Goal: Task Accomplishment & Management: Contribute content

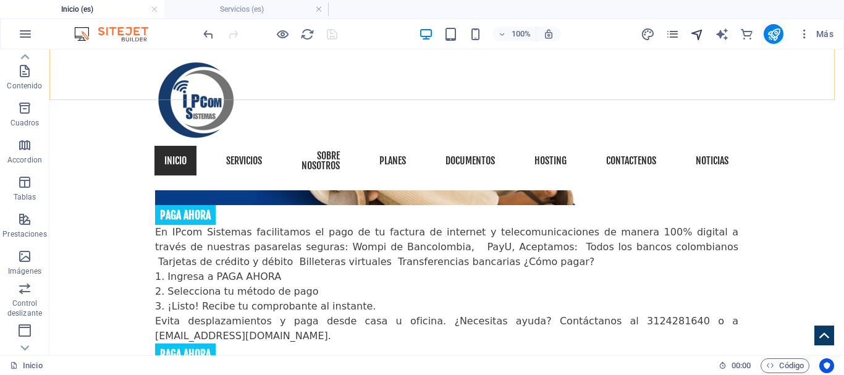
scroll to position [1479, 0]
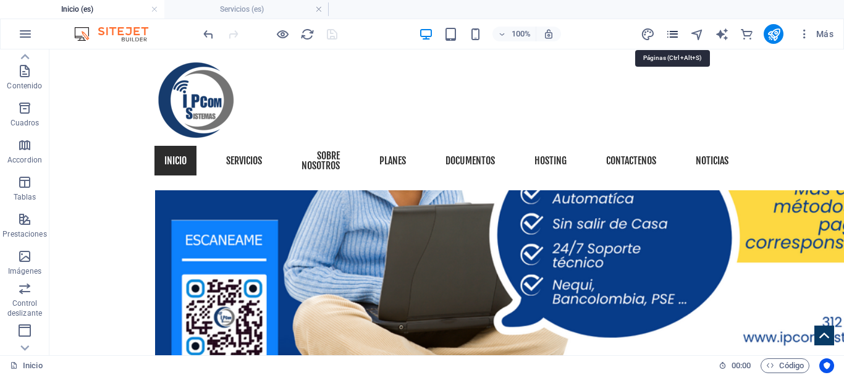
click at [675, 35] on icon "pages" at bounding box center [672, 34] width 14 height 14
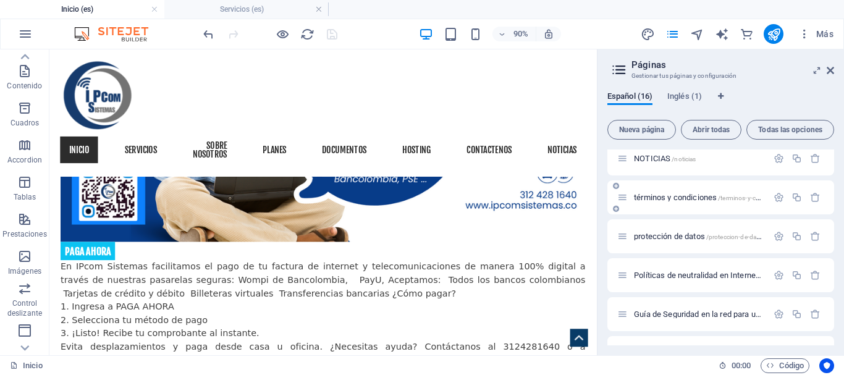
scroll to position [185, 0]
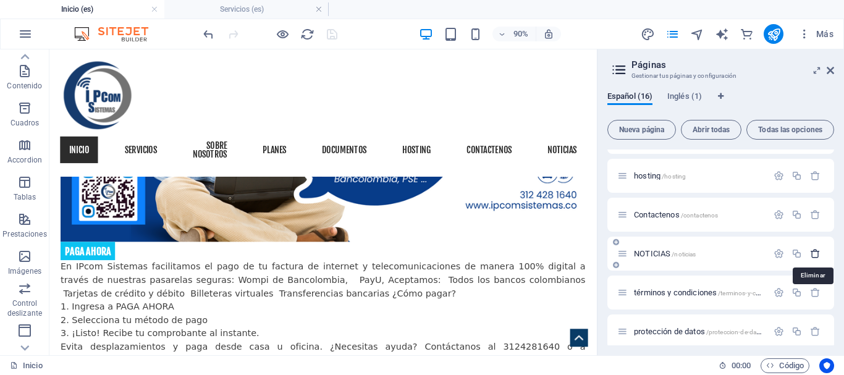
click at [814, 255] on icon "button" at bounding box center [815, 253] width 11 height 11
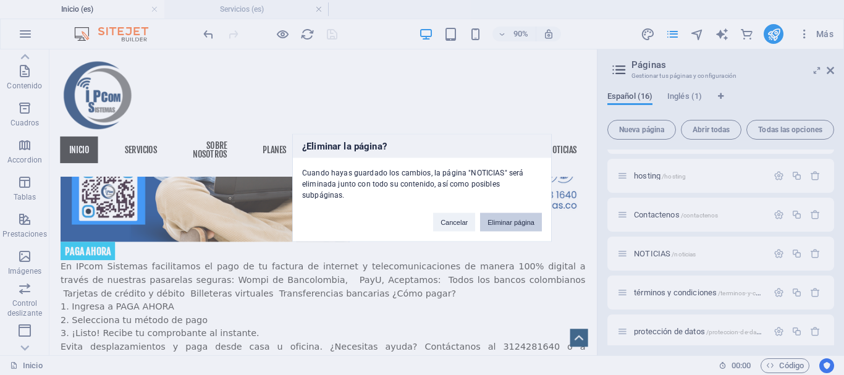
click at [500, 220] on button "Eliminar página" at bounding box center [511, 222] width 62 height 19
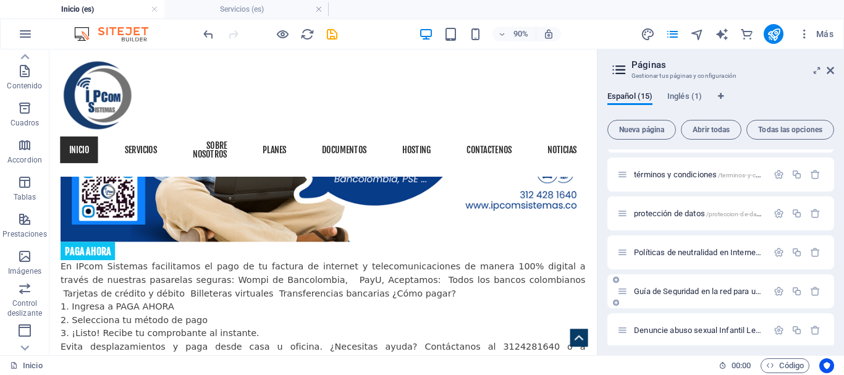
scroll to position [388, 0]
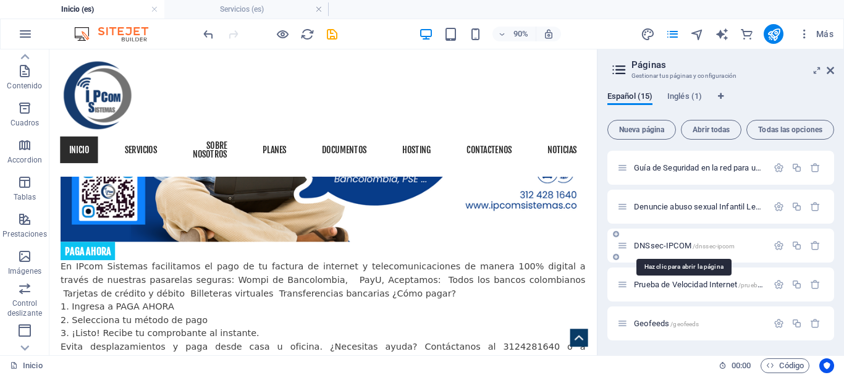
click at [730, 245] on span "/dnssec-ipcom" at bounding box center [714, 246] width 43 height 7
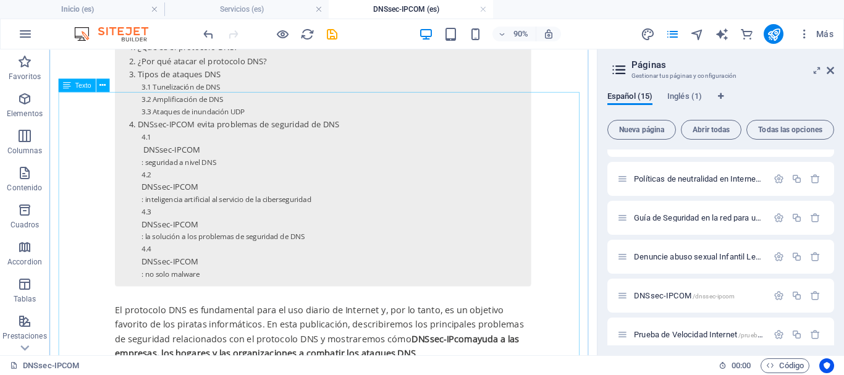
scroll to position [618, 0]
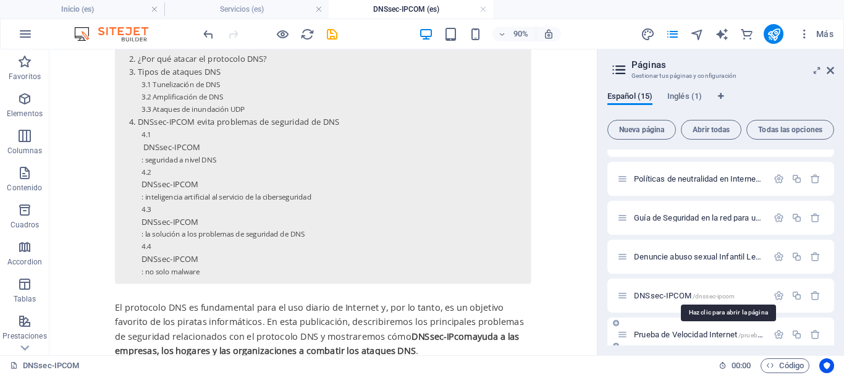
click at [754, 336] on span "/prueba-de-velocidad-internet" at bounding box center [779, 335] width 83 height 7
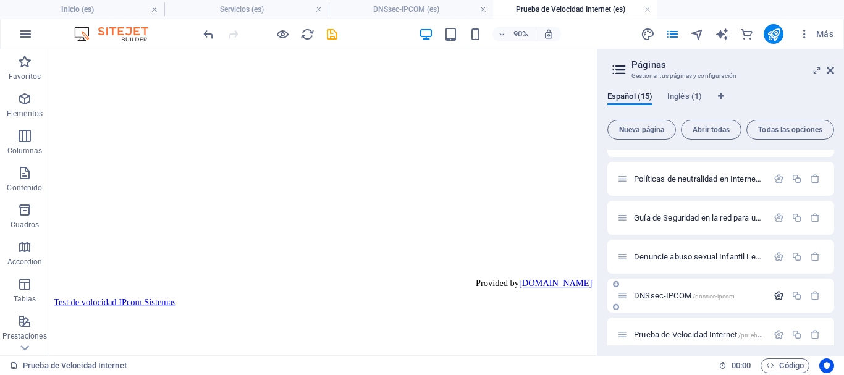
scroll to position [433, 0]
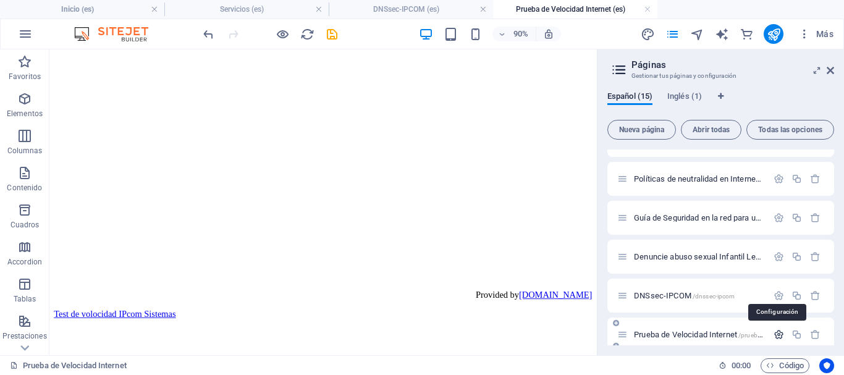
click at [776, 333] on icon "button" at bounding box center [779, 334] width 11 height 11
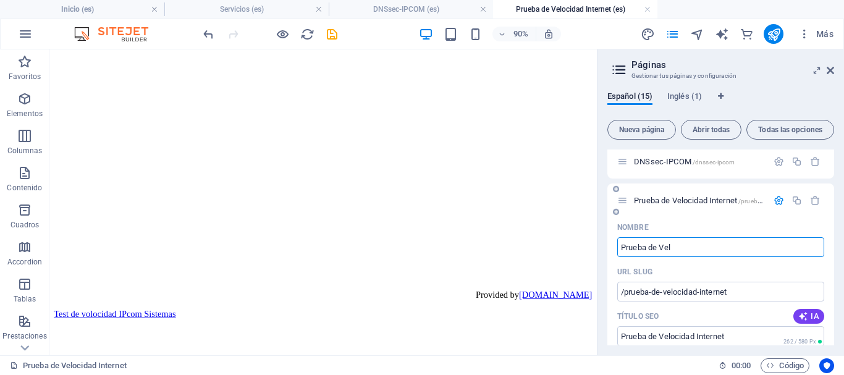
type input "Prueba de Ve"
type input "/prueba-de-velocidad-interne"
type input "Prueba de Velocidad Interne"
type input "Prueb"
type input "/prueba-de-ve"
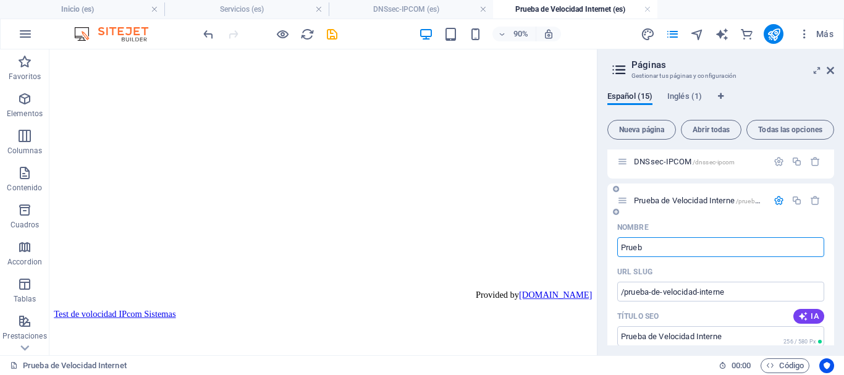
type input "Prueba de Ve"
type input "Pru"
type input "/prueb"
type input "Prueb"
type input "P"
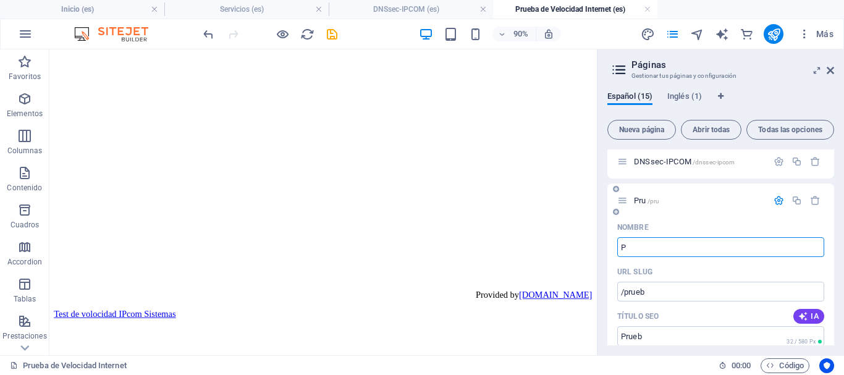
type input "/pru"
type input "Pru"
type input "Sp"
type input "/"
type input "Speedtest"
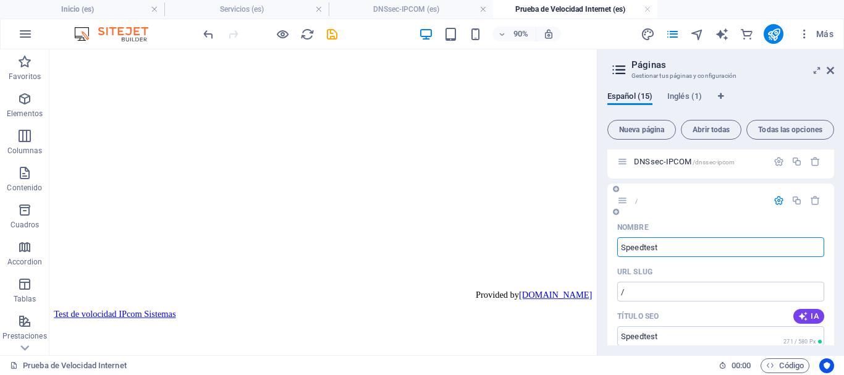
type input "/speedtest"
type input "Speedtest"
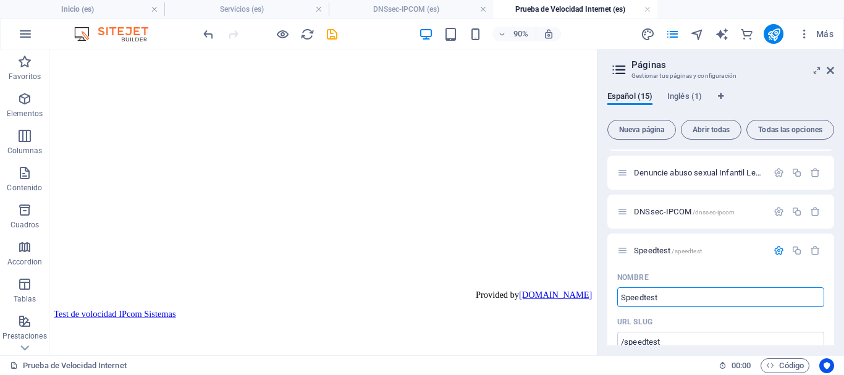
scroll to position [348, 0]
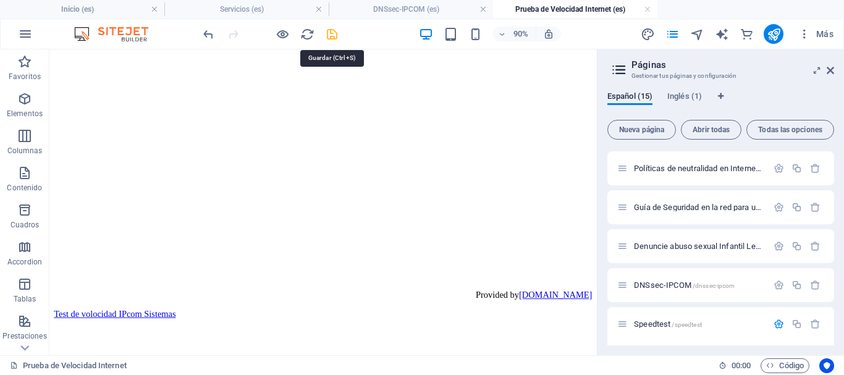
type input "Speedtest"
click at [332, 32] on icon "save" at bounding box center [332, 34] width 14 height 14
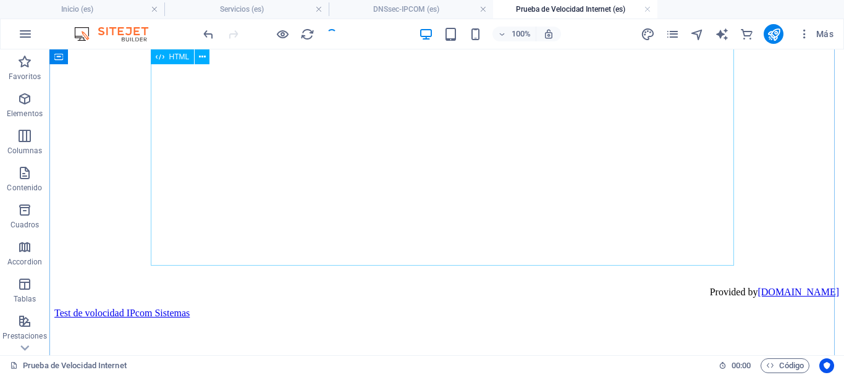
scroll to position [433, 0]
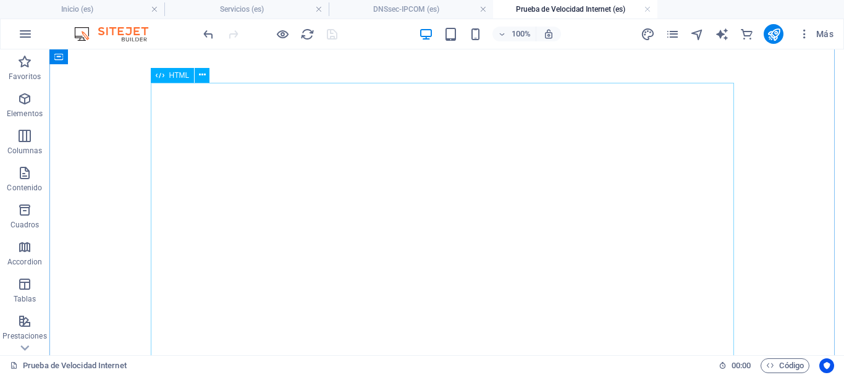
click at [179, 78] on span "HTML" at bounding box center [179, 75] width 20 height 7
click at [180, 77] on span "HTML" at bounding box center [179, 75] width 20 height 7
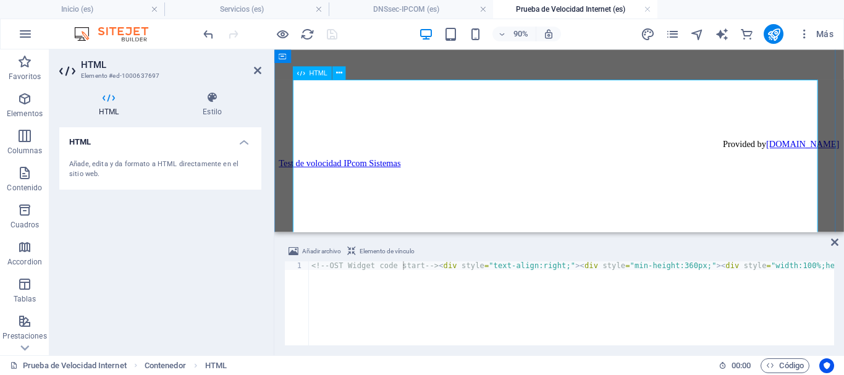
scroll to position [680, 0]
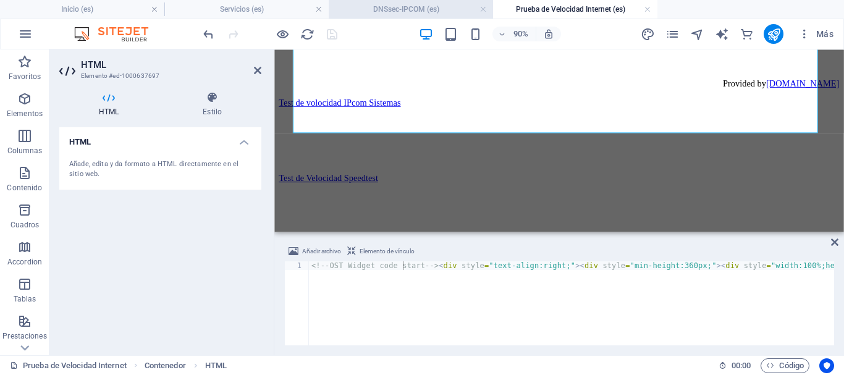
click at [400, 8] on h4 "DNSsec-IPCOM (es)" at bounding box center [411, 9] width 164 height 14
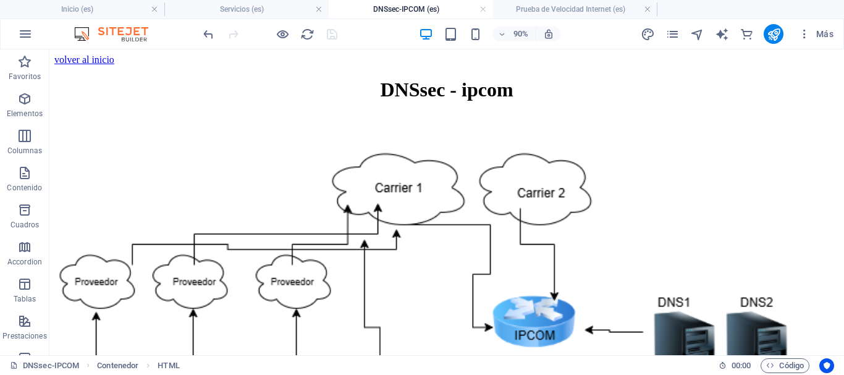
scroll to position [618, 0]
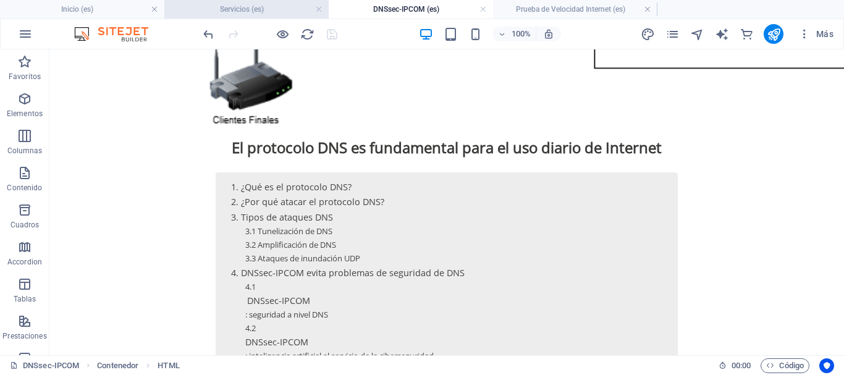
click at [271, 14] on h4 "Servicios (es)" at bounding box center [246, 9] width 164 height 14
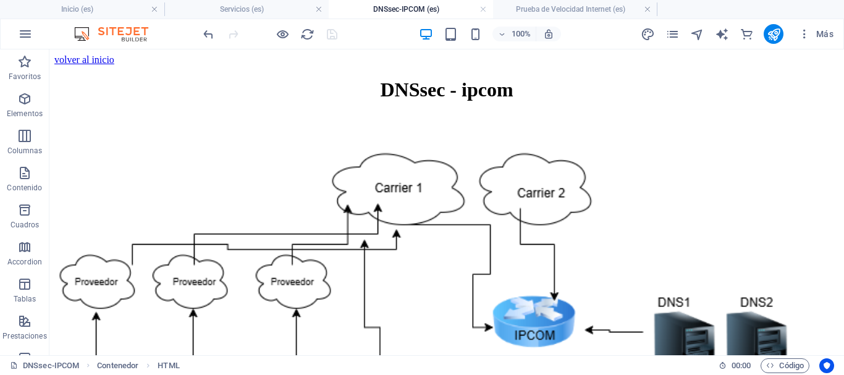
scroll to position [62, 0]
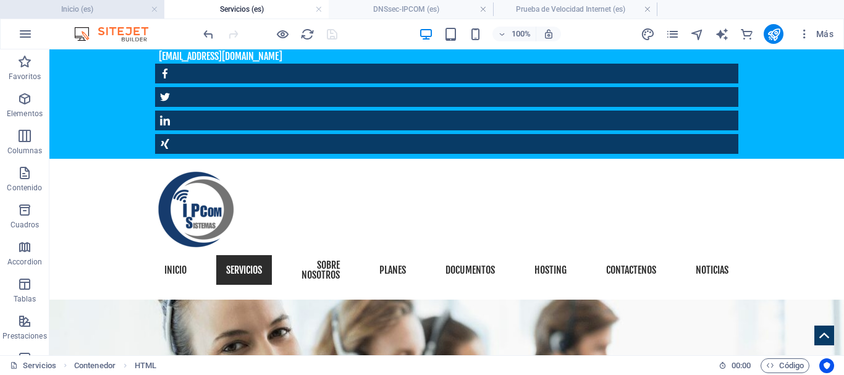
click at [83, 9] on h4 "Inicio (es)" at bounding box center [82, 9] width 164 height 14
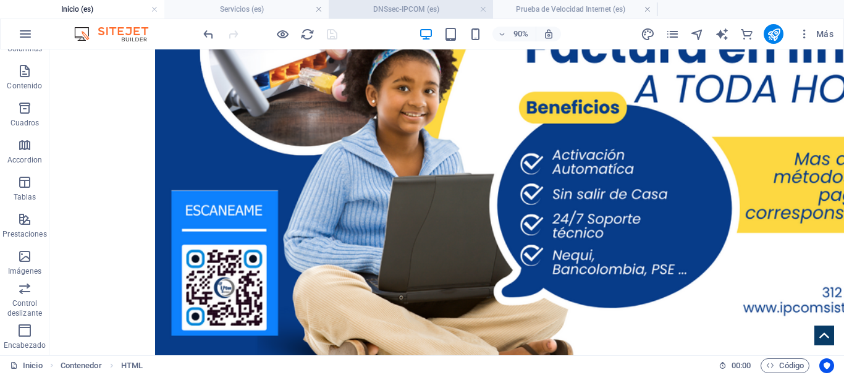
scroll to position [0, 0]
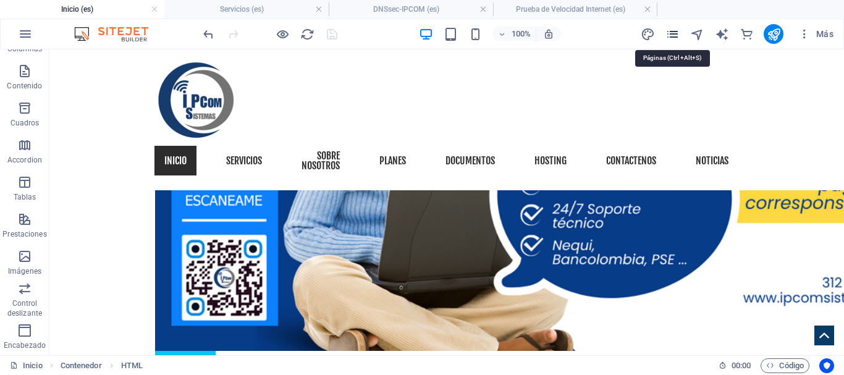
click at [672, 36] on icon "pages" at bounding box center [672, 34] width 14 height 14
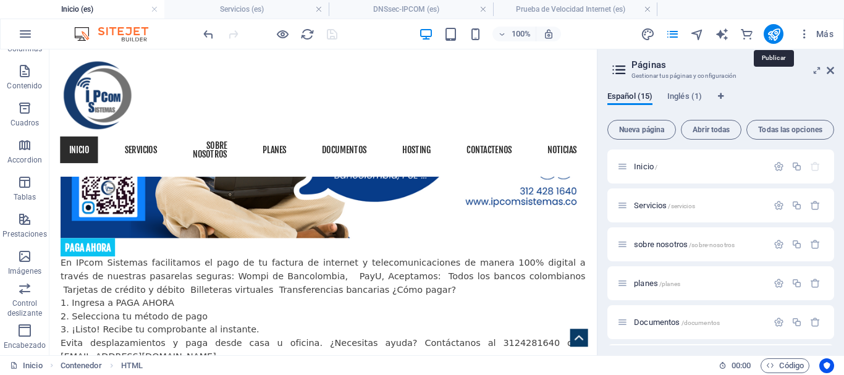
scroll to position [1553, 0]
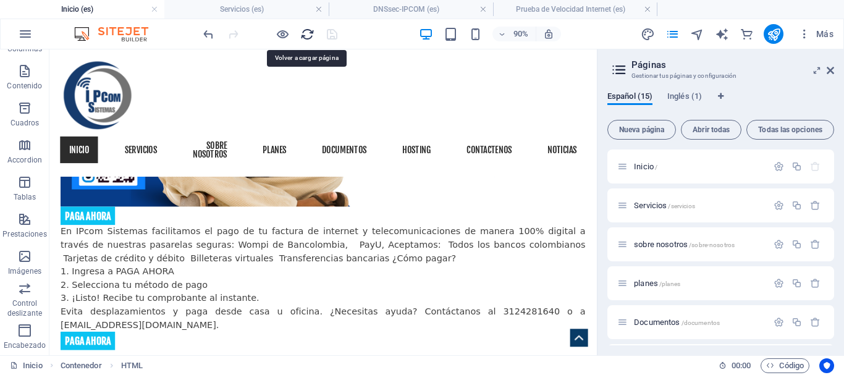
click at [310, 33] on icon "reload" at bounding box center [307, 34] width 14 height 14
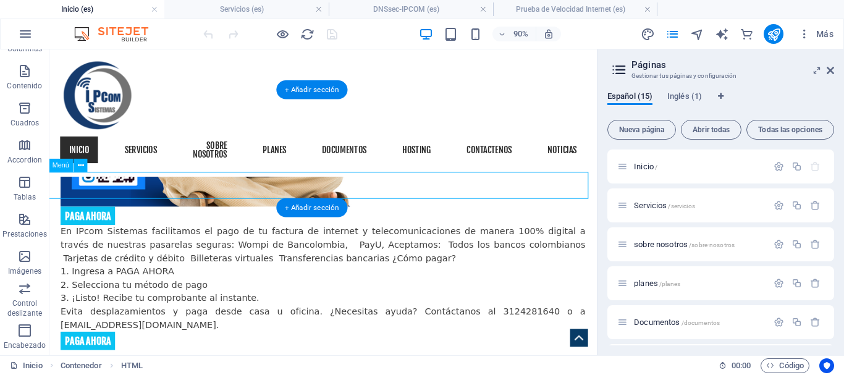
select select
select select "1"
select select
select select "2"
select select
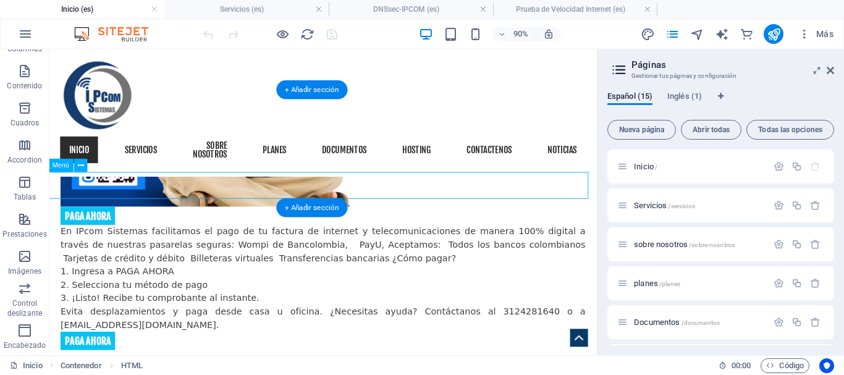
select select "3"
select select
select select "4"
select select
select select "5"
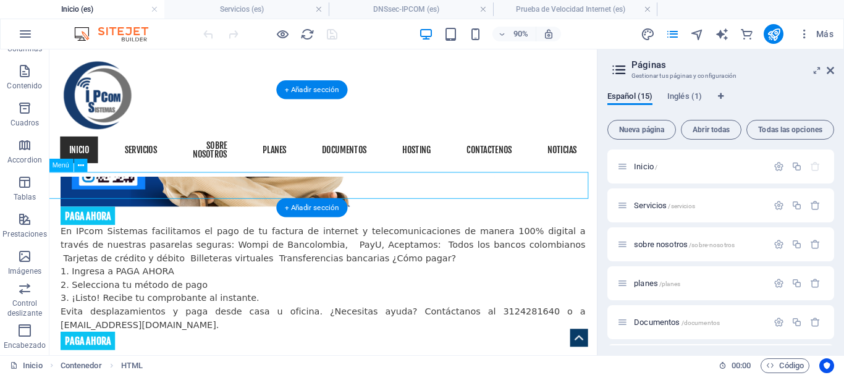
select select
select select "6"
select select
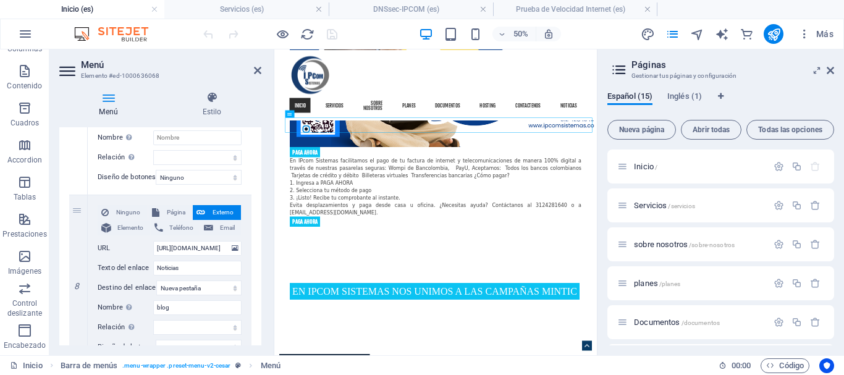
scroll to position [1311, 0]
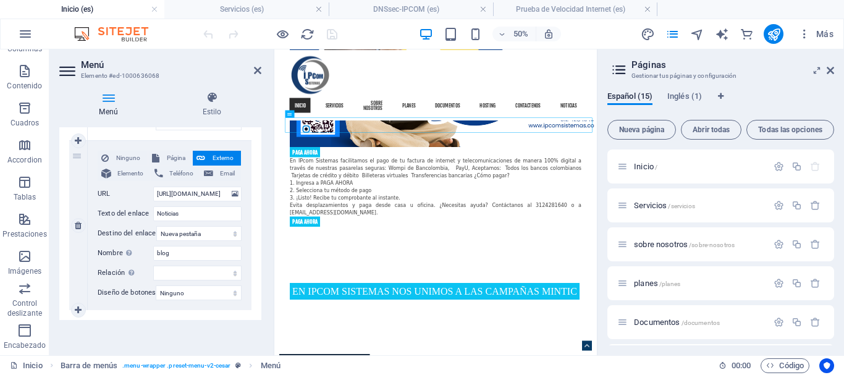
drag, startPoint x: 80, startPoint y: 303, endPoint x: 112, endPoint y: 291, distance: 35.0
click at [80, 306] on icon at bounding box center [78, 310] width 7 height 9
select select
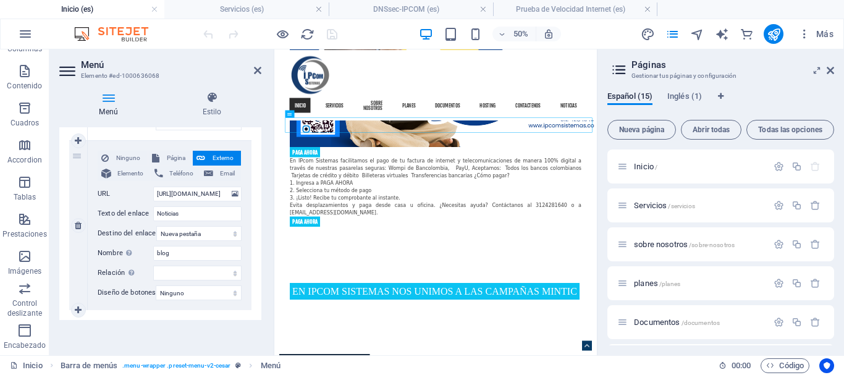
select select
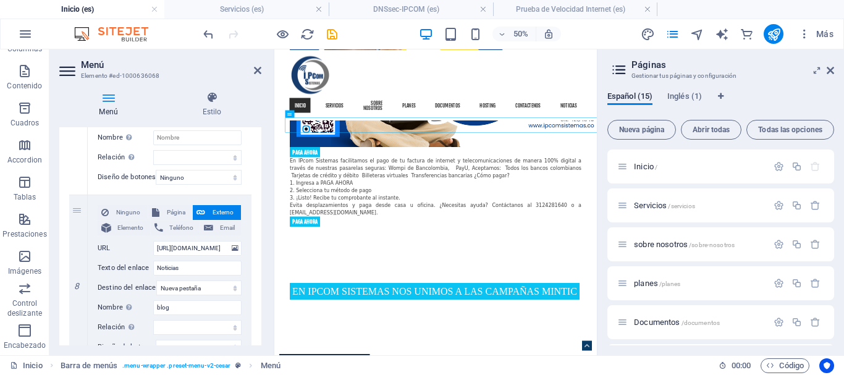
scroll to position [1434, 0]
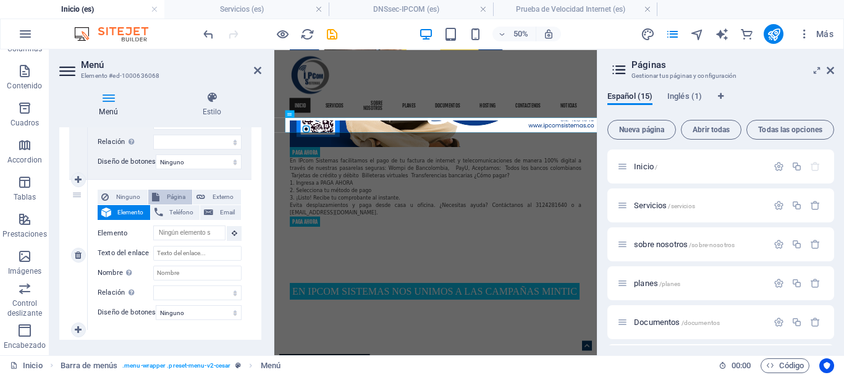
click at [179, 192] on span "Página" at bounding box center [176, 197] width 26 height 15
select select
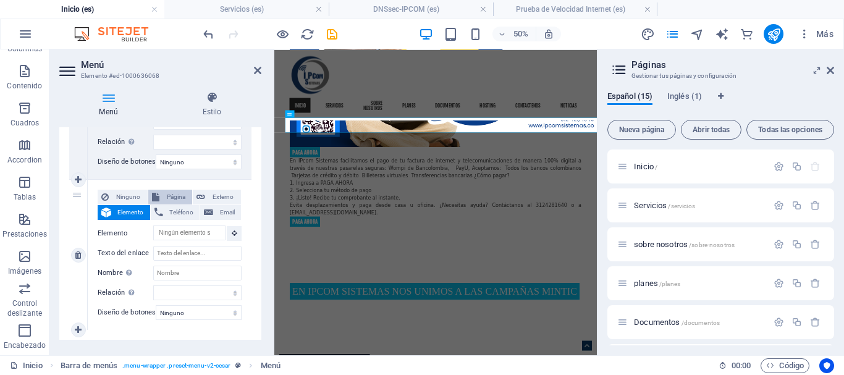
select select
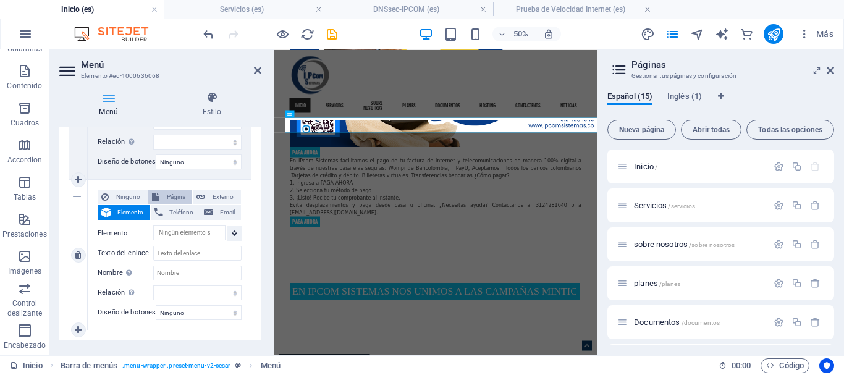
select select
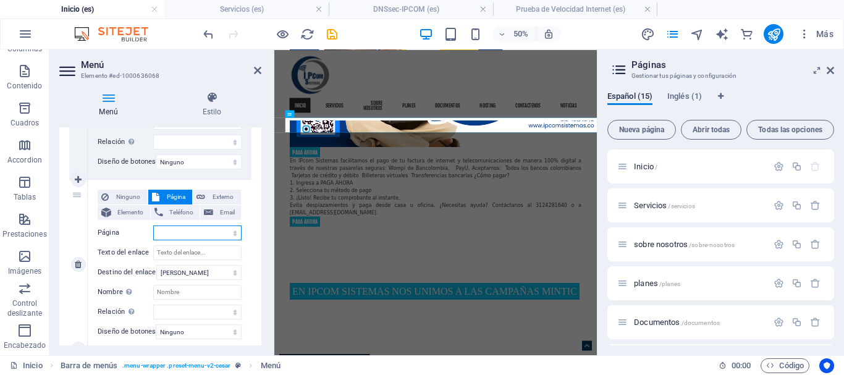
click at [230, 231] on select "Inicio Servicios sobre nosotros planes Documentos hosting Contactenos términos …" at bounding box center [197, 233] width 88 height 15
select select "13"
click at [153, 226] on select "Inicio Servicios sobre nosotros planes Documentos hosting Contactenos términos …" at bounding box center [197, 233] width 88 height 15
select select
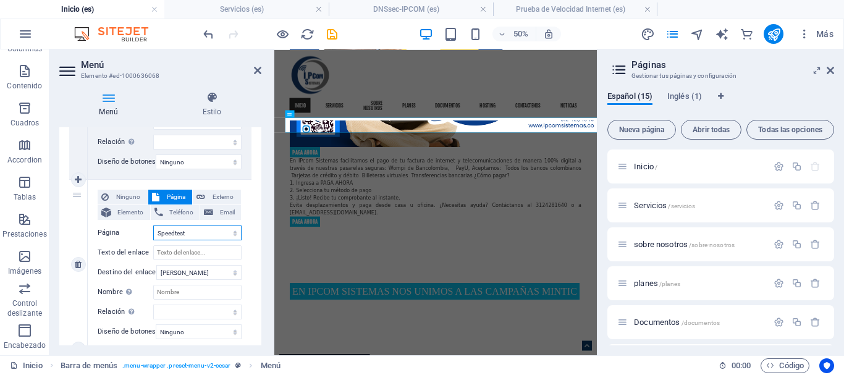
select select
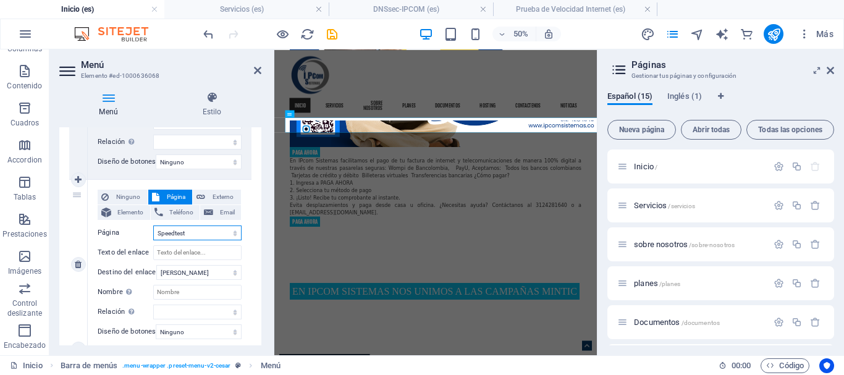
select select
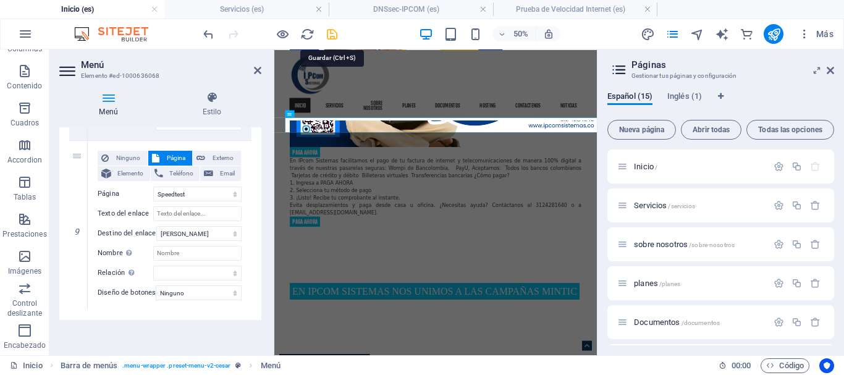
click at [331, 38] on icon "save" at bounding box center [332, 34] width 14 height 14
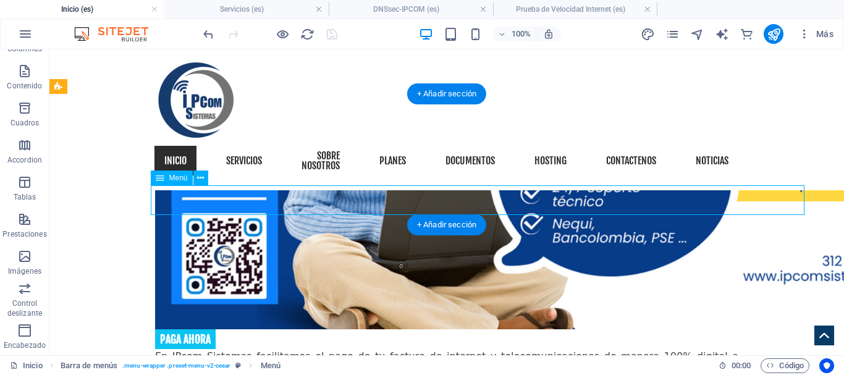
select select
select select "1"
select select
select select "2"
select select
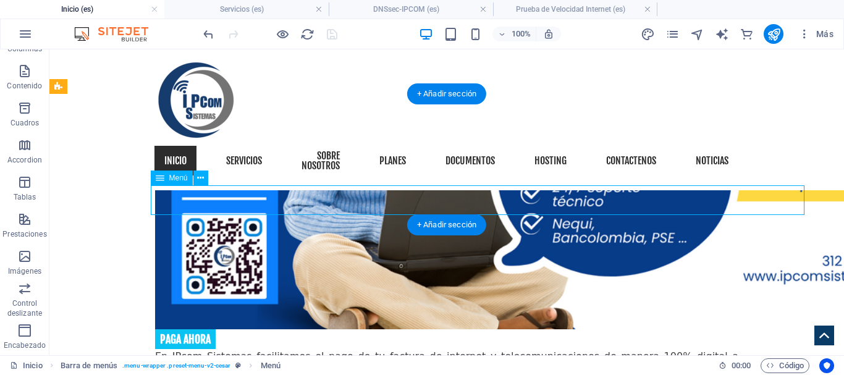
select select "3"
select select
select select "4"
select select
select select "5"
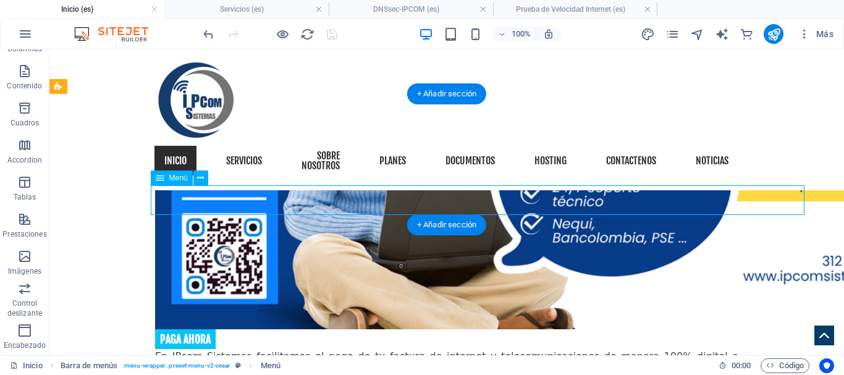
select select
select select "6"
select select
select select "13"
select select
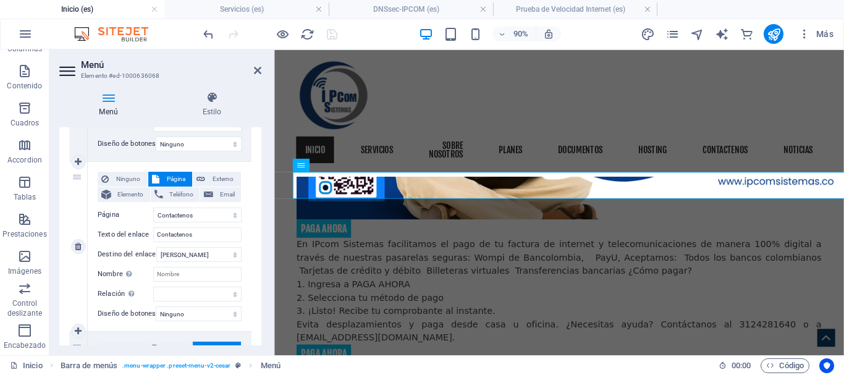
scroll to position [1236, 0]
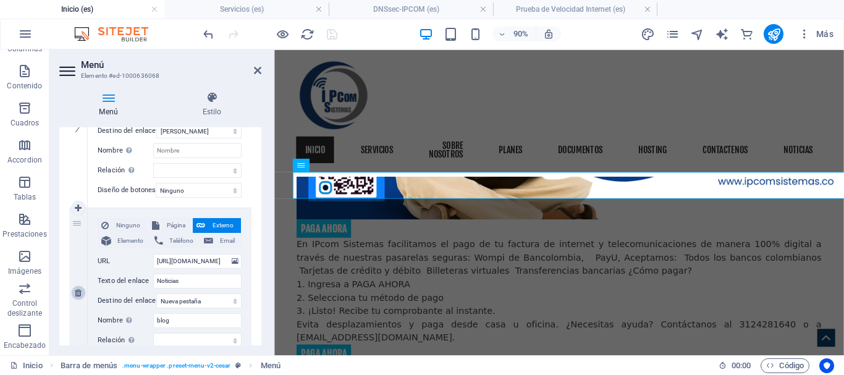
click at [78, 293] on icon at bounding box center [78, 293] width 7 height 9
select select
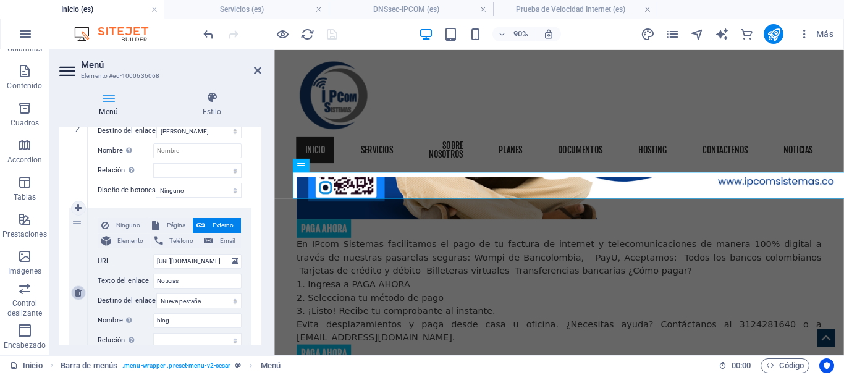
select select
select select "13"
select select
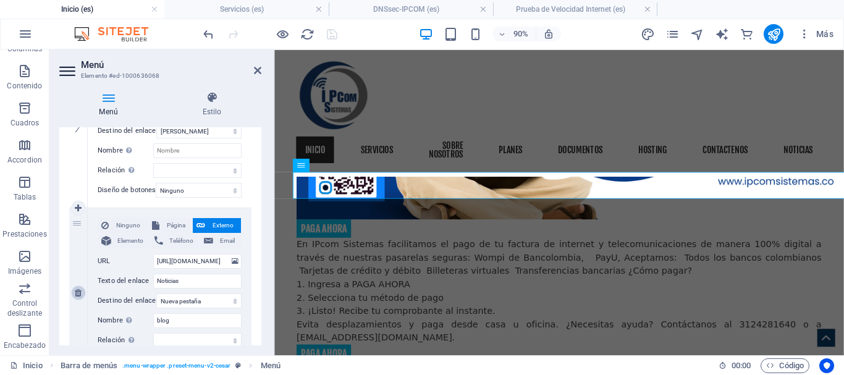
select select
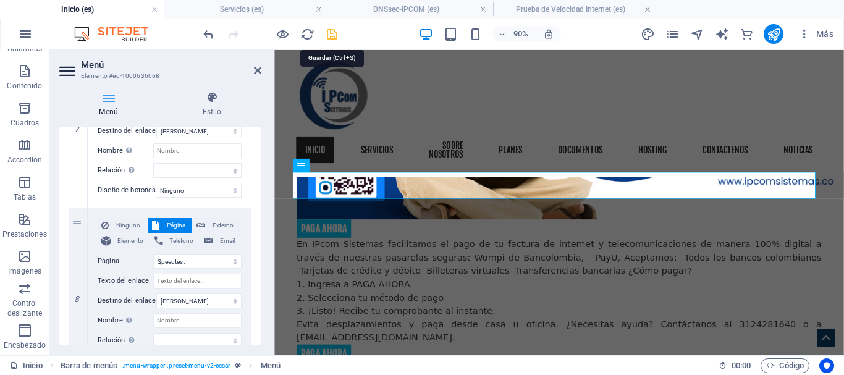
click at [331, 32] on icon "save" at bounding box center [332, 34] width 14 height 14
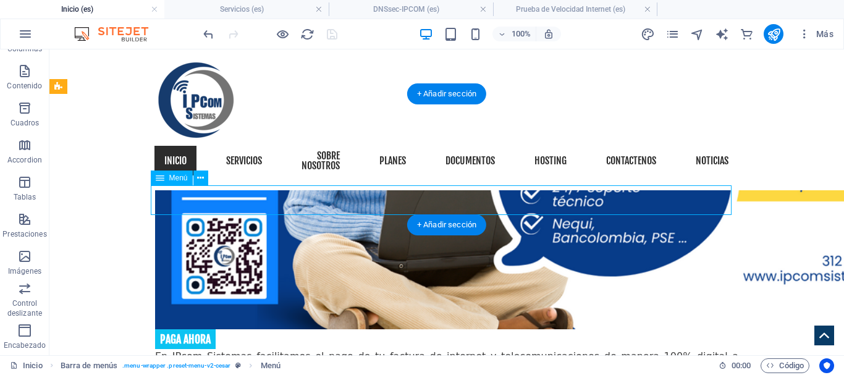
select select
select select "1"
select select
select select "2"
select select
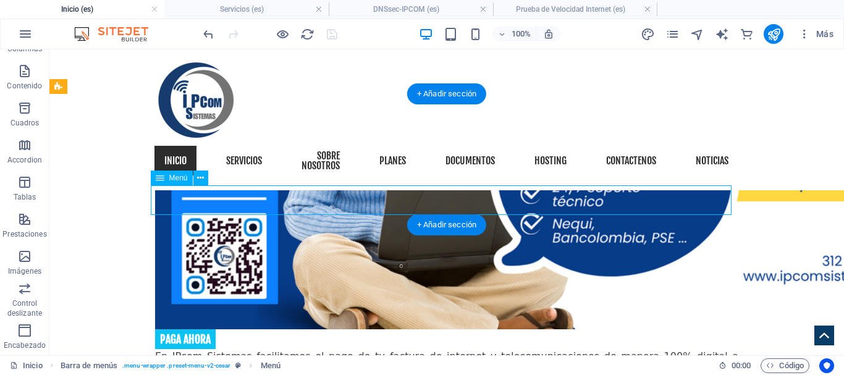
select select "3"
select select
select select "4"
select select
select select "5"
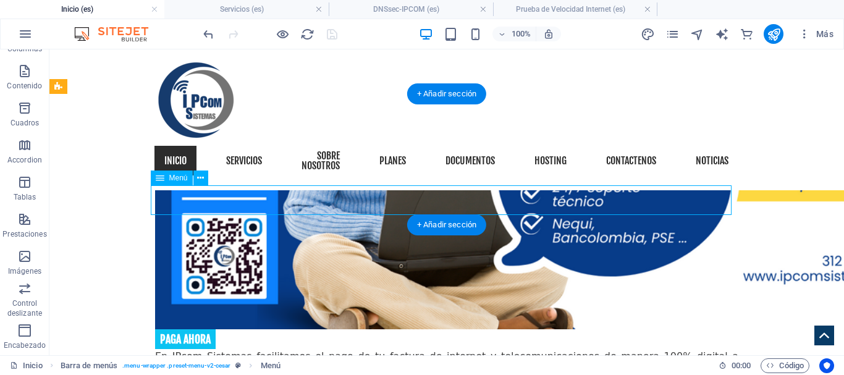
select select
select select "6"
select select
select select "13"
select select
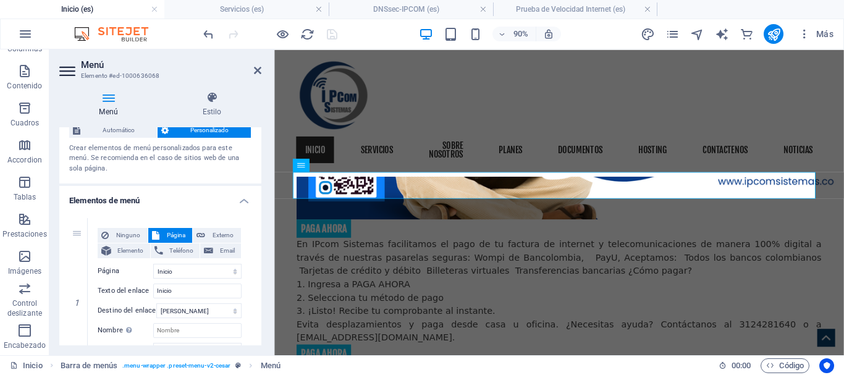
scroll to position [185, 0]
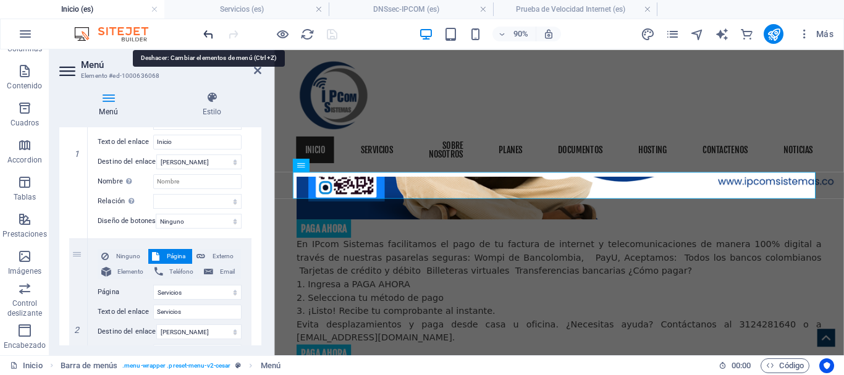
click at [207, 36] on icon "undo" at bounding box center [208, 34] width 14 height 14
select select
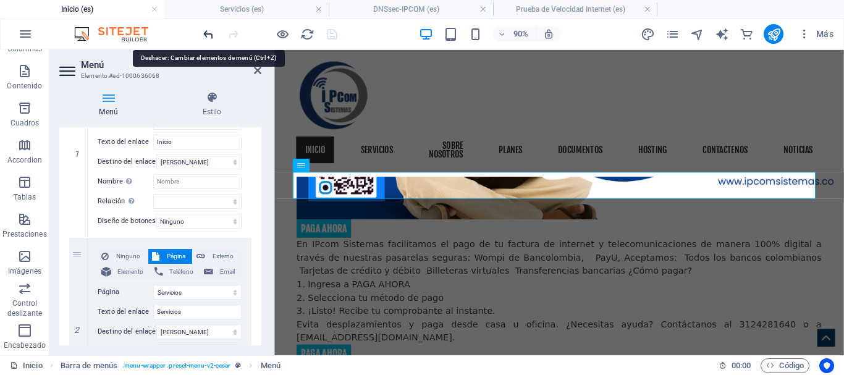
select select
type input "https://ipcomsistemas.wordpress.com/"
type input "Noticias"
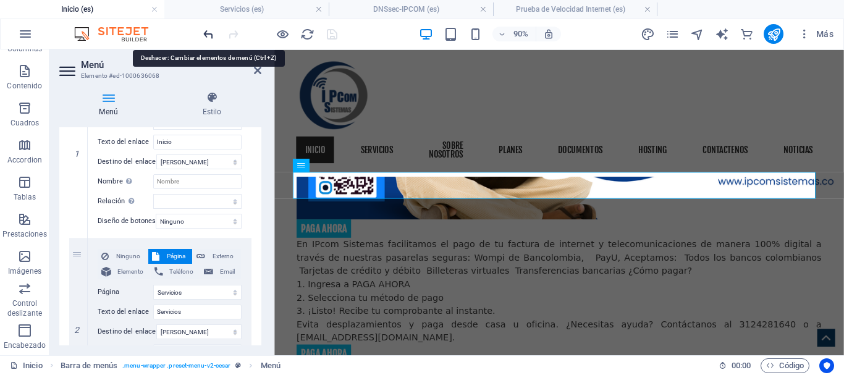
select select "blank"
type input "blog"
select select
select select "13"
select select
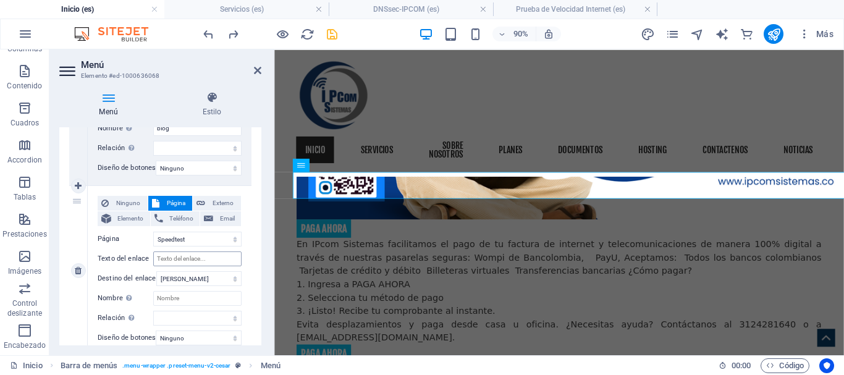
scroll to position [1419, 0]
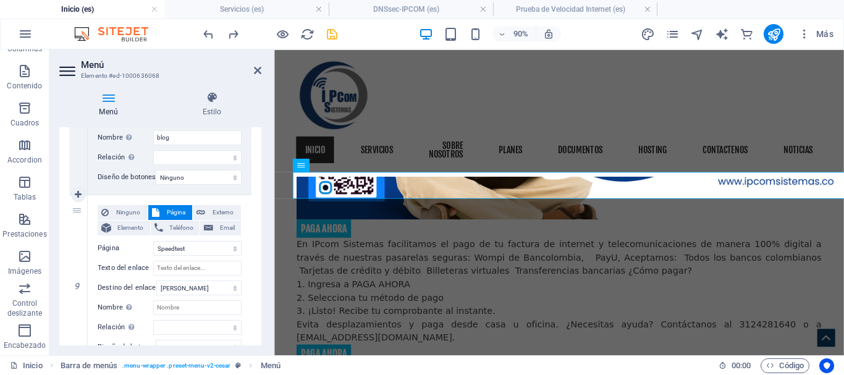
drag, startPoint x: 79, startPoint y: 282, endPoint x: 95, endPoint y: 269, distance: 20.2
click at [0, 0] on icon at bounding box center [0, 0] width 0 height 0
select select
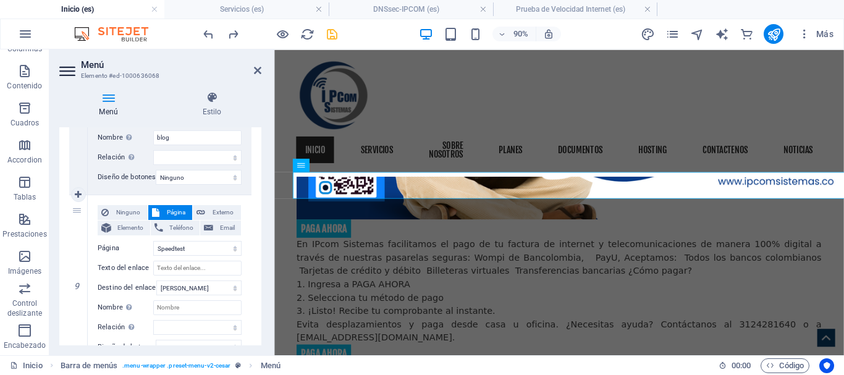
select select
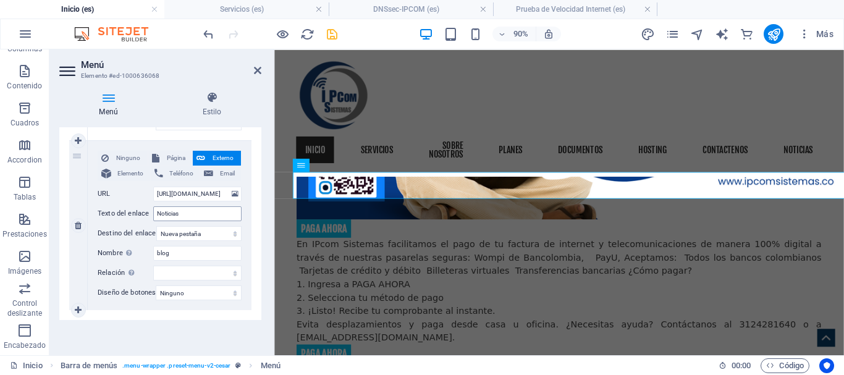
scroll to position [1311, 0]
click at [178, 151] on span "Página" at bounding box center [176, 158] width 26 height 15
select select
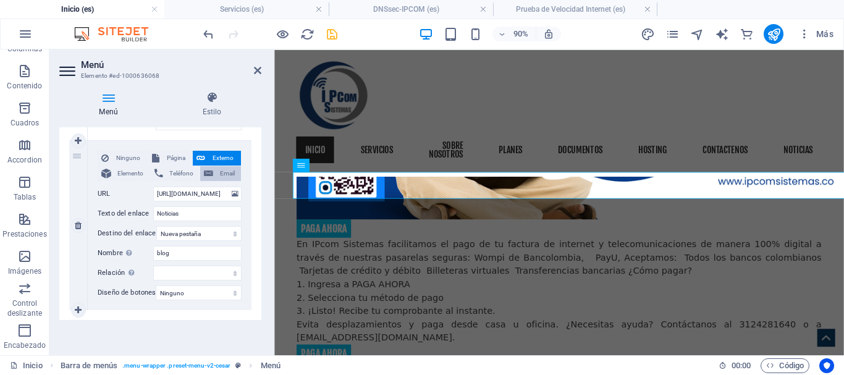
select select
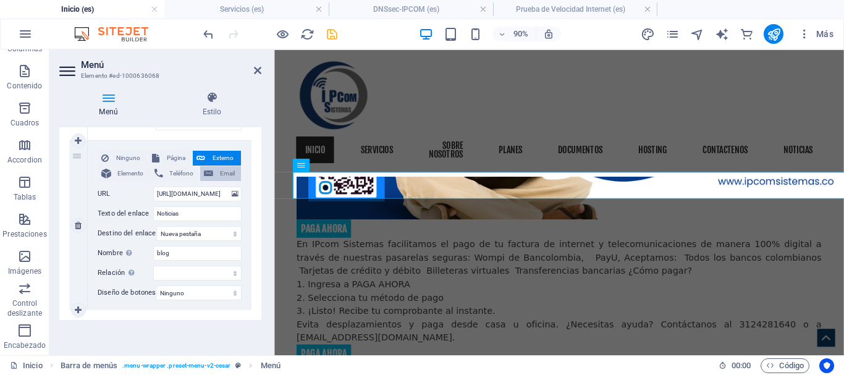
select select
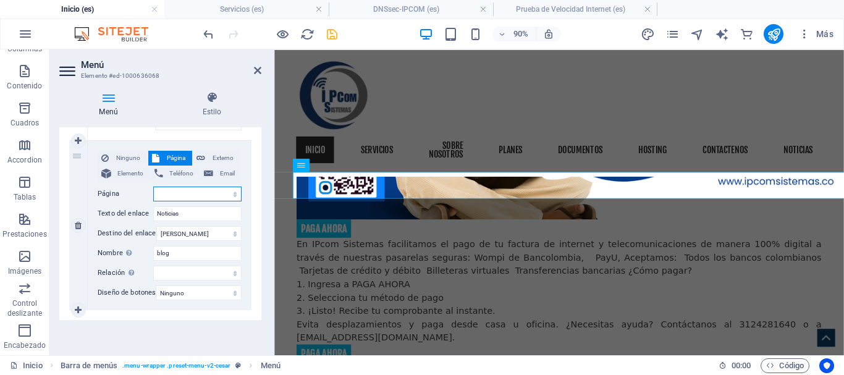
click at [225, 187] on select "Inicio Servicios sobre nosotros planes Documentos hosting Contactenos términos …" at bounding box center [197, 194] width 88 height 15
select select "13"
click at [153, 187] on select "Inicio Servicios sobre nosotros planes Documentos hosting Contactenos términos …" at bounding box center [197, 194] width 88 height 15
select select
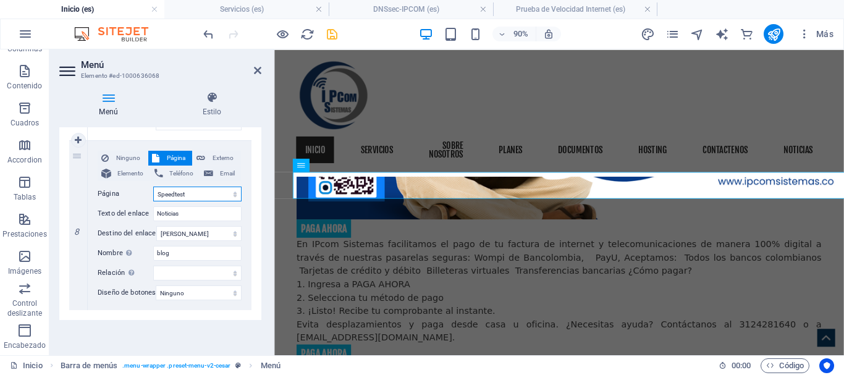
select select
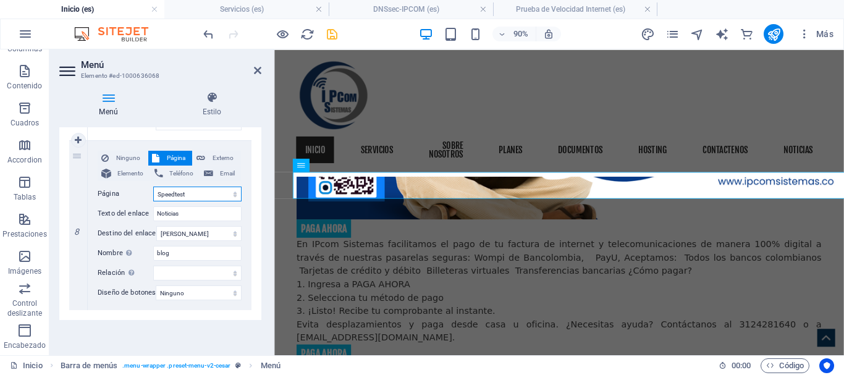
select select
drag, startPoint x: 219, startPoint y: 207, endPoint x: 120, endPoint y: 205, distance: 98.9
click at [119, 206] on div "Texto del enlace Noticias" at bounding box center [170, 213] width 144 height 15
type input "Test"
select select
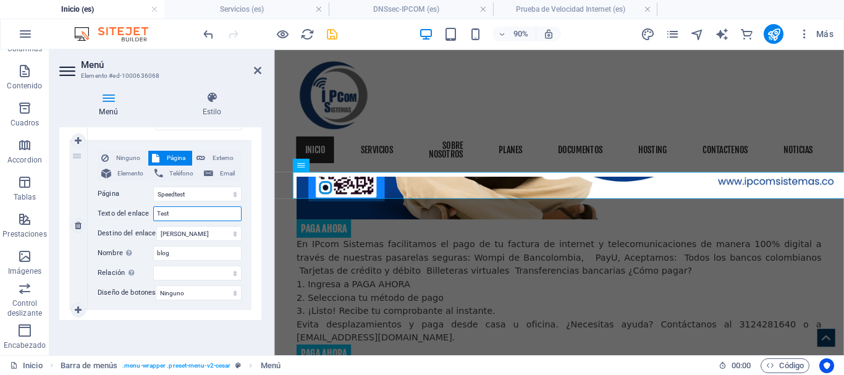
select select
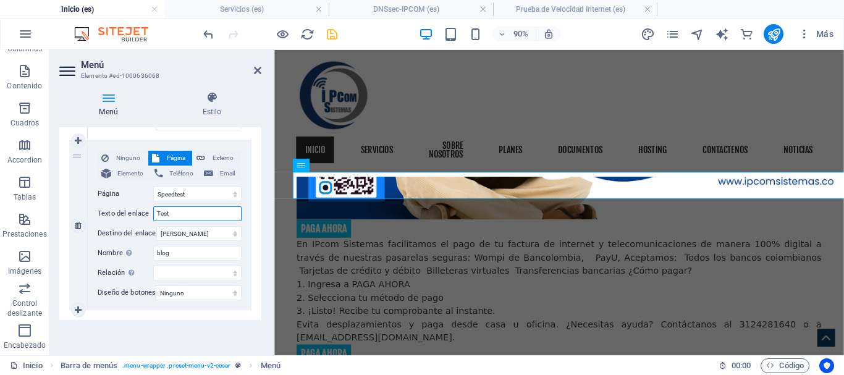
select select
type input "T"
select select
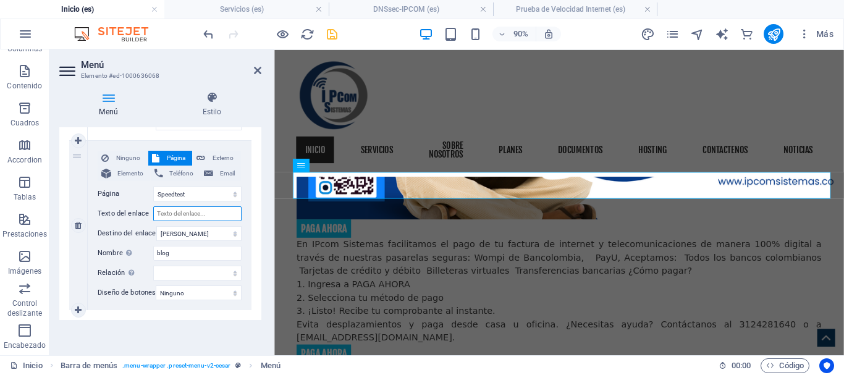
select select
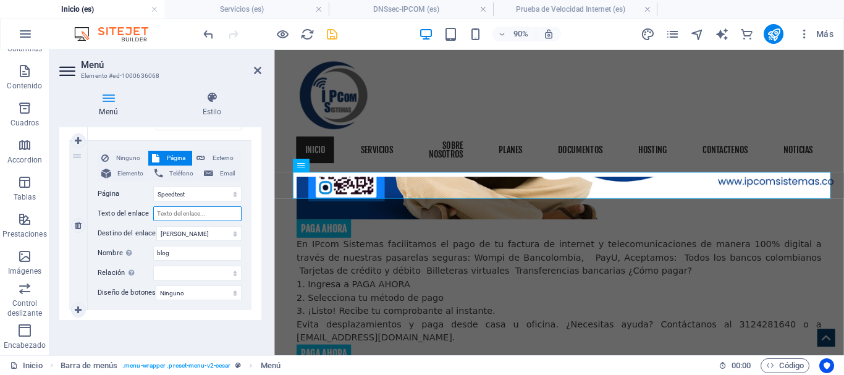
select select
type input "Mide"
select select
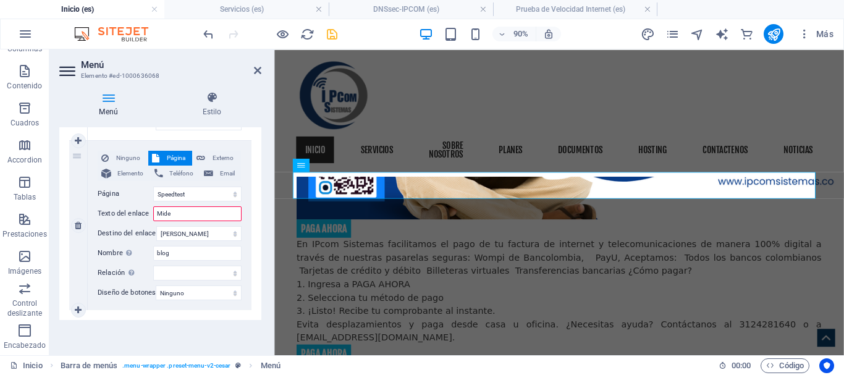
select select
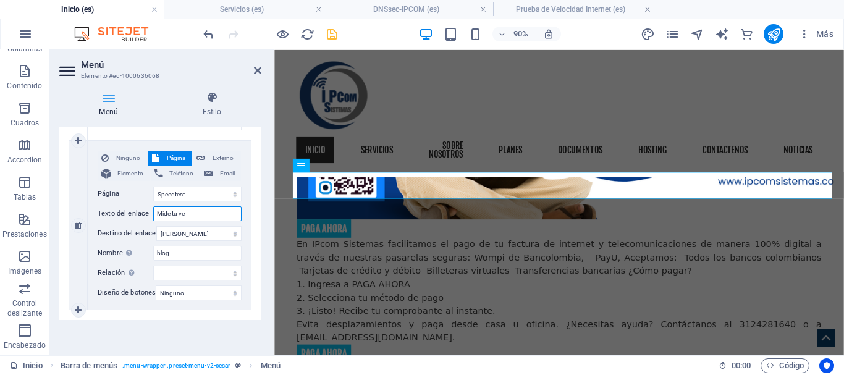
type input "Mide tu vel"
select select
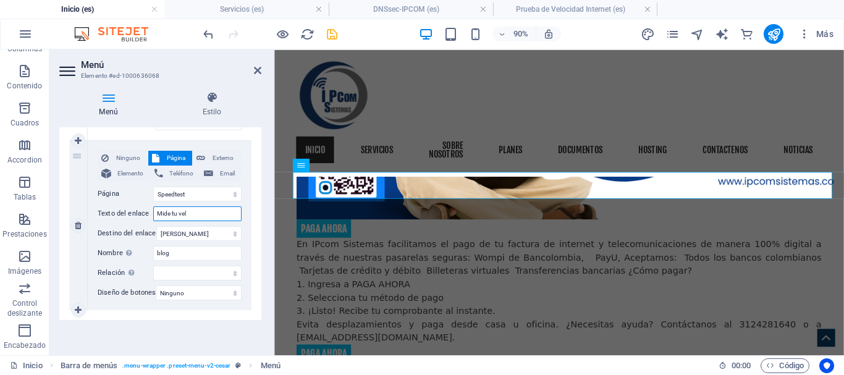
select select
type input "Mide tu velo"
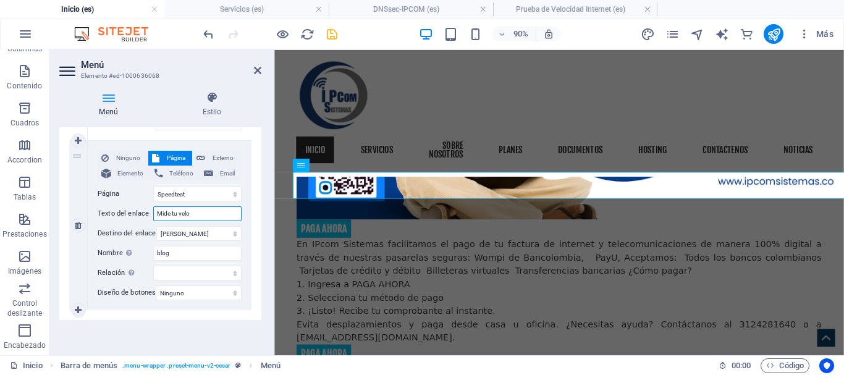
select select
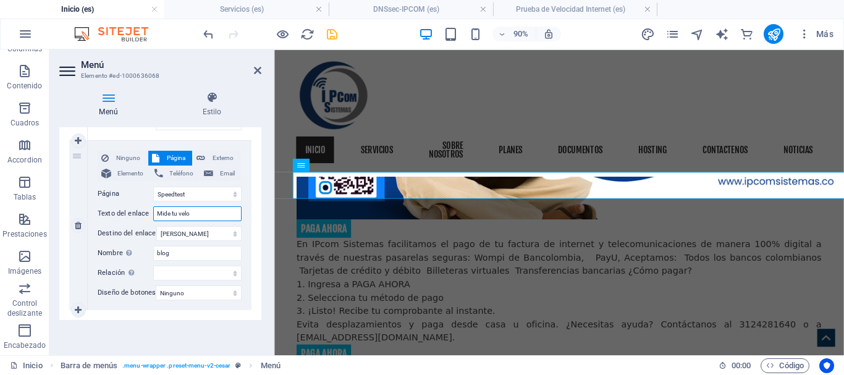
select select
type input "Mide tu veloc"
select select
type input "Mide tu velocidad"
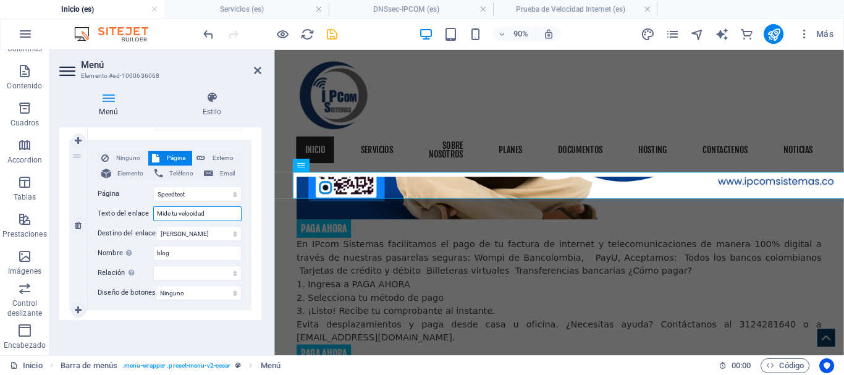
select select
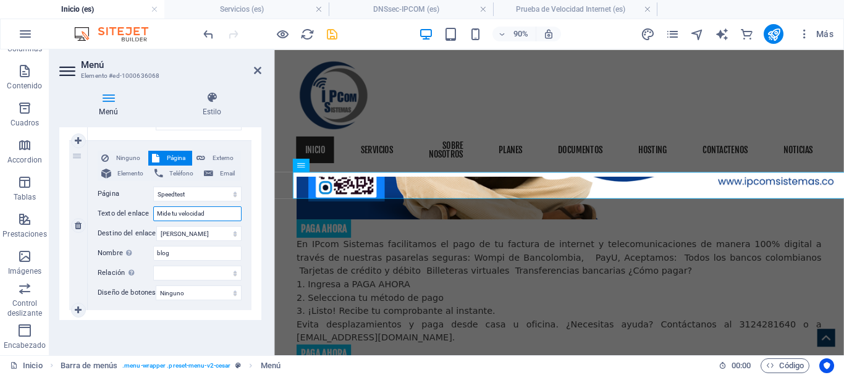
select select
type input "Mide tu velocidad"
click at [201, 247] on input "blog" at bounding box center [197, 253] width 88 height 15
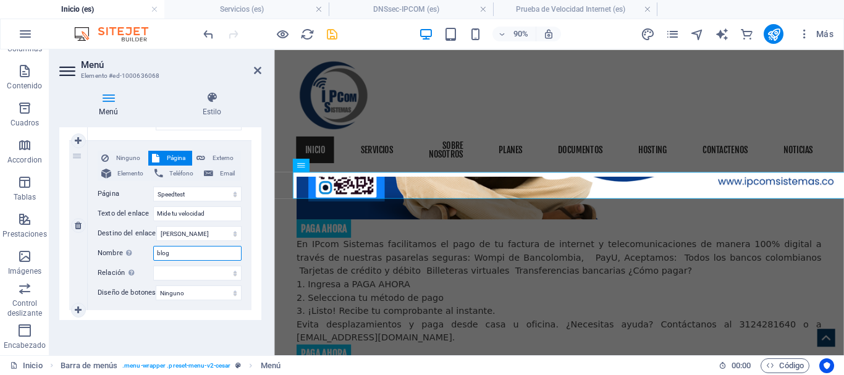
drag, startPoint x: 205, startPoint y: 247, endPoint x: 92, endPoint y: 246, distance: 113.1
click at [92, 246] on div "Ninguno Página Externo Elemento Teléfono Email Página Inicio Servicios sobre no…" at bounding box center [170, 225] width 164 height 169
click at [332, 36] on icon "save" at bounding box center [332, 34] width 14 height 14
click at [217, 207] on input "Mide tu velocidad" at bounding box center [197, 213] width 88 height 15
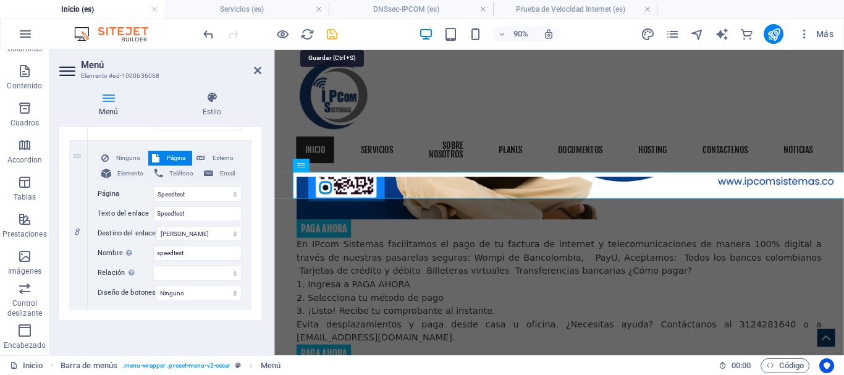
click at [334, 38] on icon "save" at bounding box center [332, 34] width 14 height 14
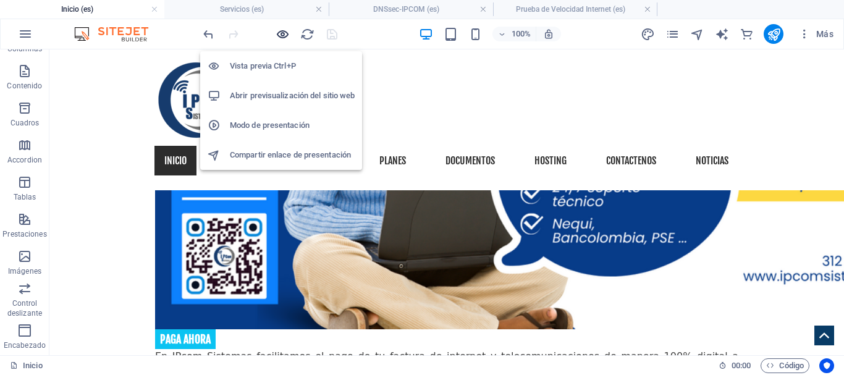
click at [281, 33] on icon "button" at bounding box center [283, 34] width 14 height 14
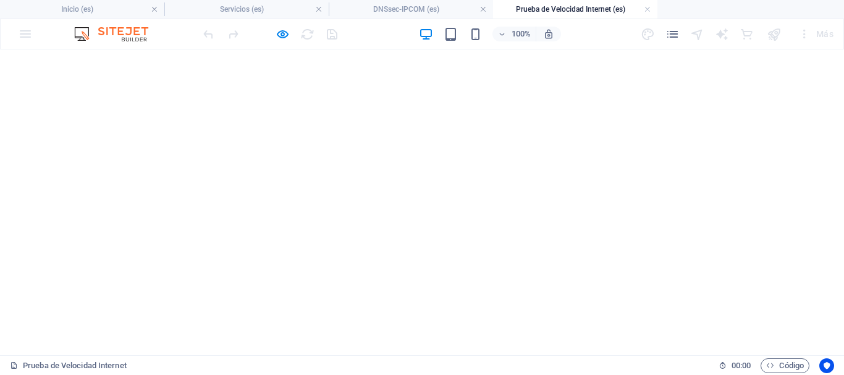
scroll to position [556, 0]
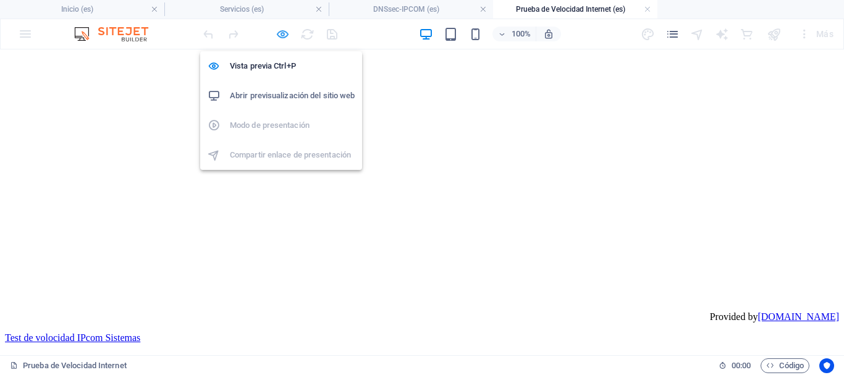
click at [282, 34] on icon "button" at bounding box center [283, 34] width 14 height 14
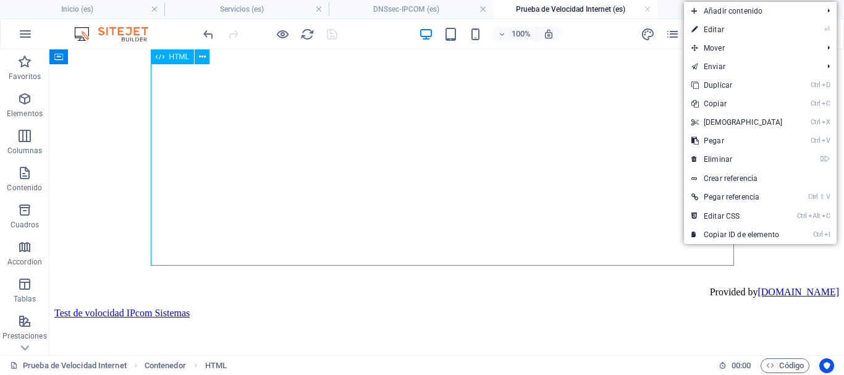
click at [527, 189] on div "Provided by OpenSpeedtest.com" at bounding box center [446, 95] width 785 height 403
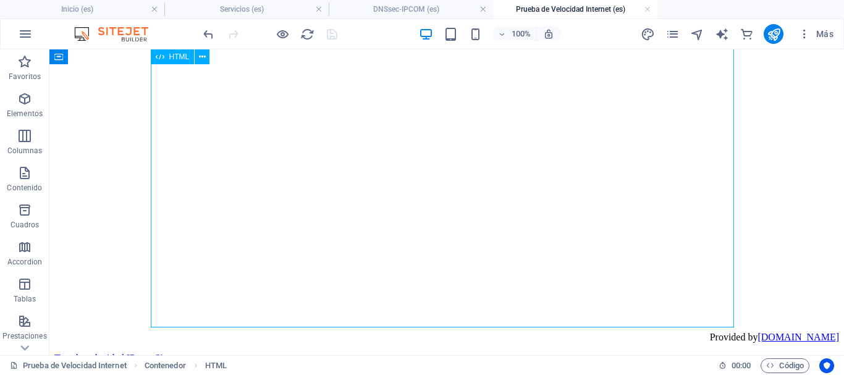
scroll to position [494, 0]
click at [180, 58] on span "HTML" at bounding box center [179, 56] width 20 height 7
click at [182, 58] on span "HTML" at bounding box center [179, 56] width 20 height 7
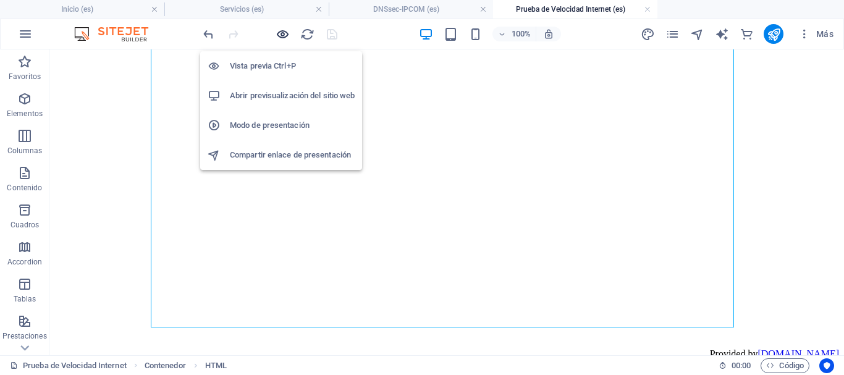
click at [282, 34] on icon "button" at bounding box center [283, 34] width 14 height 14
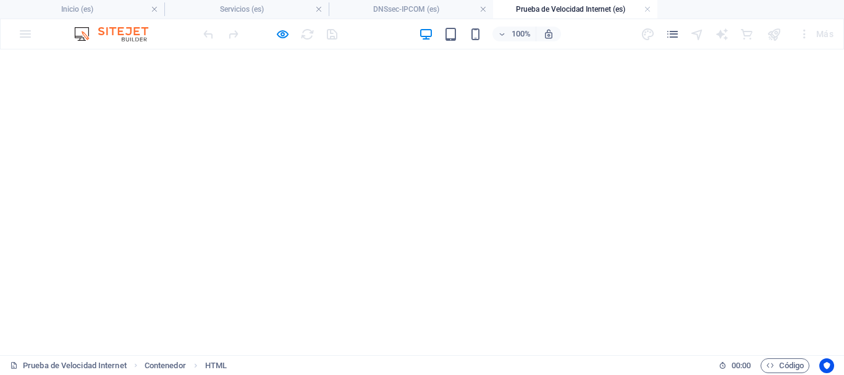
scroll to position [433, 0]
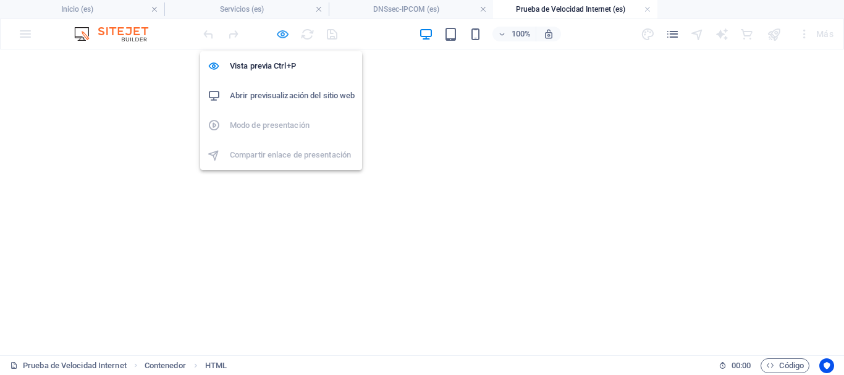
click at [283, 32] on icon "button" at bounding box center [283, 34] width 14 height 14
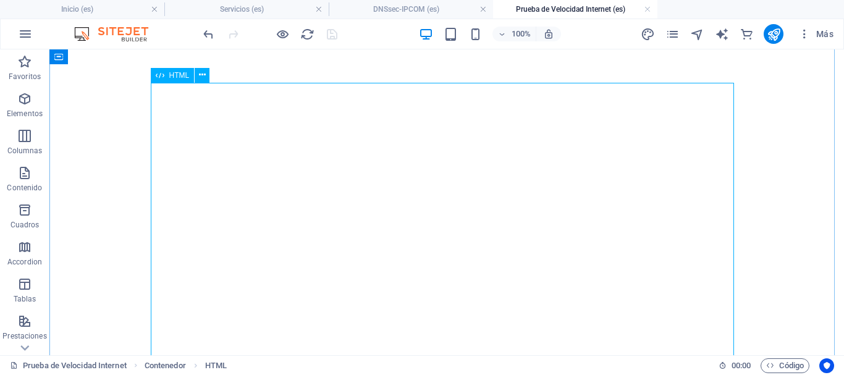
click at [177, 76] on span "HTML" at bounding box center [179, 75] width 20 height 7
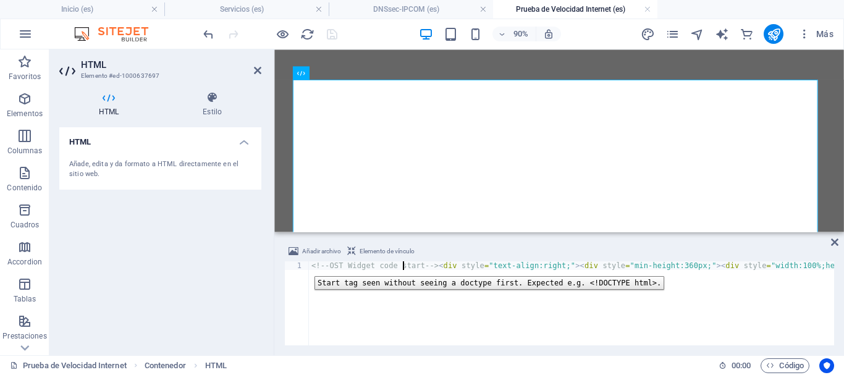
click at [305, 267] on div "1" at bounding box center [297, 265] width 25 height 9
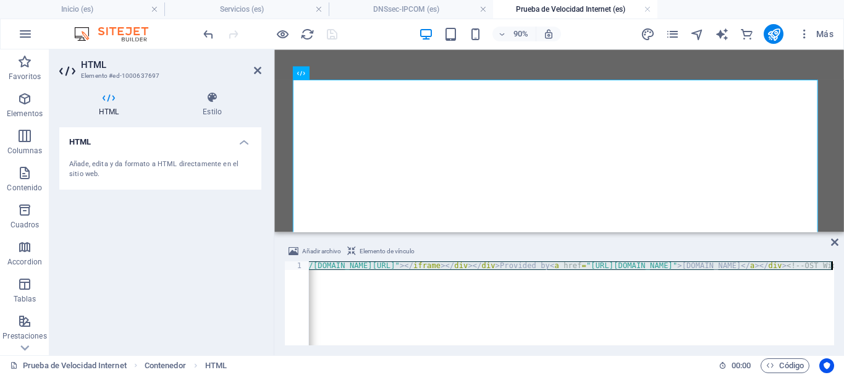
scroll to position [0, 1395]
drag, startPoint x: 616, startPoint y: 275, endPoint x: 817, endPoint y: 276, distance: 200.8
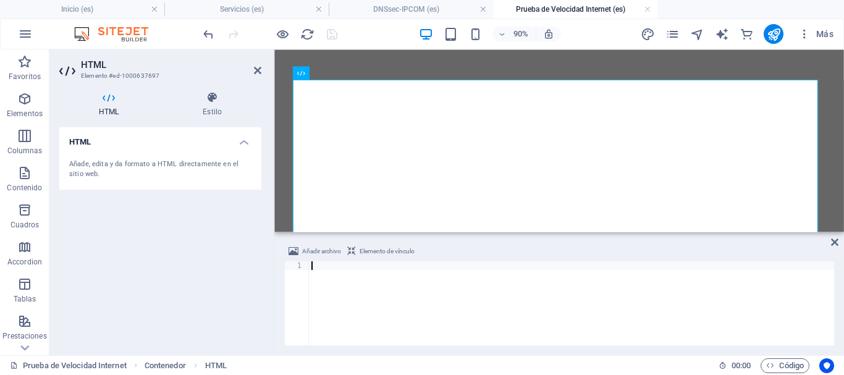
paste textarea "</html>"
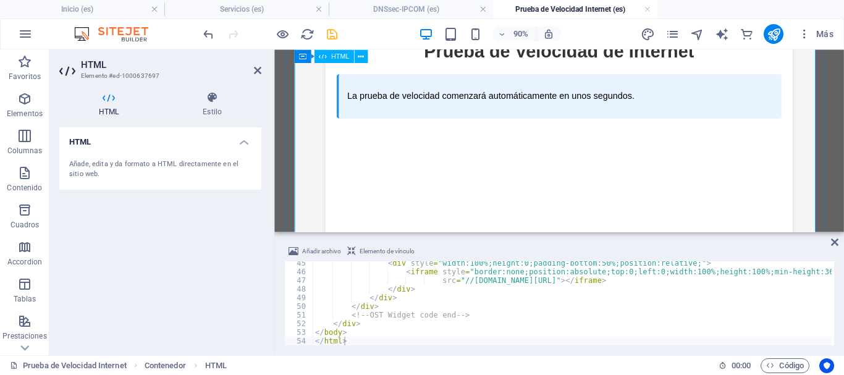
scroll to position [433, 0]
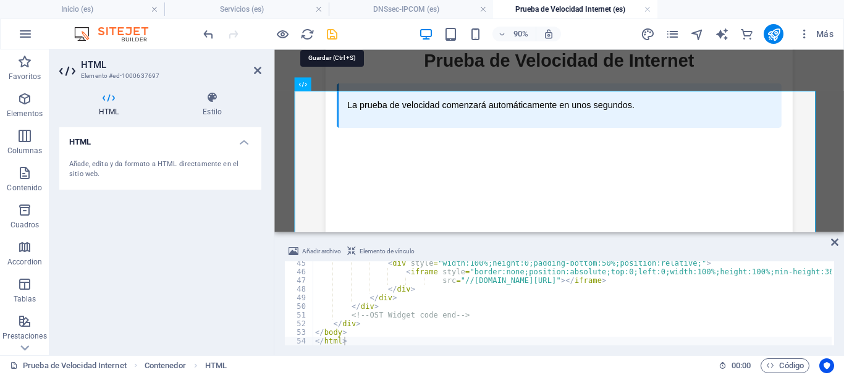
click at [329, 33] on icon "save" at bounding box center [332, 34] width 14 height 14
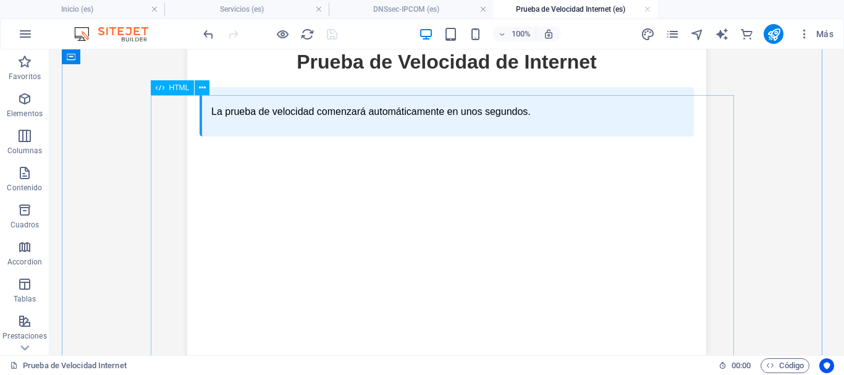
click at [578, 182] on div "Prueba de Velocidad Automática Prueba de Velocidad de Internet La prueba de vel…" at bounding box center [447, 216] width 770 height 383
click at [570, 164] on div "Prueba de Velocidad Automática Prueba de Velocidad de Internet La prueba de vel…" at bounding box center [447, 216] width 770 height 383
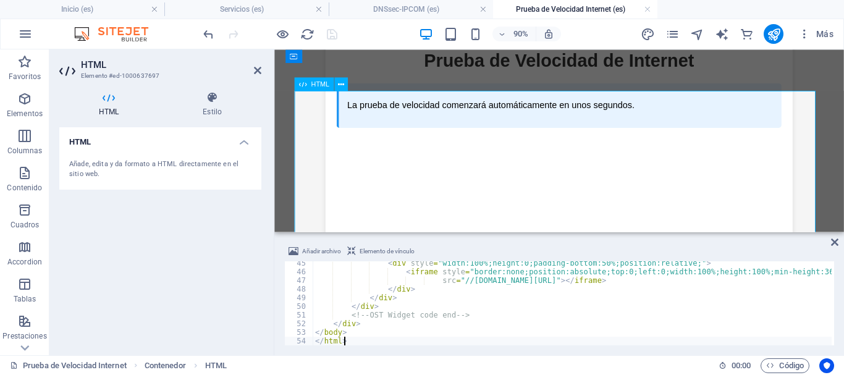
click at [613, 170] on div "Prueba de Velocidad Automática Prueba de Velocidad de Internet La prueba de vel…" at bounding box center [591, 216] width 608 height 383
click at [695, 184] on div "Prueba de Velocidad Automática Prueba de Velocidad de Internet La prueba de vel…" at bounding box center [591, 216] width 608 height 383
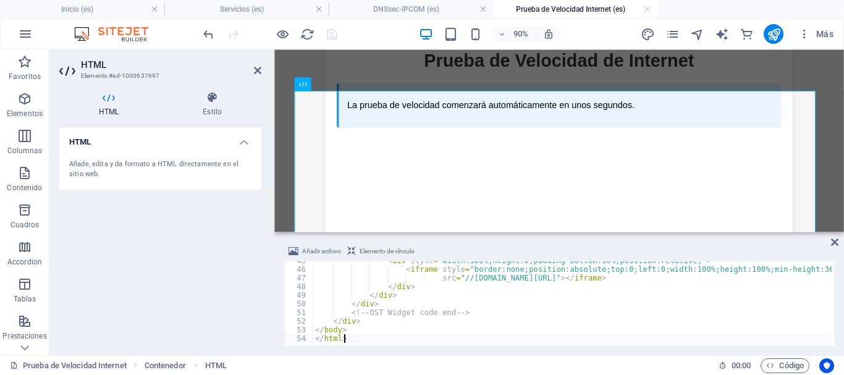
scroll to position [386, 0]
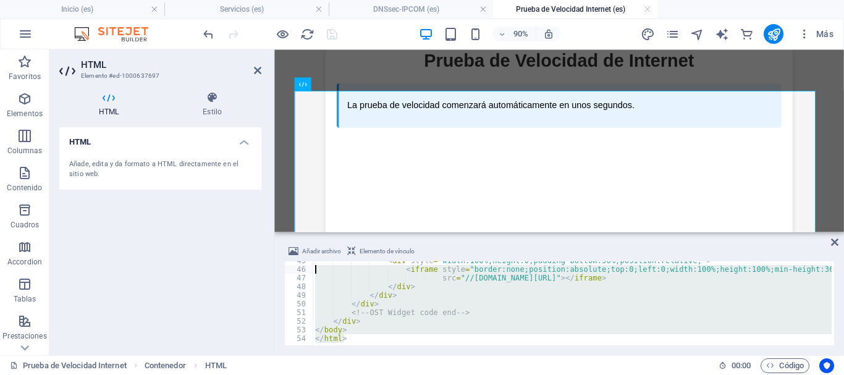
drag, startPoint x: 356, startPoint y: 336, endPoint x: 300, endPoint y: 272, distance: 84.5
click at [300, 272] on div "</html> 45 46 47 48 49 50 51 52 53 54 < div style = "width:100%;height:0;paddin…" at bounding box center [559, 303] width 550 height 84
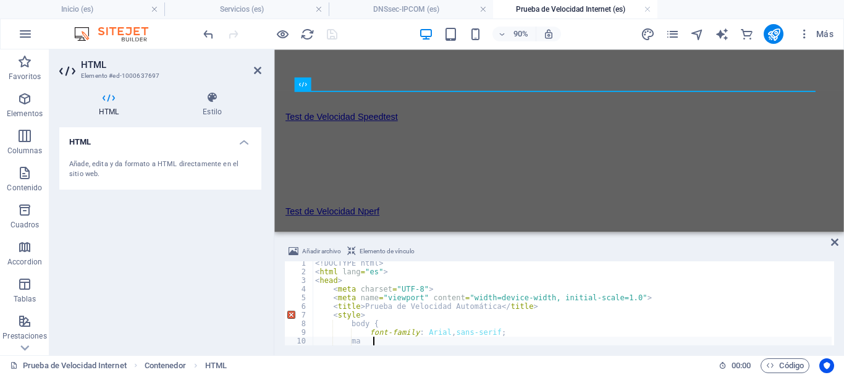
scroll to position [2, 0]
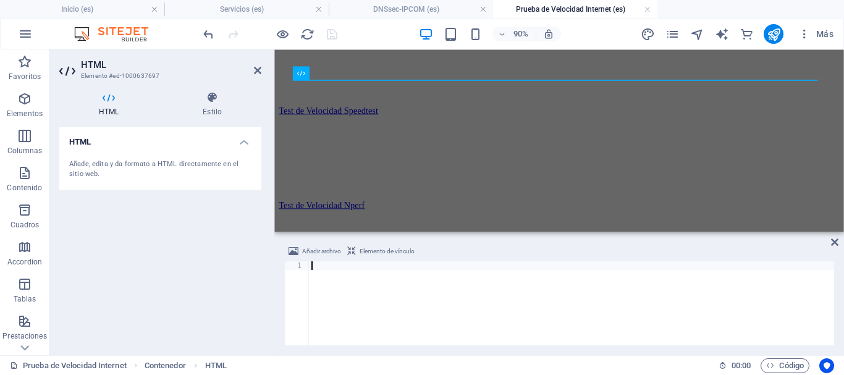
paste textarea "</html>"
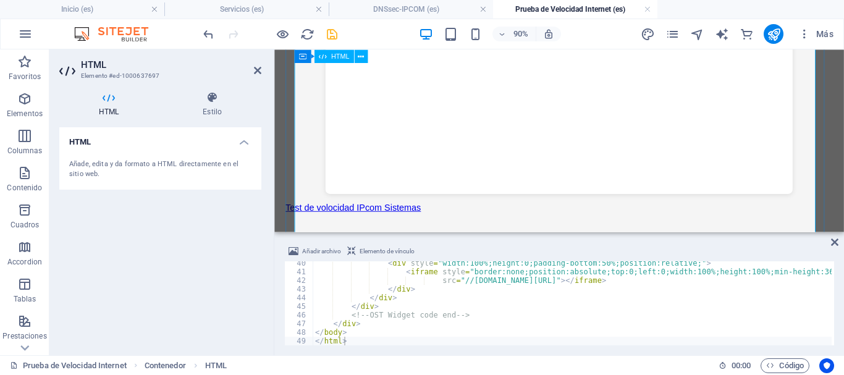
scroll to position [618, 0]
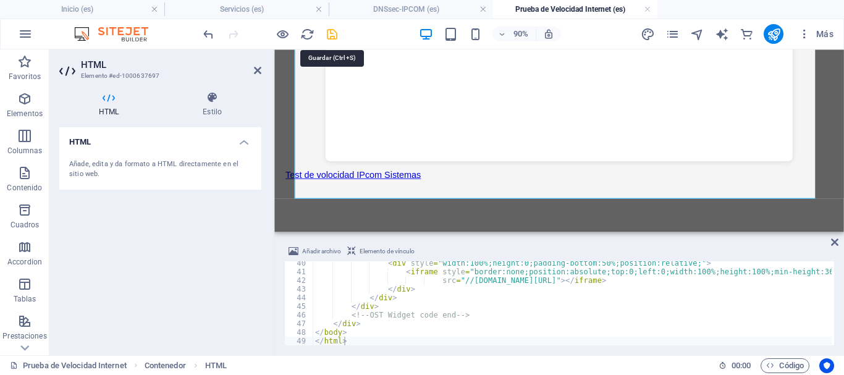
click at [332, 38] on icon "save" at bounding box center [332, 34] width 14 height 14
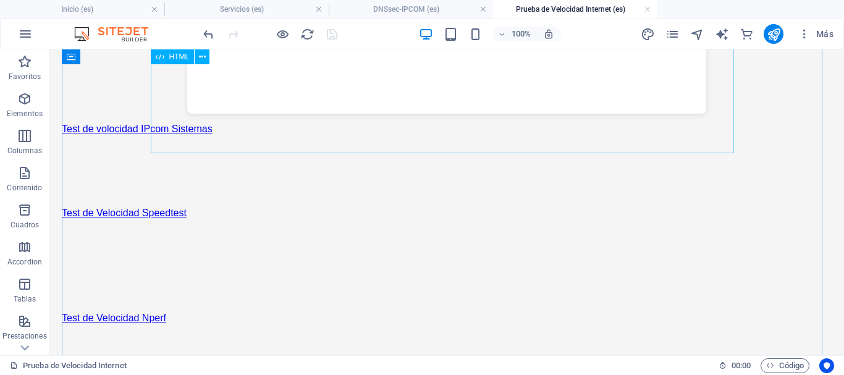
scroll to position [680, 0]
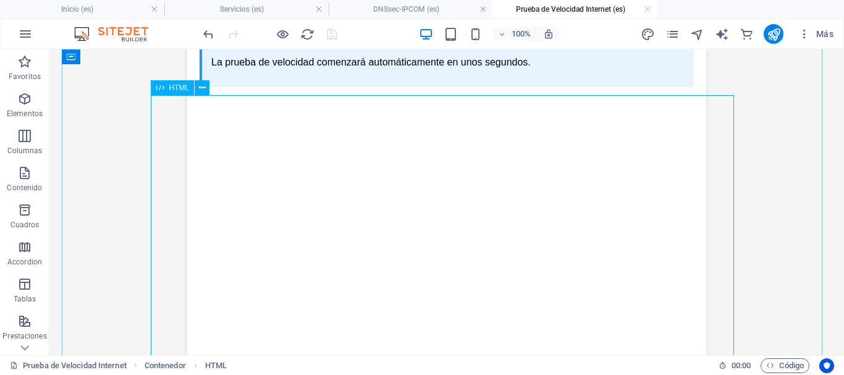
scroll to position [309, 0]
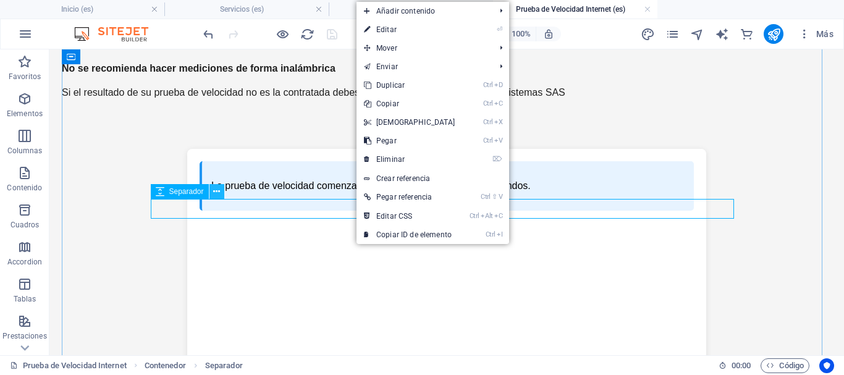
click at [217, 193] on icon at bounding box center [216, 191] width 7 height 13
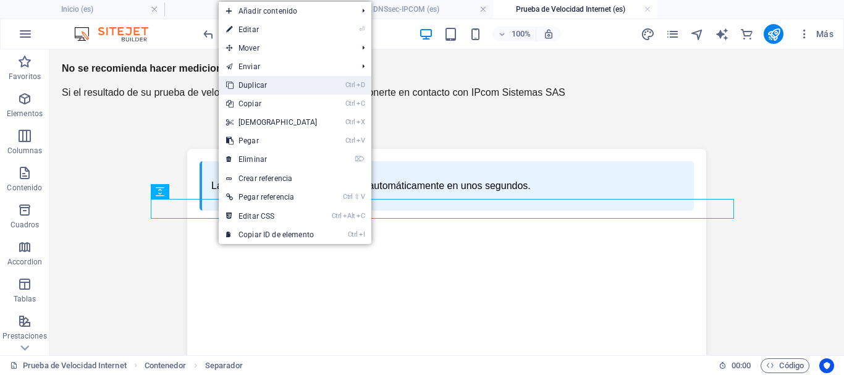
click at [268, 84] on link "Ctrl D Duplicar" at bounding box center [272, 85] width 106 height 19
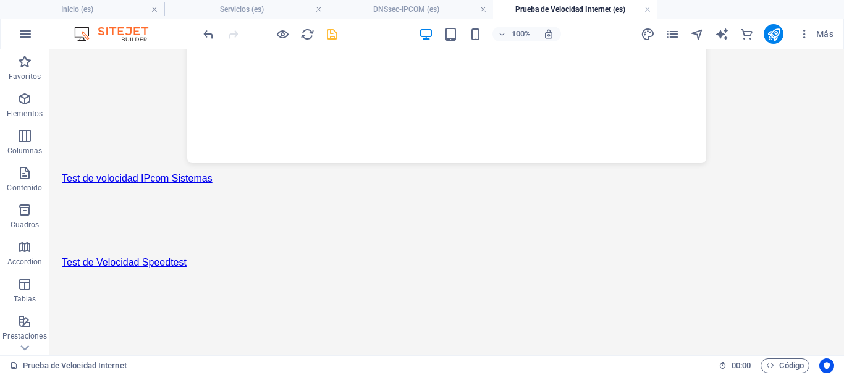
scroll to position [609, 0]
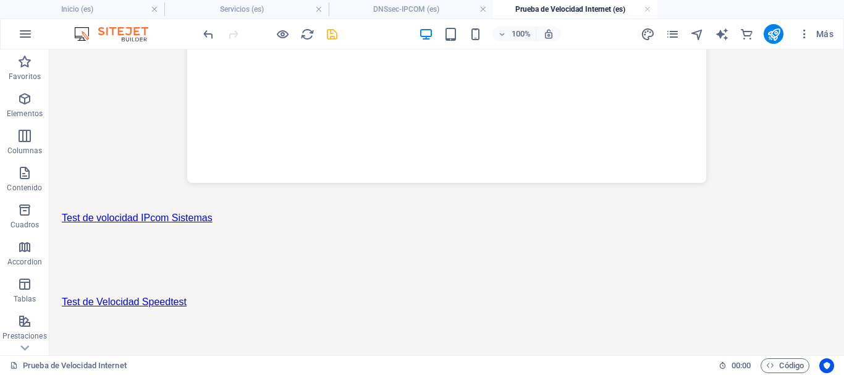
drag, startPoint x: 300, startPoint y: 231, endPoint x: 318, endPoint y: 232, distance: 18.0
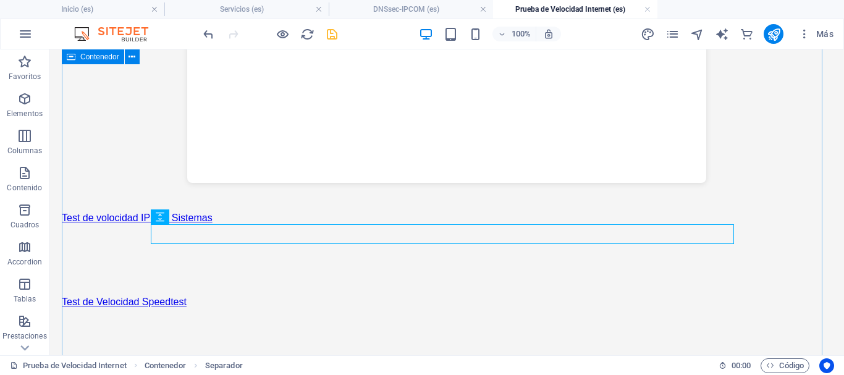
click at [801, 200] on div "¡PRUEBA TU VELOCIDAD EN INTERNET AHORA! ¿Como medir optimamente tu conexion a I…" at bounding box center [447, 13] width 770 height 1073
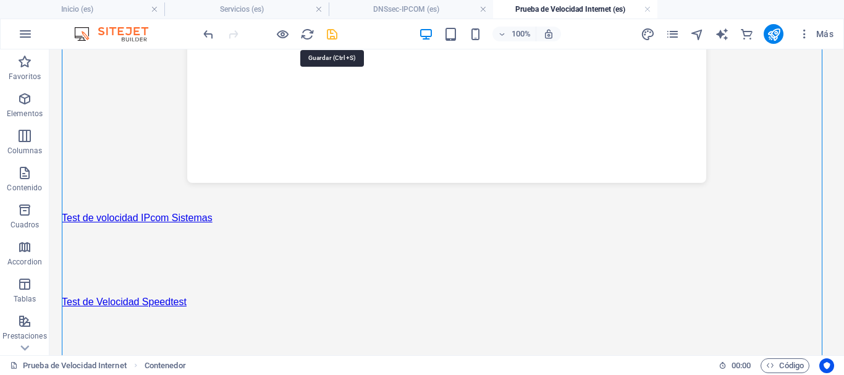
click at [335, 36] on icon "save" at bounding box center [332, 34] width 14 height 14
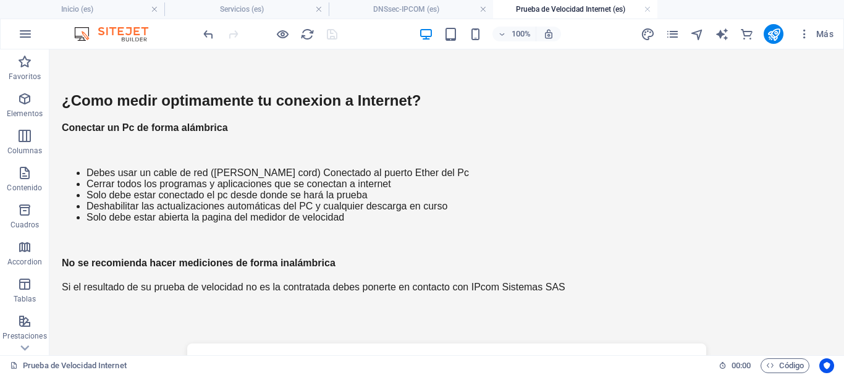
scroll to position [0, 0]
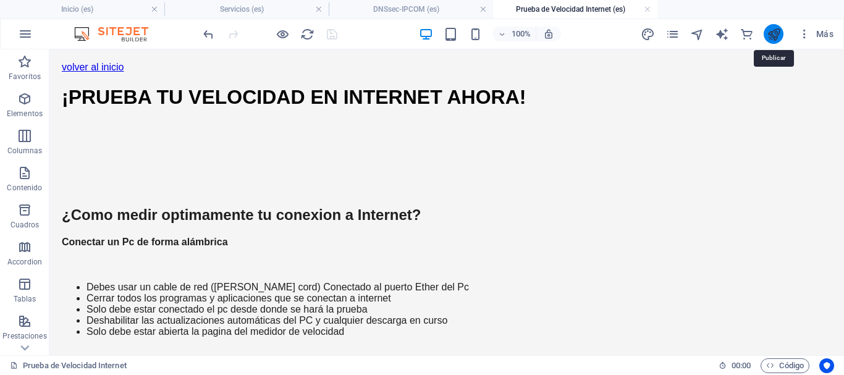
click at [774, 33] on icon "publish" at bounding box center [774, 34] width 14 height 14
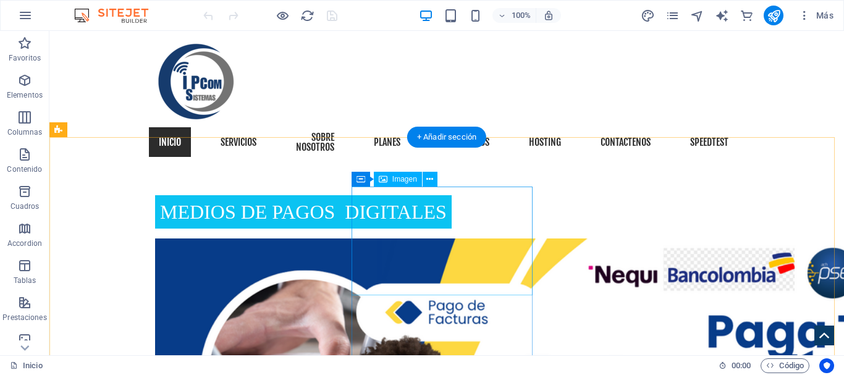
scroll to position [1174, 0]
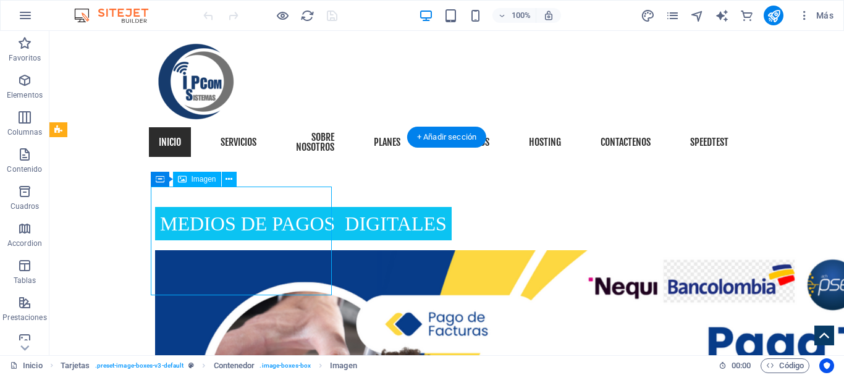
select select "%"
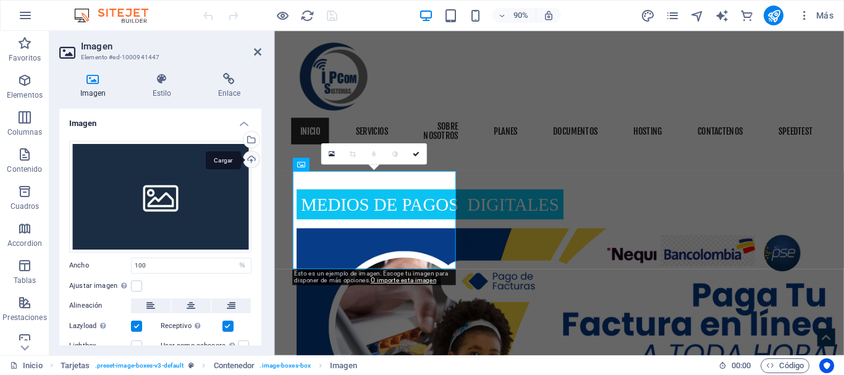
click at [245, 158] on div "Cargar" at bounding box center [250, 160] width 19 height 19
click at [247, 161] on div "Cargar" at bounding box center [250, 160] width 19 height 19
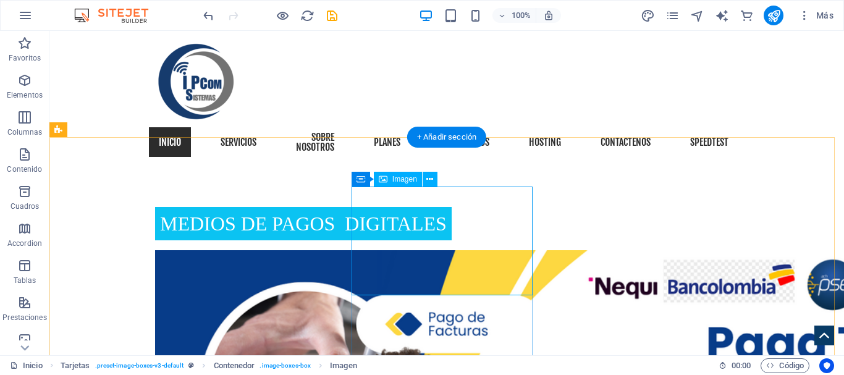
select select "%"
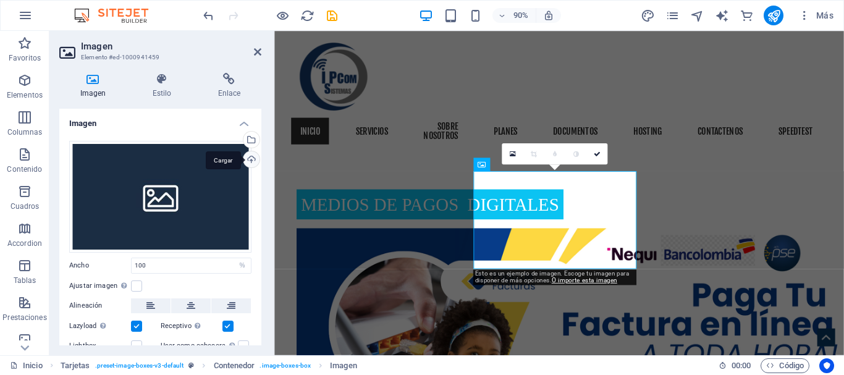
click at [250, 161] on div "Cargar" at bounding box center [250, 160] width 19 height 19
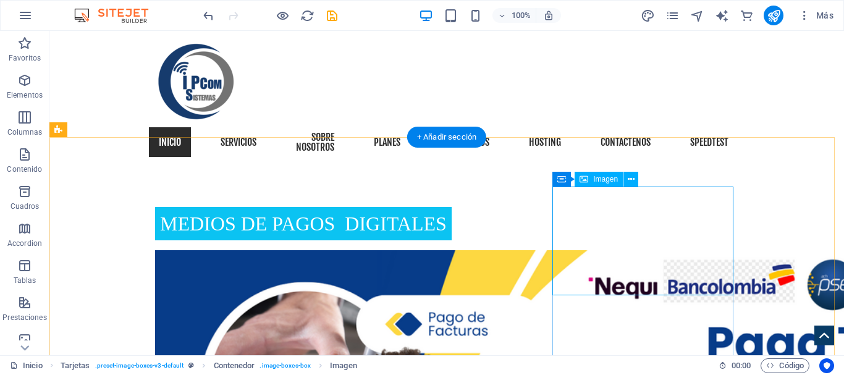
select select "%"
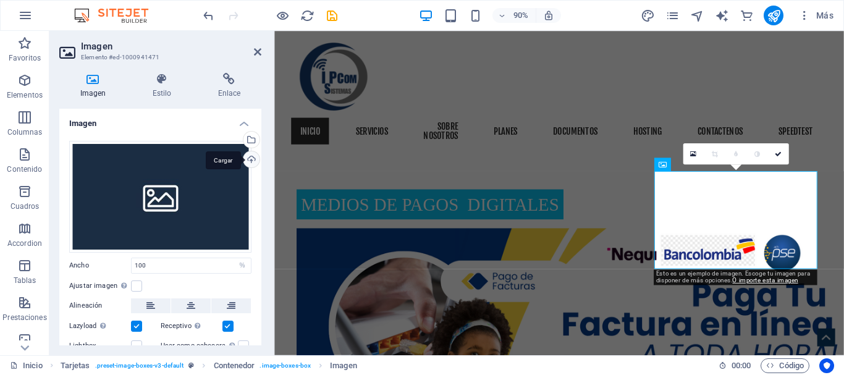
click at [251, 158] on div "Cargar" at bounding box center [250, 160] width 19 height 19
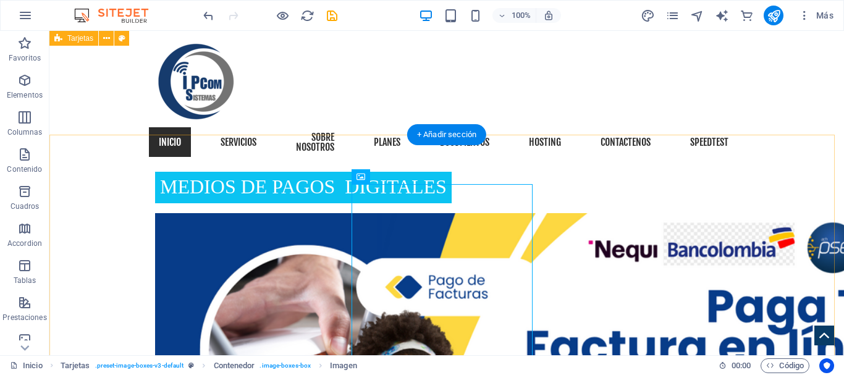
scroll to position [1174, 0]
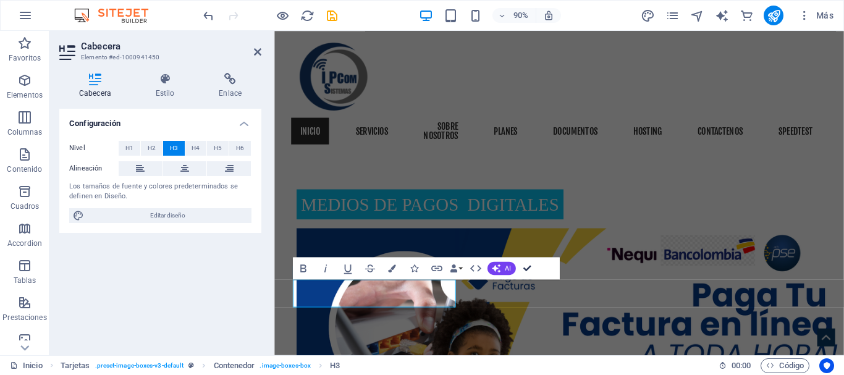
drag, startPoint x: 491, startPoint y: 232, endPoint x: 529, endPoint y: 267, distance: 51.6
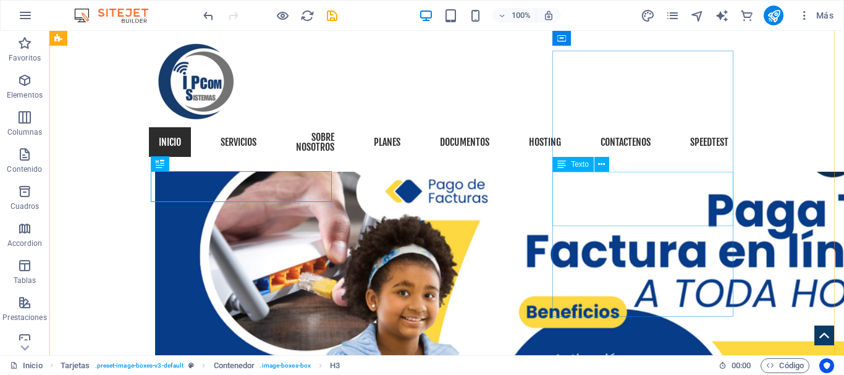
scroll to position [1236, 0]
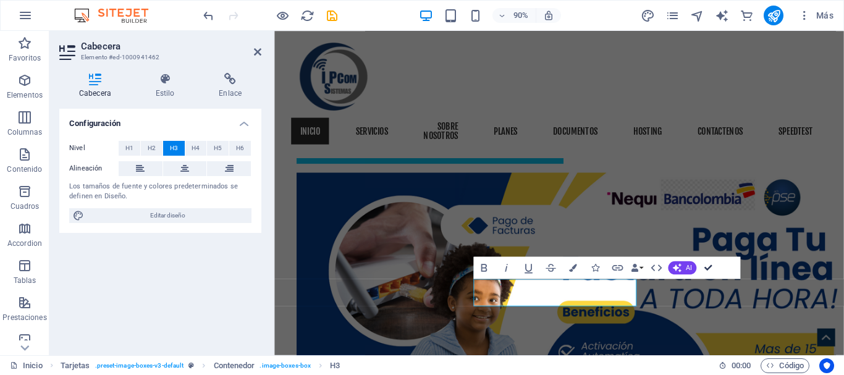
drag, startPoint x: 707, startPoint y: 269, endPoint x: 669, endPoint y: 245, distance: 45.6
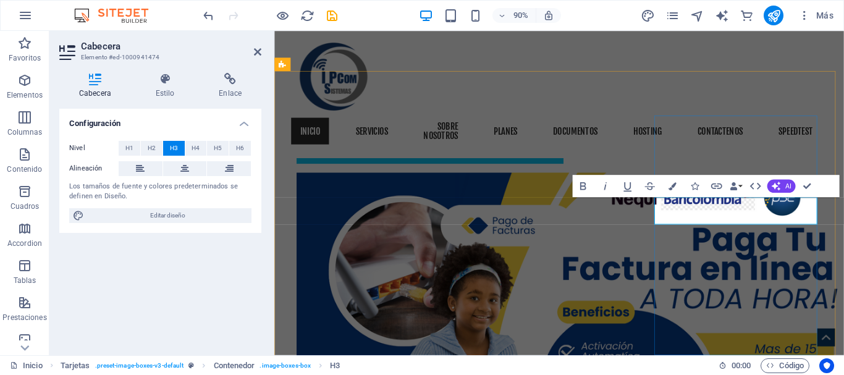
drag, startPoint x: 860, startPoint y: 237, endPoint x: 740, endPoint y: 228, distance: 120.2
click at [719, 186] on icon "button" at bounding box center [716, 186] width 11 height 6
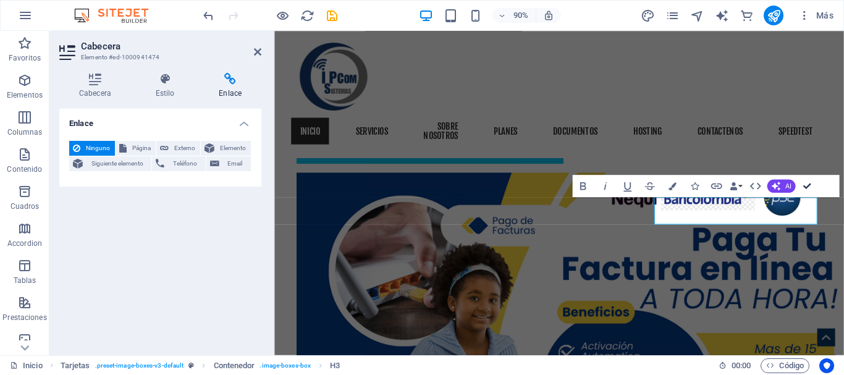
drag, startPoint x: 808, startPoint y: 186, endPoint x: 765, endPoint y: 158, distance: 51.4
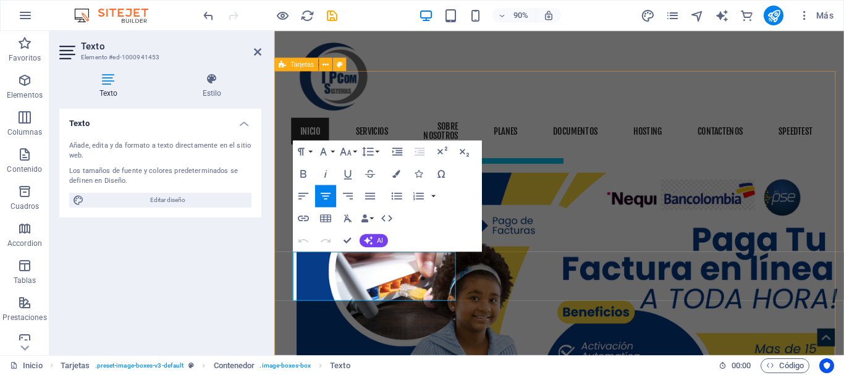
drag, startPoint x: 462, startPoint y: 313, endPoint x: 279, endPoint y: 289, distance: 185.1
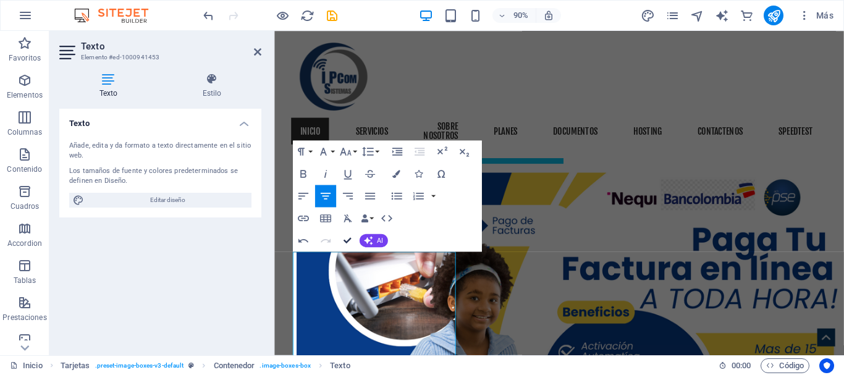
drag, startPoint x: 300, startPoint y: 208, endPoint x: 347, endPoint y: 240, distance: 57.4
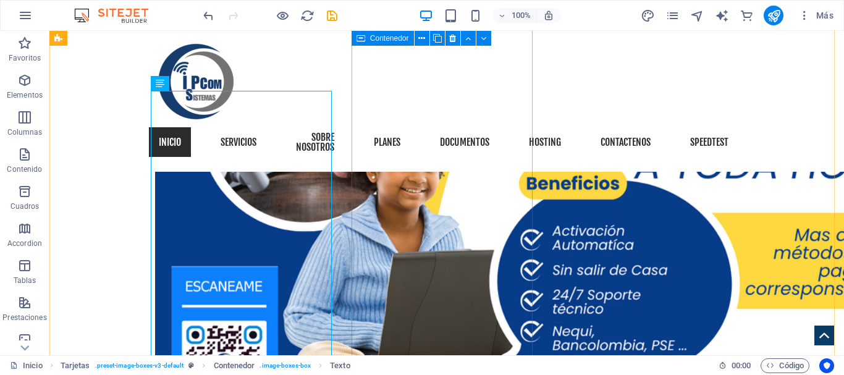
scroll to position [1359, 0]
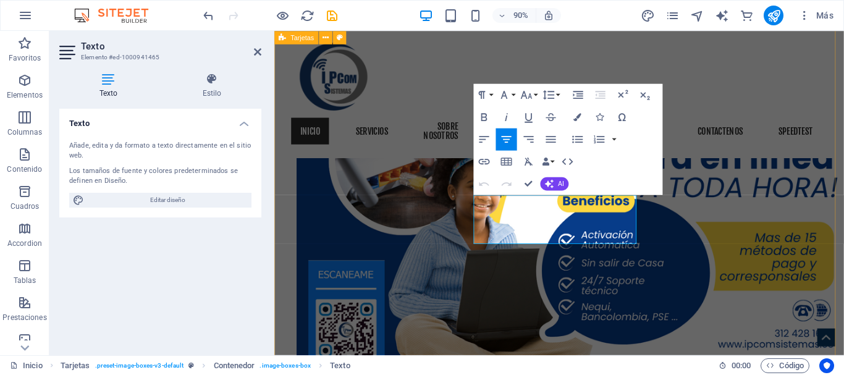
drag, startPoint x: 665, startPoint y: 255, endPoint x: 481, endPoint y: 219, distance: 187.1
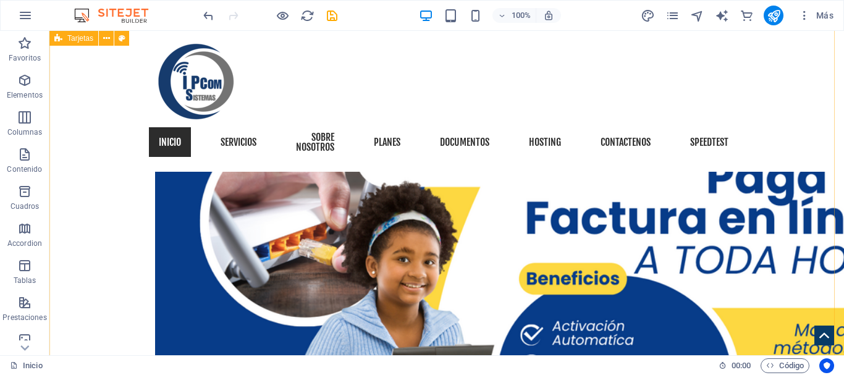
scroll to position [1298, 0]
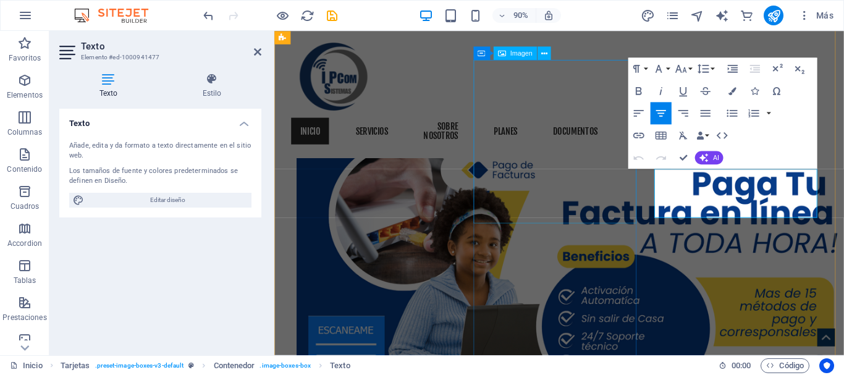
drag, startPoint x: 863, startPoint y: 224, endPoint x: 650, endPoint y: 193, distance: 215.4
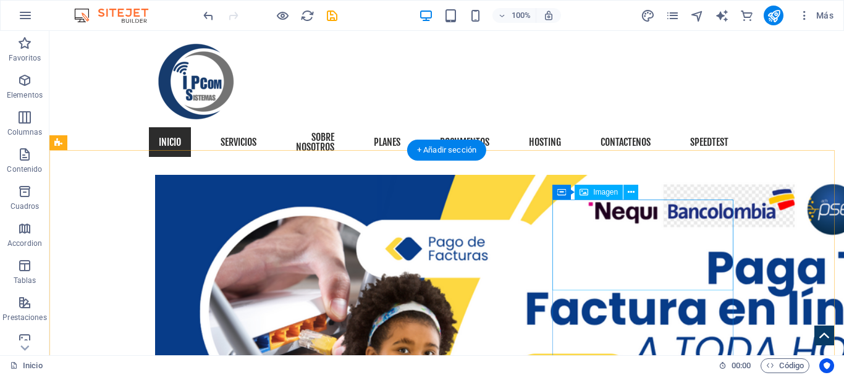
scroll to position [1236, 0]
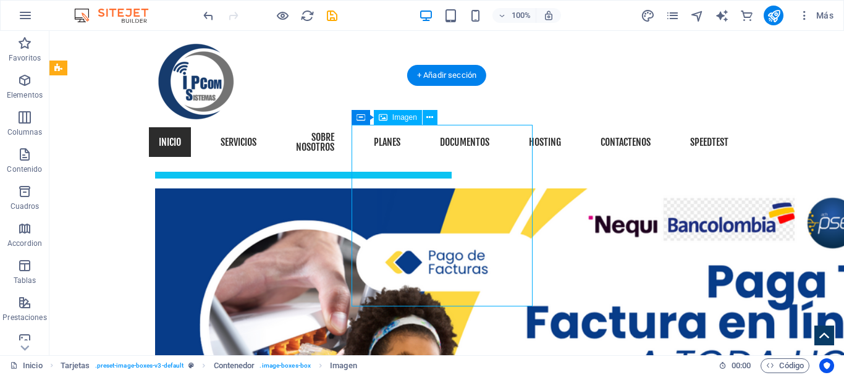
select select "%"
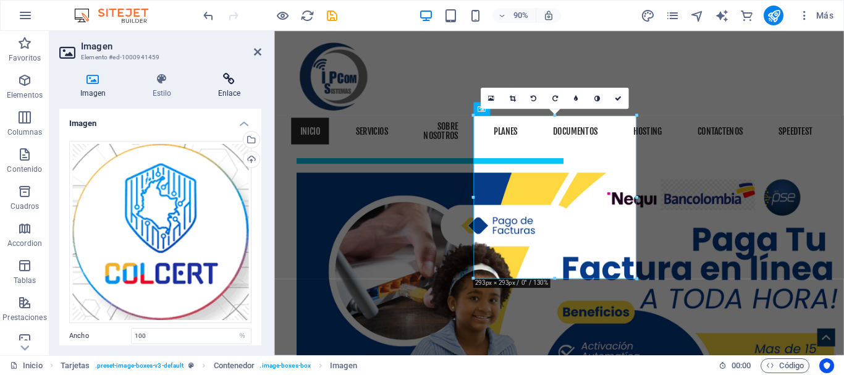
click at [232, 80] on icon at bounding box center [229, 79] width 64 height 12
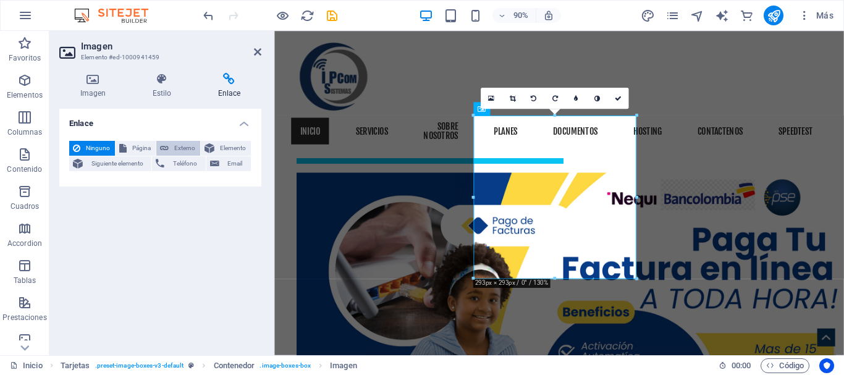
click at [177, 149] on span "Externo" at bounding box center [184, 148] width 24 height 15
select select "blank"
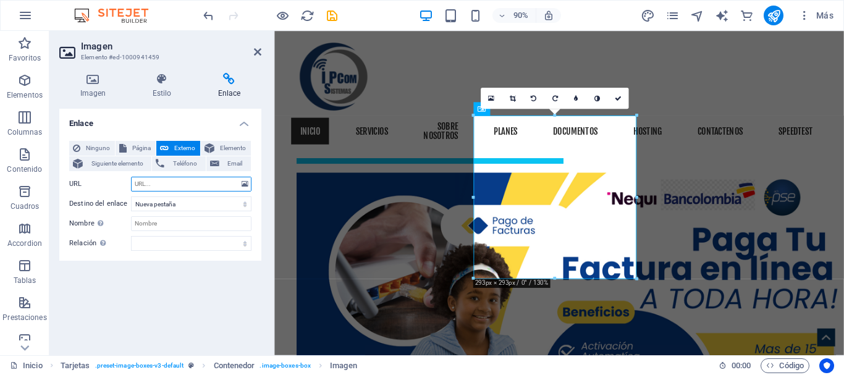
paste input "[URL][DOMAIN_NAME]"
type input "[URL][DOMAIN_NAME]"
click at [616, 99] on icon at bounding box center [618, 98] width 7 height 7
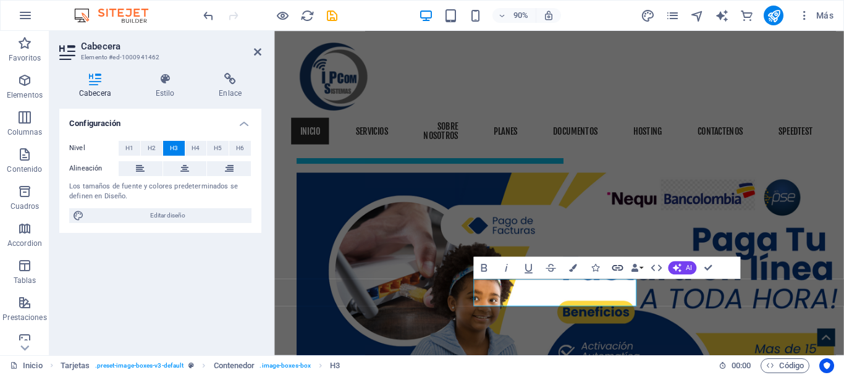
click at [619, 266] on icon "button" at bounding box center [617, 268] width 14 height 14
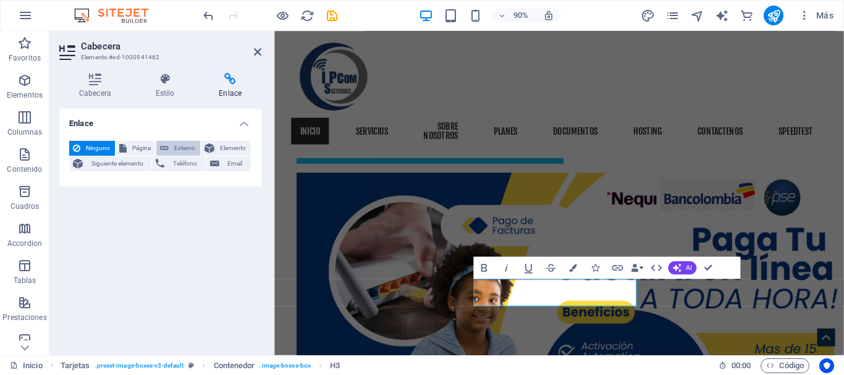
click at [181, 146] on span "Externo" at bounding box center [184, 148] width 24 height 15
select select "blank"
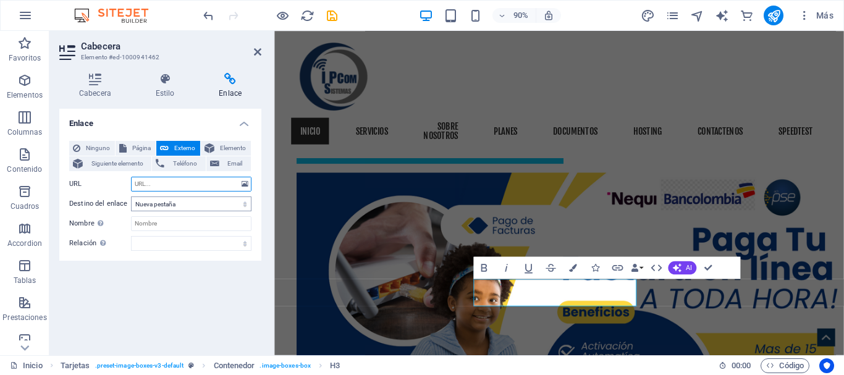
paste input "[URL][DOMAIN_NAME]"
type input "[URL][DOMAIN_NAME]"
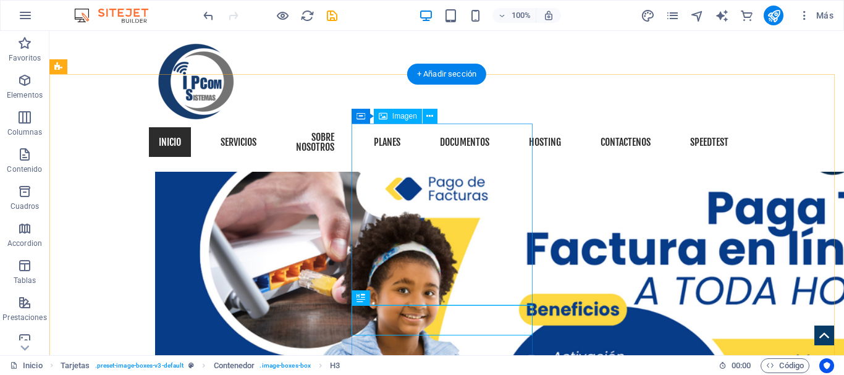
scroll to position [1359, 0]
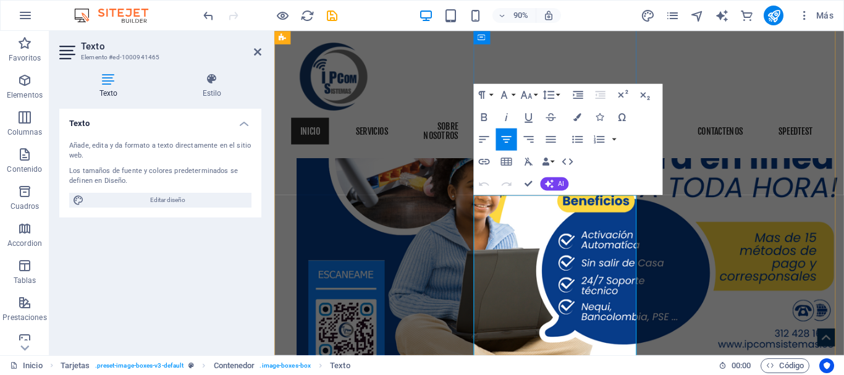
drag, startPoint x: 658, startPoint y: 224, endPoint x: 516, endPoint y: 224, distance: 142.1
click at [579, 174] on icon "button" at bounding box center [581, 177] width 14 height 14
click at [481, 161] on icon "button" at bounding box center [484, 162] width 14 height 14
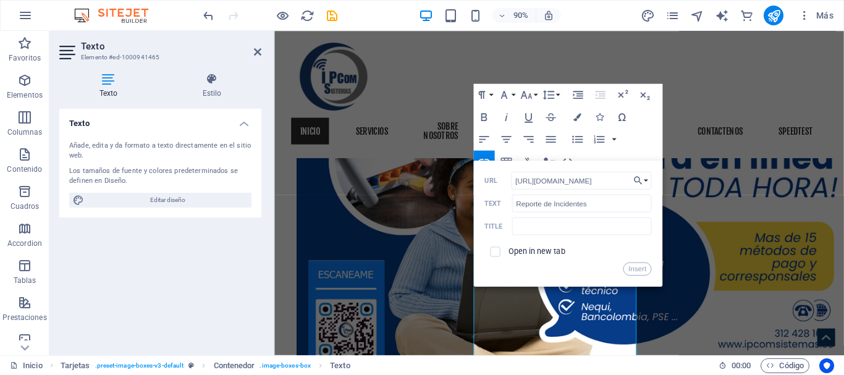
scroll to position [0, 217]
type input "[URL][DOMAIN_NAME]"
click at [552, 251] on label "Open in new tab" at bounding box center [537, 251] width 57 height 9
drag, startPoint x: 422, startPoint y: 263, endPoint x: 640, endPoint y: 268, distance: 217.5
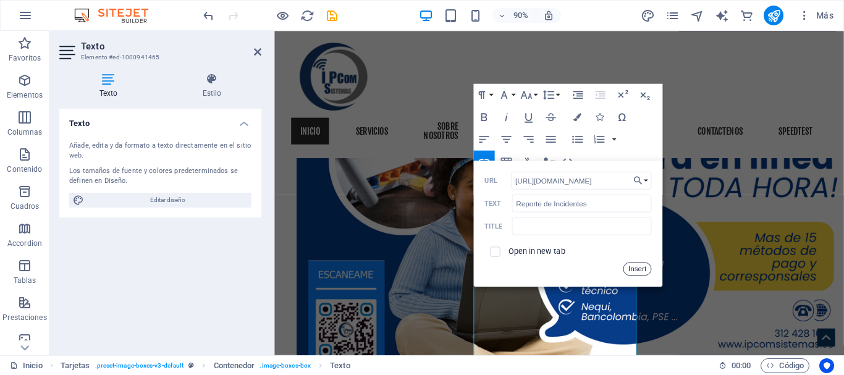
click at [640, 268] on button "Insert" at bounding box center [637, 270] width 28 height 14
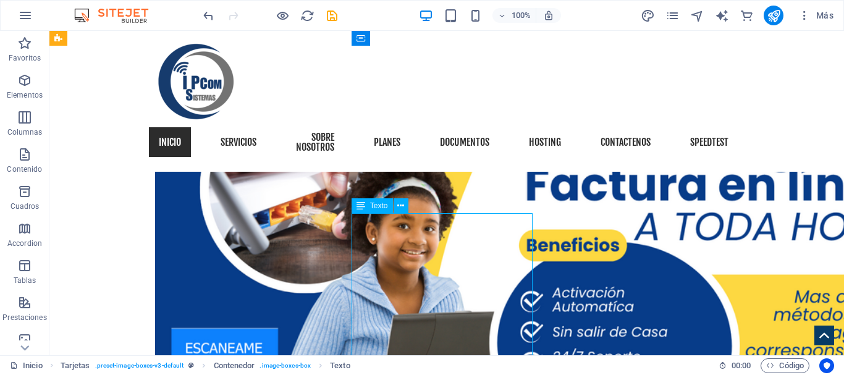
drag, startPoint x: 514, startPoint y: 223, endPoint x: 477, endPoint y: 218, distance: 37.4
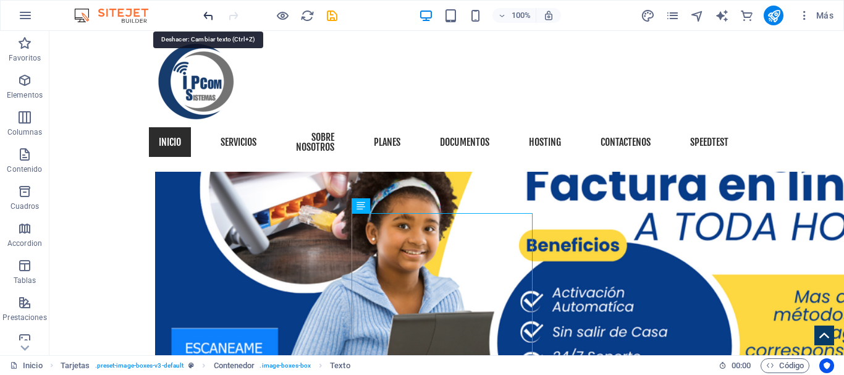
click at [207, 10] on icon "undo" at bounding box center [208, 16] width 14 height 14
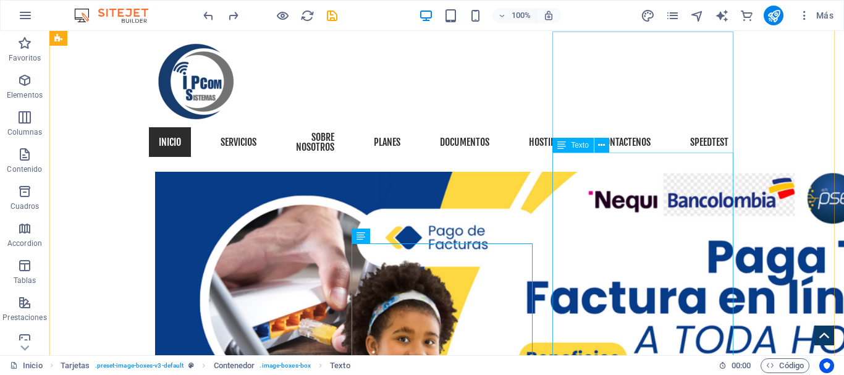
scroll to position [1236, 0]
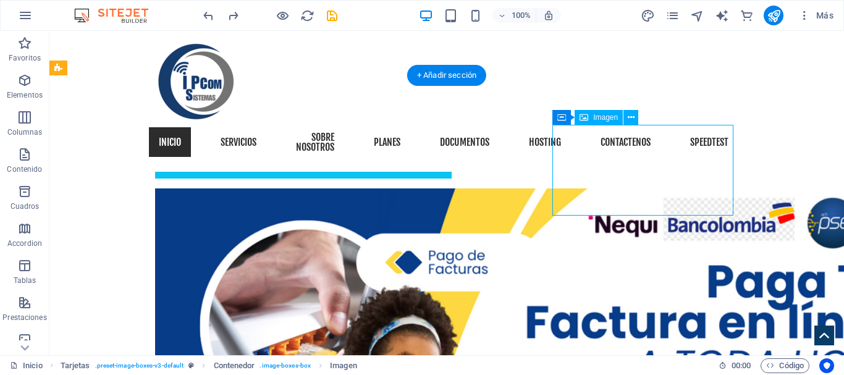
select select "%"
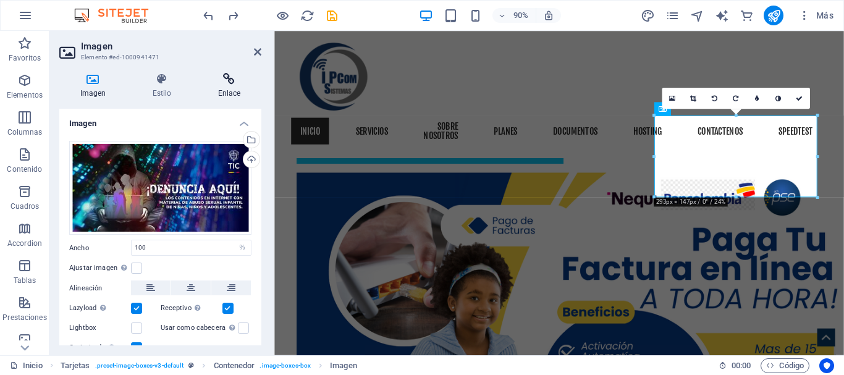
click at [231, 83] on icon at bounding box center [229, 79] width 64 height 12
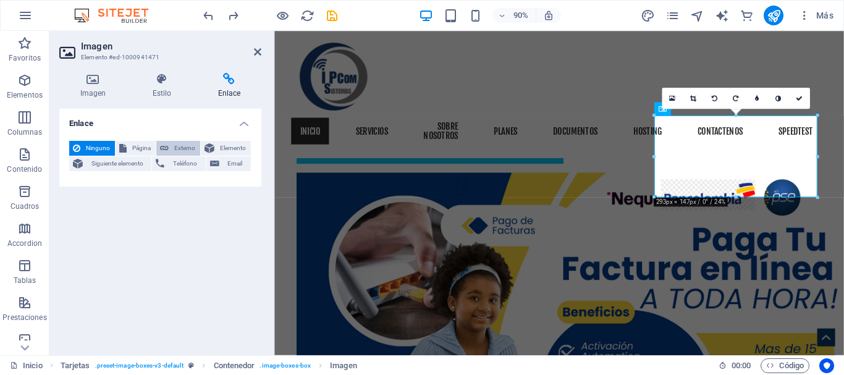
click at [171, 149] on button "Externo" at bounding box center [178, 148] width 44 height 15
select select "blank"
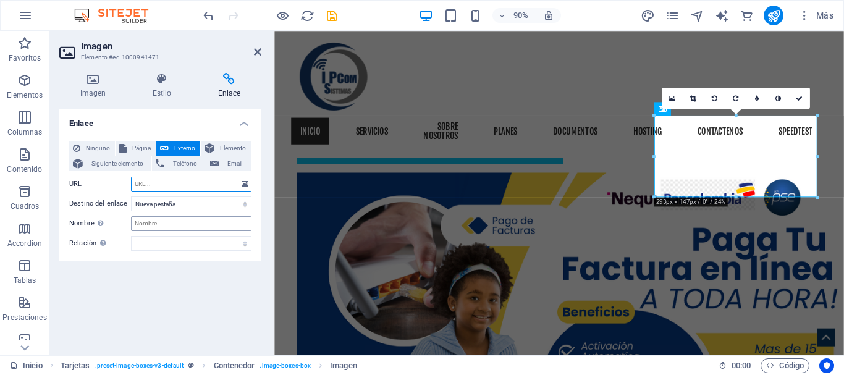
paste input "[URL][DOMAIN_NAME]"
type input "[URL][DOMAIN_NAME]"
click at [801, 99] on icon at bounding box center [799, 98] width 7 height 7
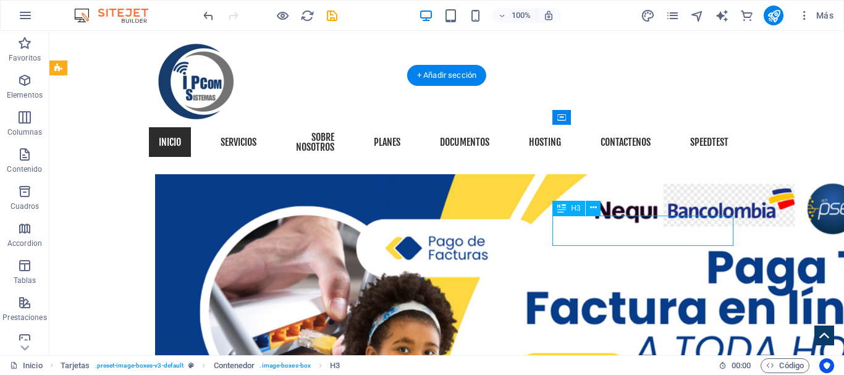
drag, startPoint x: 723, startPoint y: 238, endPoint x: 649, endPoint y: 234, distance: 74.2
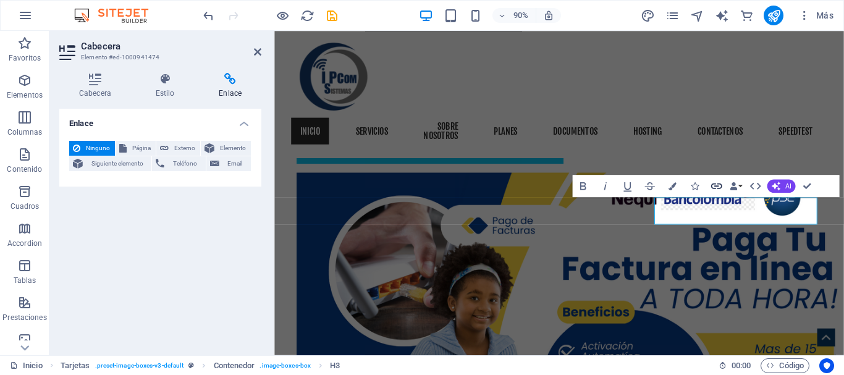
click at [717, 185] on icon "button" at bounding box center [717, 186] width 14 height 14
click at [175, 148] on span "Externo" at bounding box center [184, 148] width 24 height 15
select select "blank"
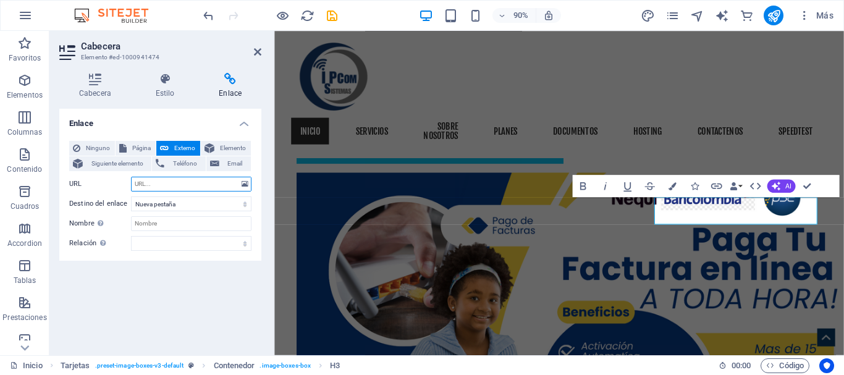
paste input "[URL][DOMAIN_NAME]"
type input "[URL][DOMAIN_NAME]"
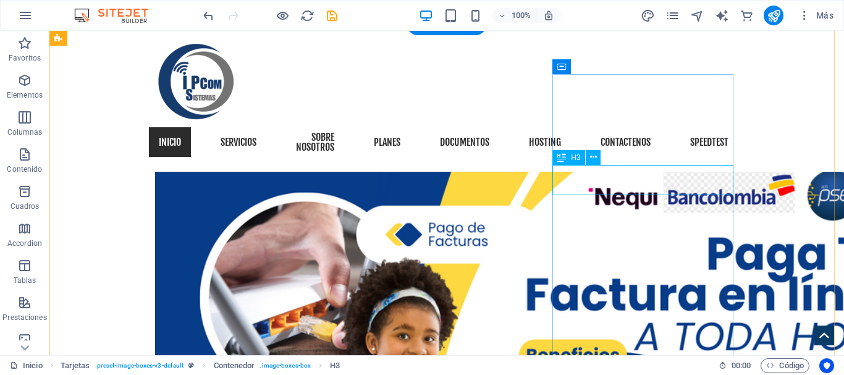
scroll to position [1236, 0]
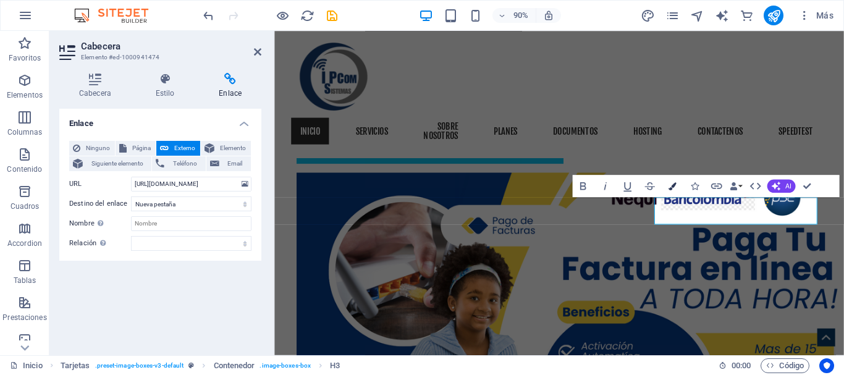
click at [677, 182] on button "Colors" at bounding box center [672, 186] width 21 height 22
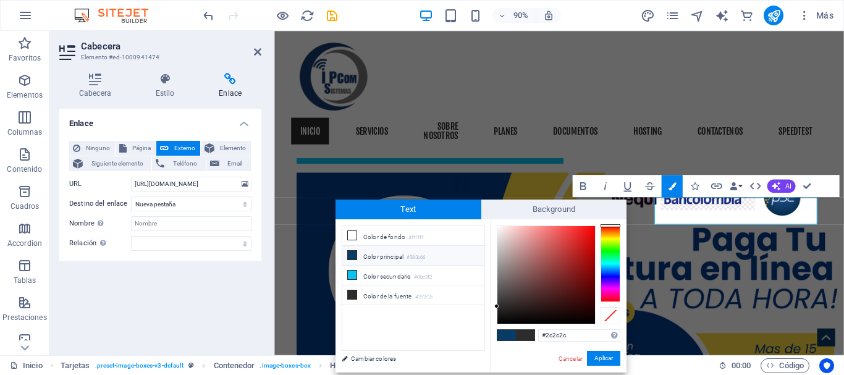
click at [380, 258] on li "Color principal #083b66" at bounding box center [413, 256] width 142 height 20
type input "#083b66"
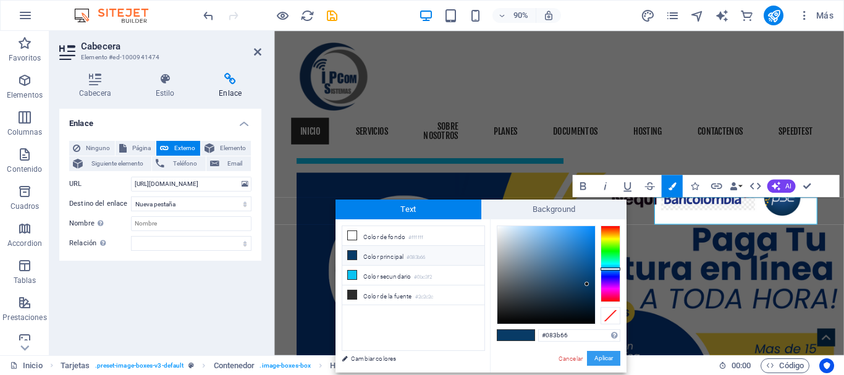
click at [605, 360] on button "Aplicar" at bounding box center [603, 358] width 33 height 15
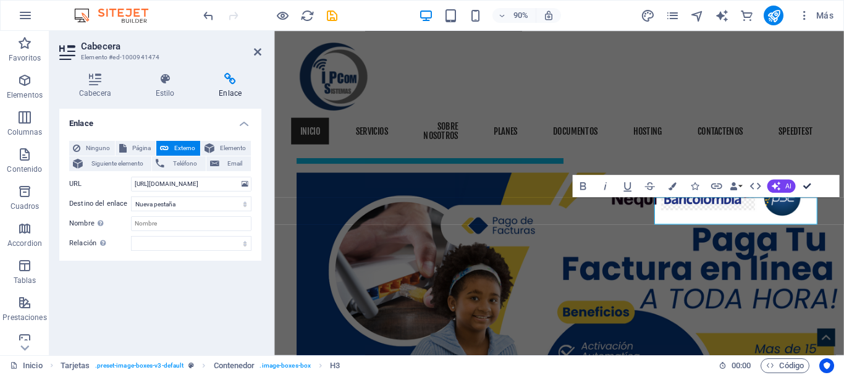
drag, startPoint x: 809, startPoint y: 186, endPoint x: 698, endPoint y: 203, distance: 112.5
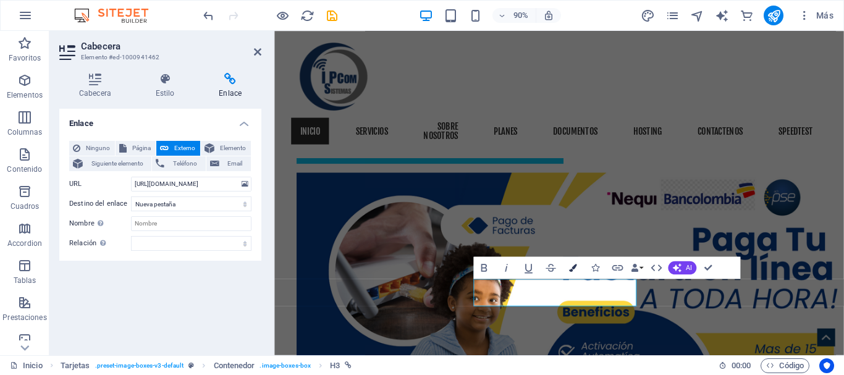
click at [573, 269] on icon "button" at bounding box center [573, 268] width 8 height 8
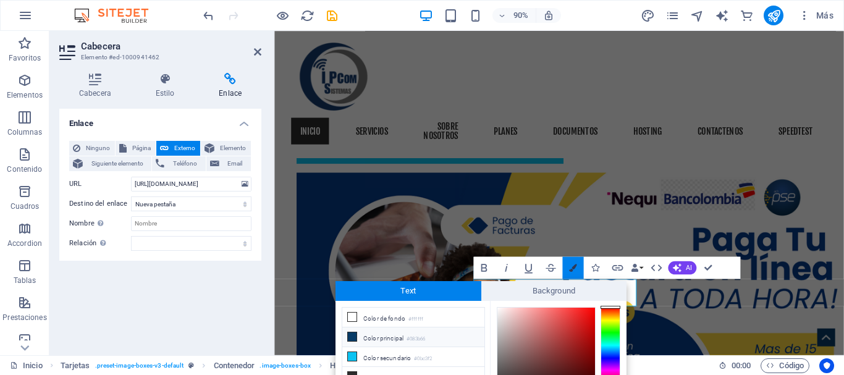
scroll to position [79, 0]
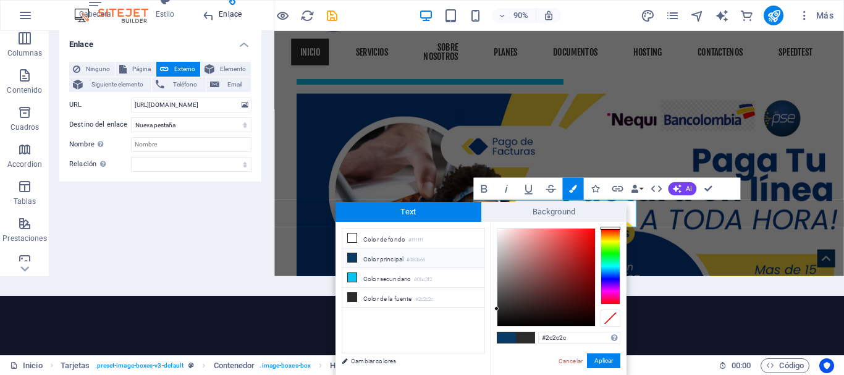
click at [370, 258] on li "Color principal #083b66" at bounding box center [413, 258] width 142 height 20
type input "#083b66"
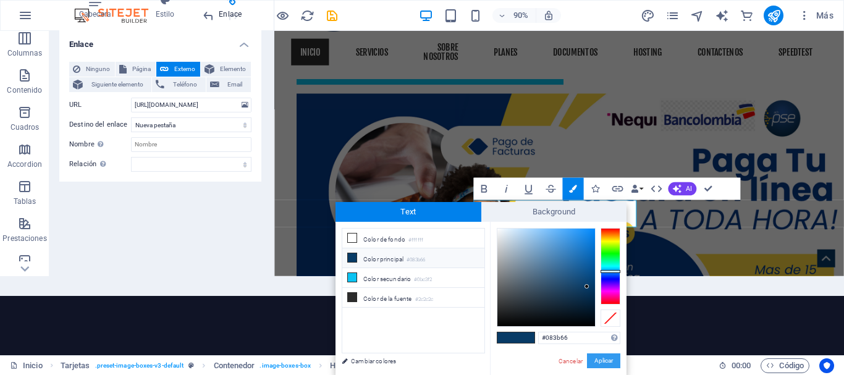
drag, startPoint x: 609, startPoint y: 361, endPoint x: 381, endPoint y: 347, distance: 228.4
click at [609, 361] on button "Aplicar" at bounding box center [603, 360] width 33 height 15
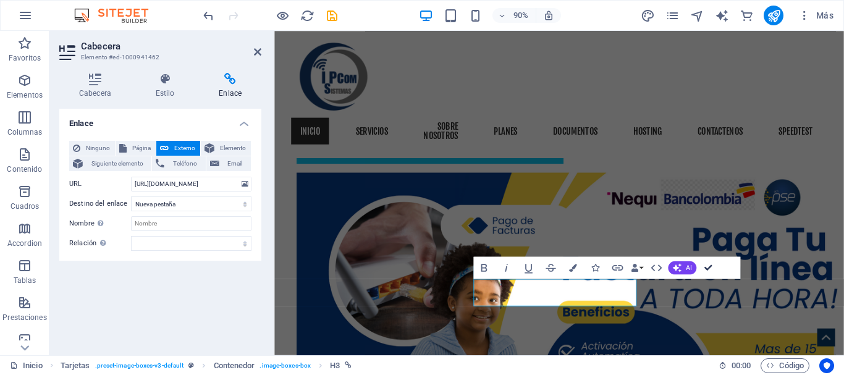
drag, startPoint x: 708, startPoint y: 268, endPoint x: 623, endPoint y: 240, distance: 89.1
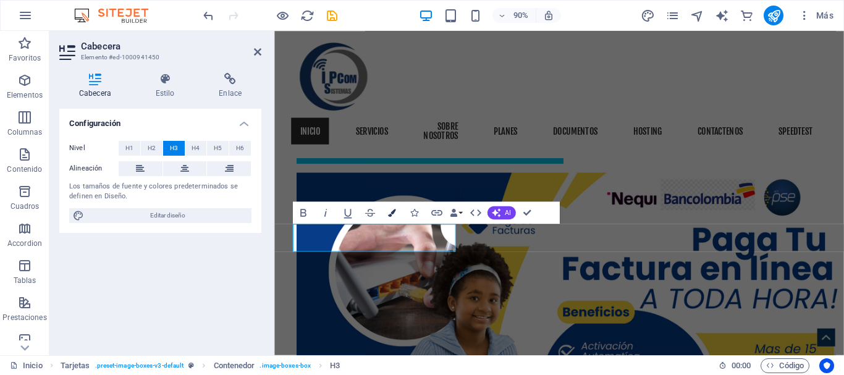
click at [392, 214] on icon "button" at bounding box center [392, 213] width 8 height 8
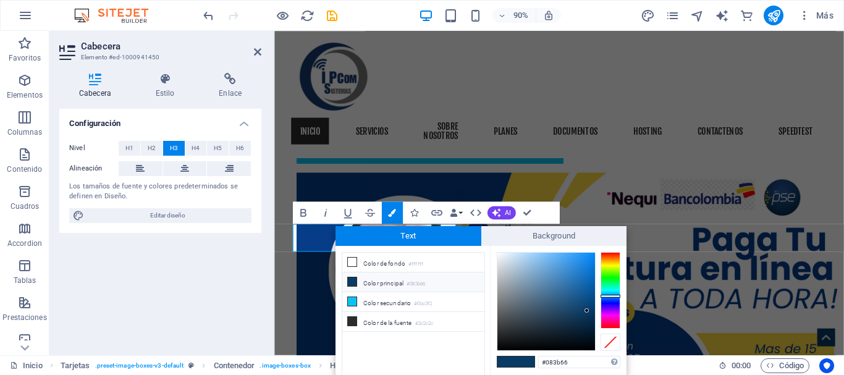
click at [366, 284] on li "Color principal #083b66" at bounding box center [413, 282] width 142 height 20
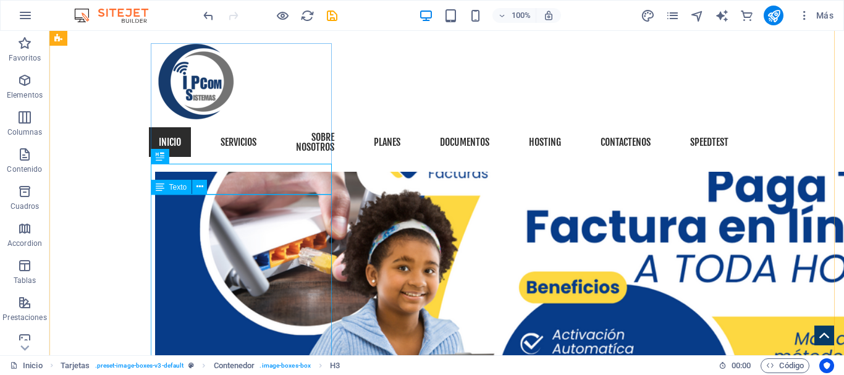
scroll to position [1236, 0]
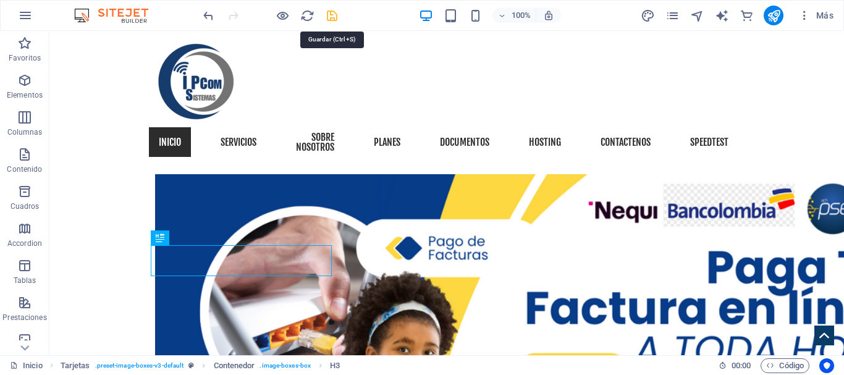
drag, startPoint x: 328, startPoint y: 15, endPoint x: 340, endPoint y: 7, distance: 14.7
click at [328, 15] on icon "save" at bounding box center [332, 16] width 14 height 14
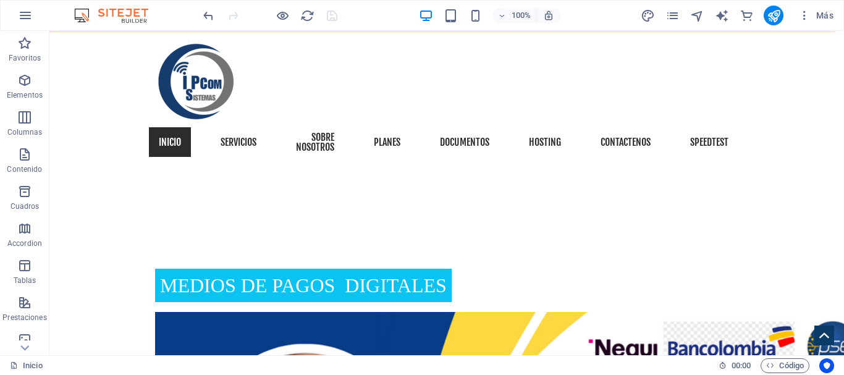
scroll to position [1174, 0]
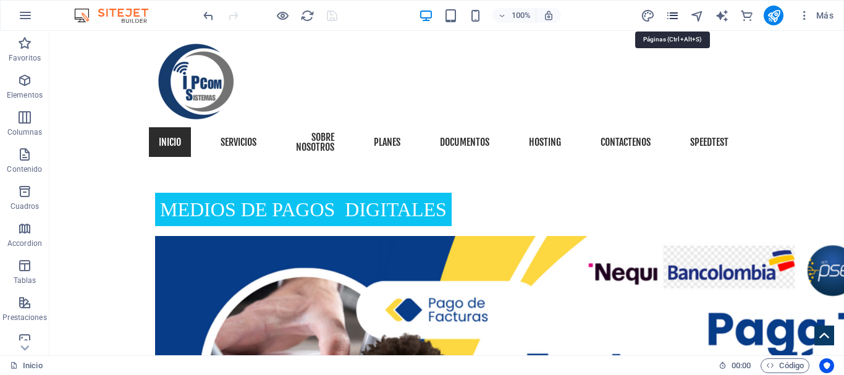
click at [669, 14] on icon "pages" at bounding box center [672, 16] width 14 height 14
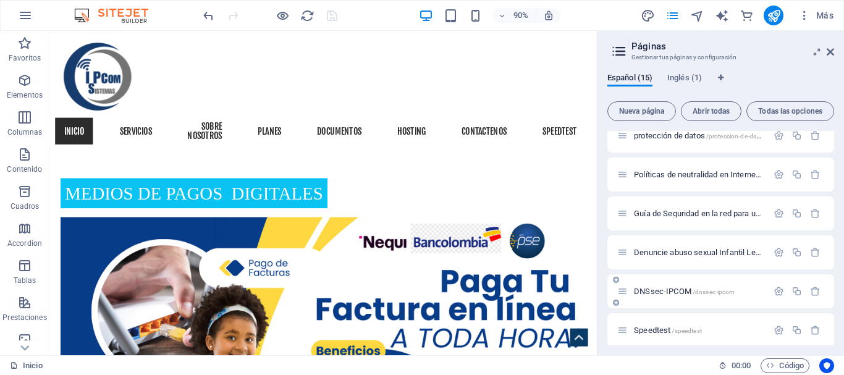
scroll to position [308, 0]
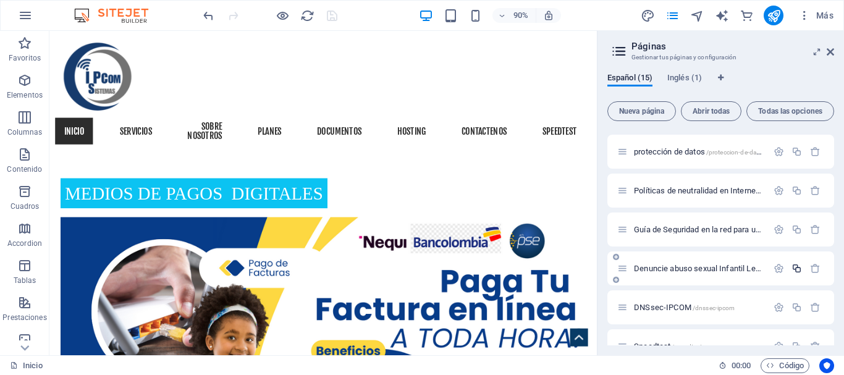
click at [795, 271] on icon "button" at bounding box center [797, 268] width 11 height 11
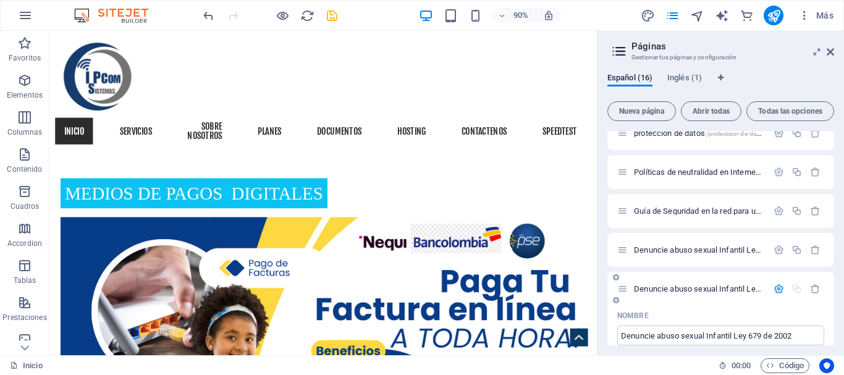
click at [722, 287] on span "Denuncie abuso sexual Infantil Ley 679 de 2002 /denuncie-abuso-sexual-infantil-…" at bounding box center [789, 288] width 310 height 9
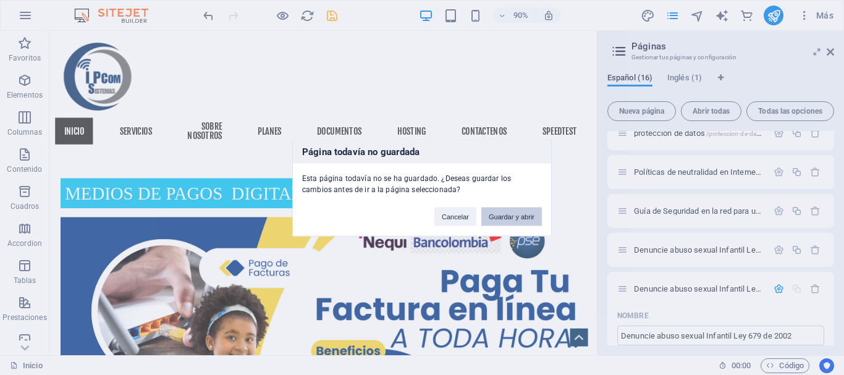
drag, startPoint x: 528, startPoint y: 216, endPoint x: 533, endPoint y: 205, distance: 12.2
click at [528, 216] on button "Guardar y abrir" at bounding box center [511, 216] width 61 height 19
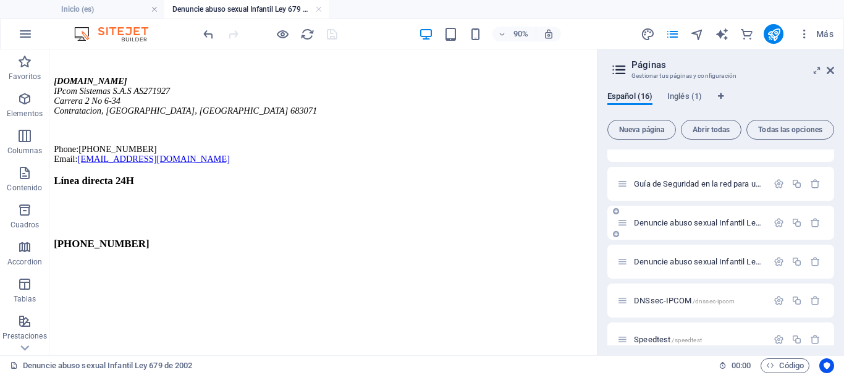
scroll to position [388, 0]
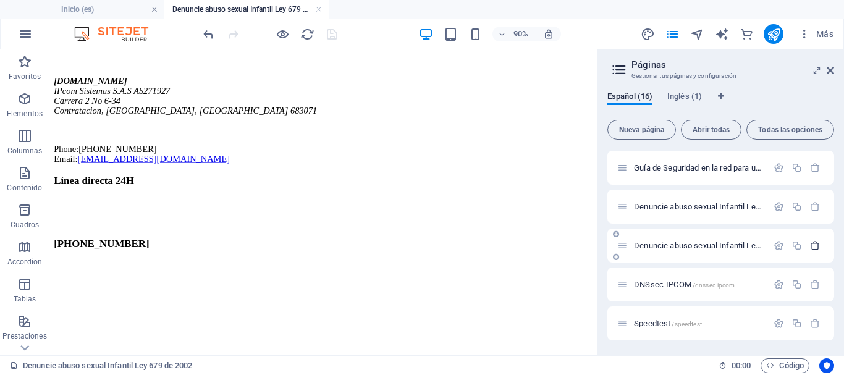
click at [811, 245] on icon "button" at bounding box center [815, 245] width 11 height 11
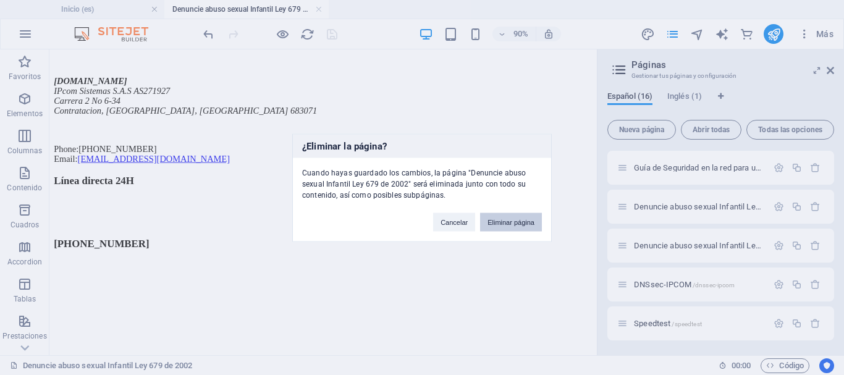
drag, startPoint x: 515, startPoint y: 220, endPoint x: 416, endPoint y: 184, distance: 105.9
click at [515, 220] on button "Eliminar página" at bounding box center [511, 222] width 62 height 19
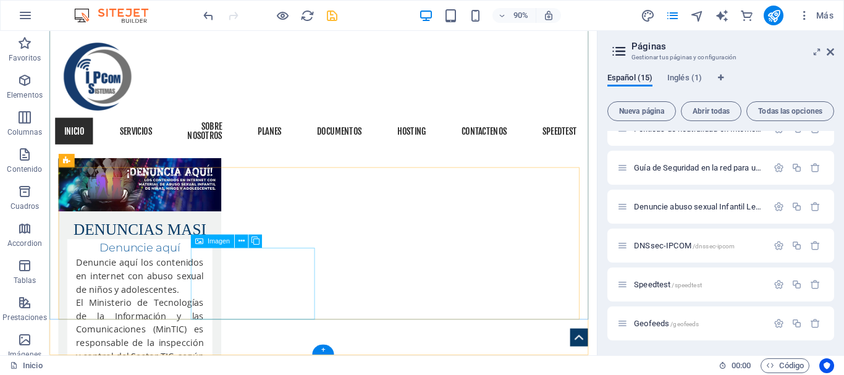
scroll to position [3079, 0]
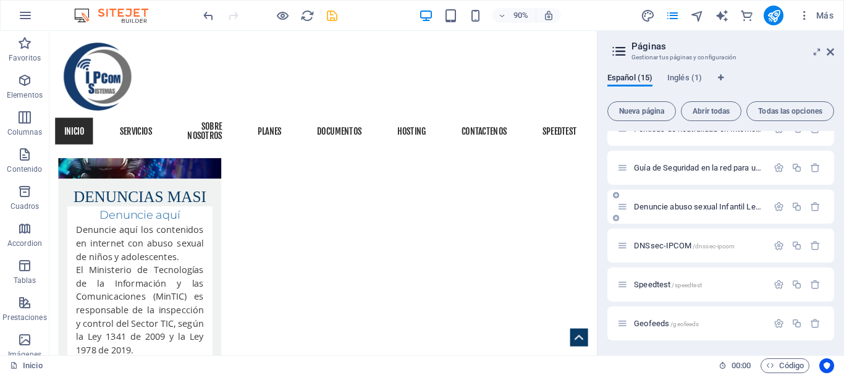
click at [754, 205] on span "Denuncie abuso sexual Infantil Ley 679 de 2001 /denuncie-abuso-sexual-infantil-…" at bounding box center [789, 206] width 310 height 9
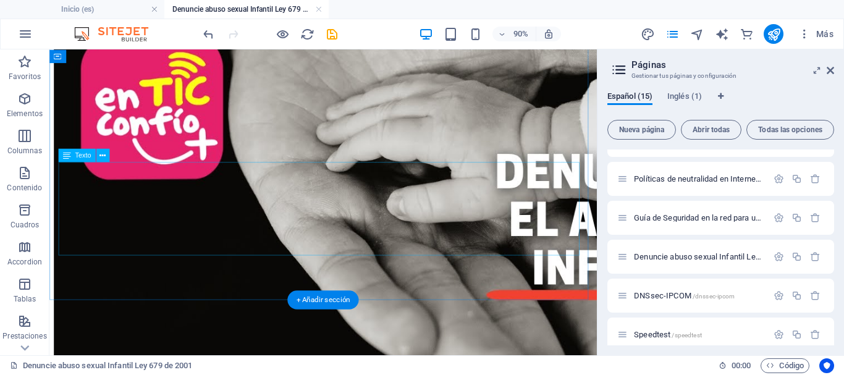
scroll to position [803, 0]
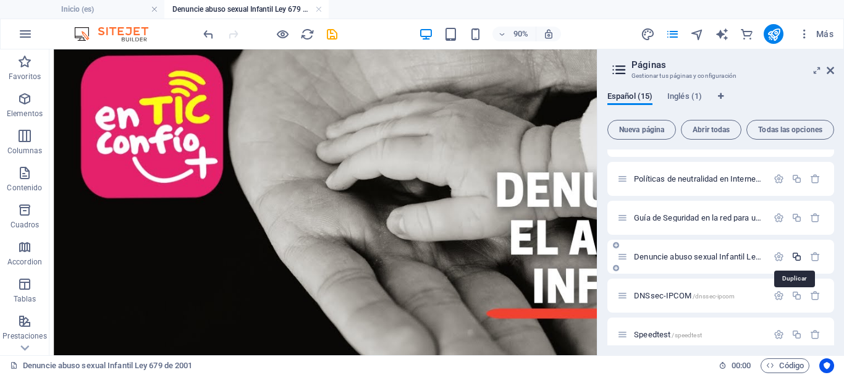
click at [796, 256] on icon "button" at bounding box center [797, 256] width 11 height 11
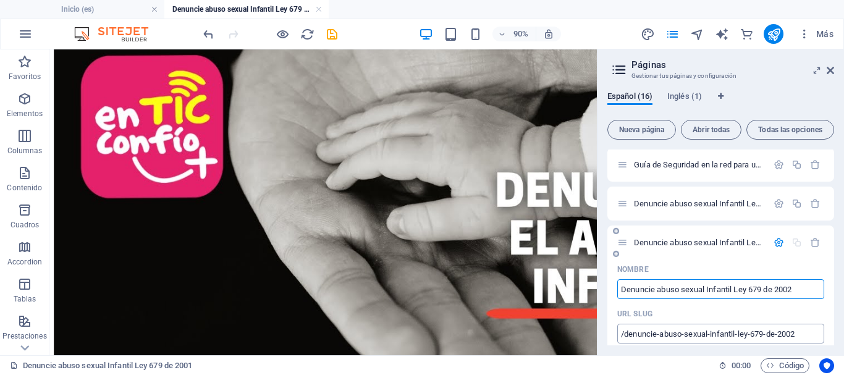
scroll to position [407, 0]
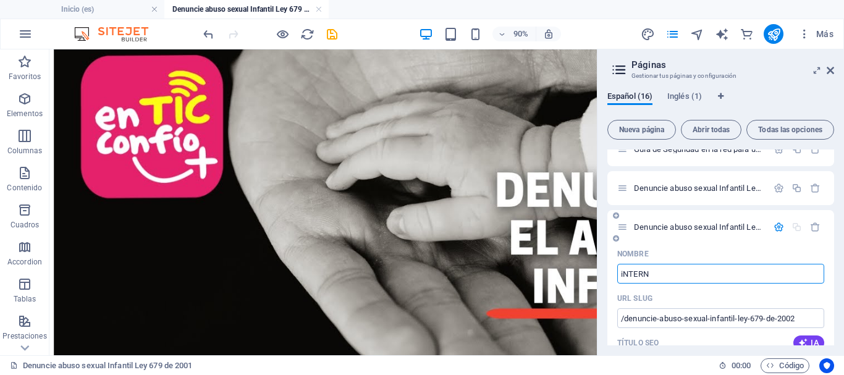
type input "iNTER"
type input "/internet"
type input "iNTERNET"
type input "i"
type input "/i"
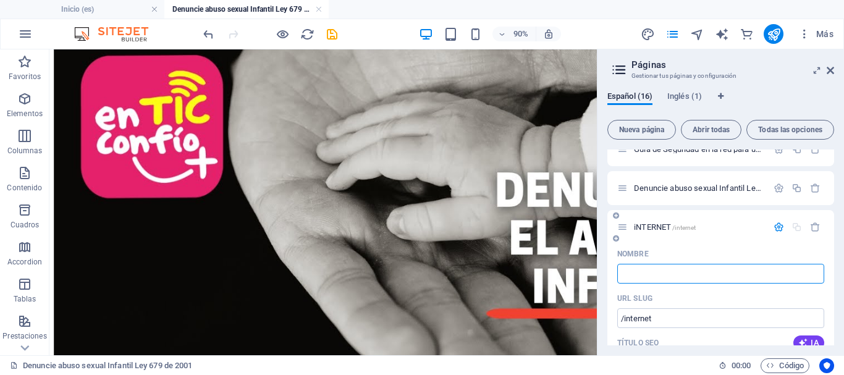
type input "i"
type input "Internet"
type input "/internet"
type input "Internet"
type input "Internet Sano"
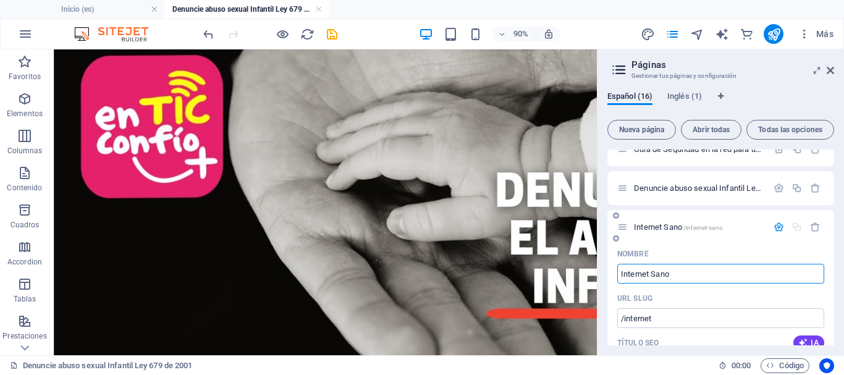
type input "/internet-sano"
type input "Internet Sano"
click at [712, 227] on span "/internet-sano" at bounding box center [703, 227] width 40 height 7
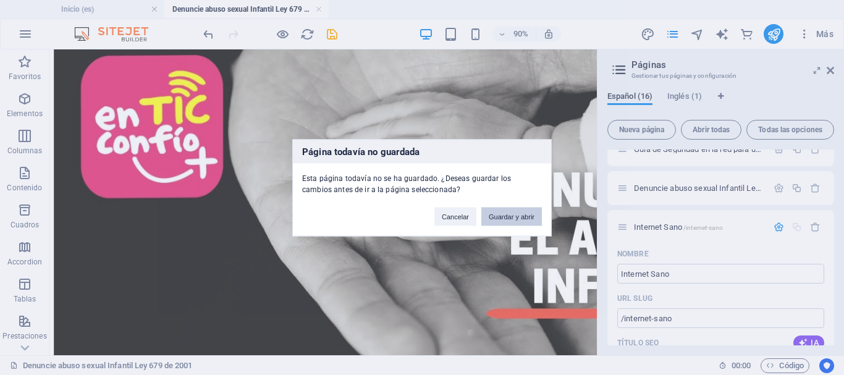
click at [511, 216] on button "Guardar y abrir" at bounding box center [511, 216] width 61 height 19
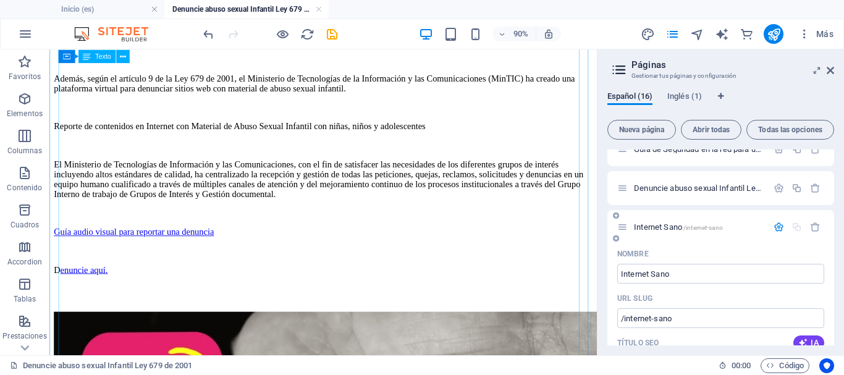
scroll to position [556, 0]
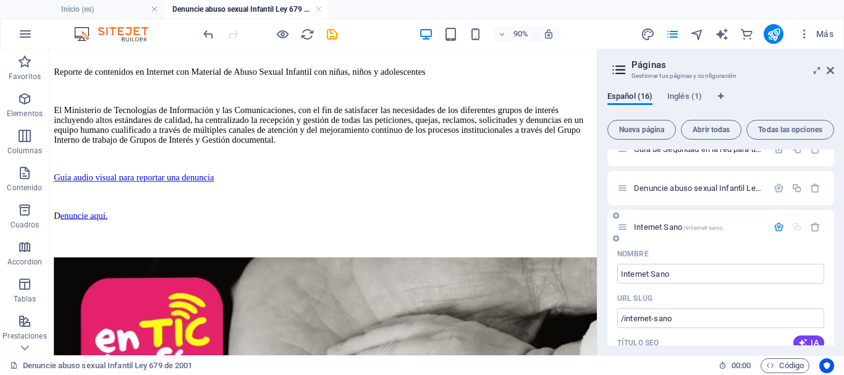
click at [702, 228] on span "/internet-sano" at bounding box center [703, 227] width 40 height 7
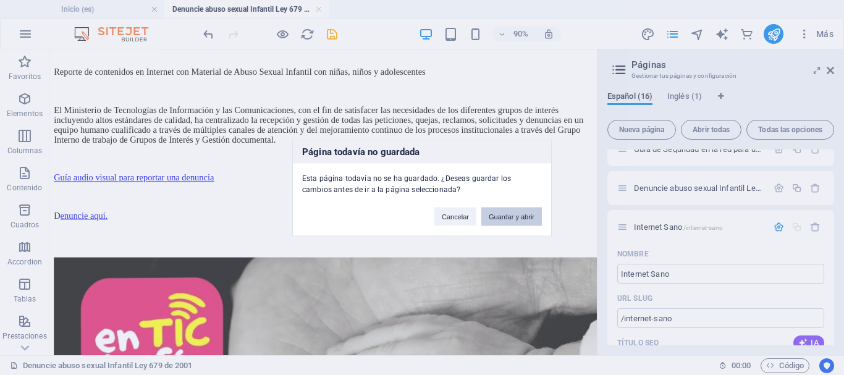
click at [512, 213] on button "Guardar y abrir" at bounding box center [511, 216] width 61 height 19
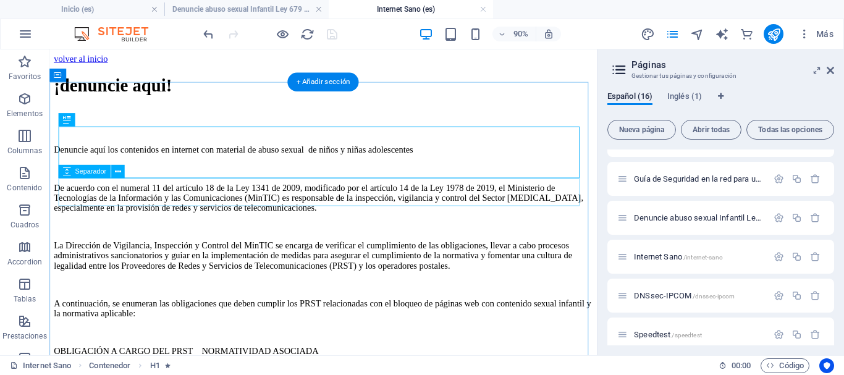
scroll to position [0, 0]
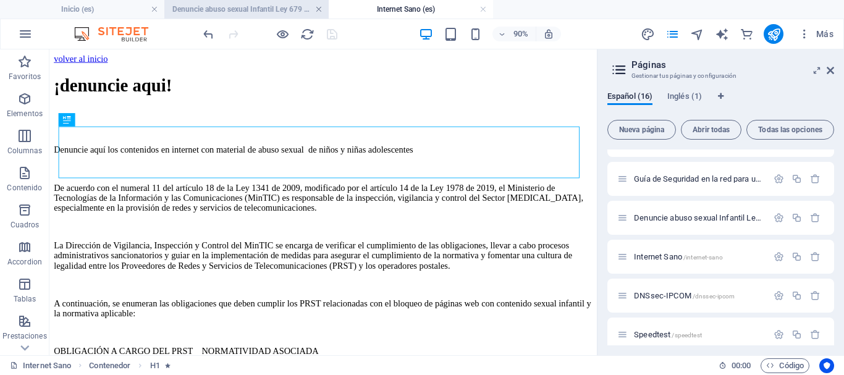
click at [320, 9] on link at bounding box center [318, 10] width 7 height 12
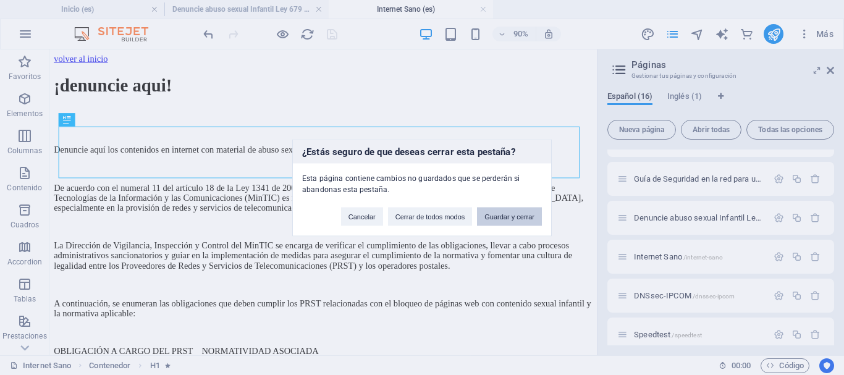
click at [513, 217] on button "Guardar y cerrar" at bounding box center [509, 216] width 65 height 19
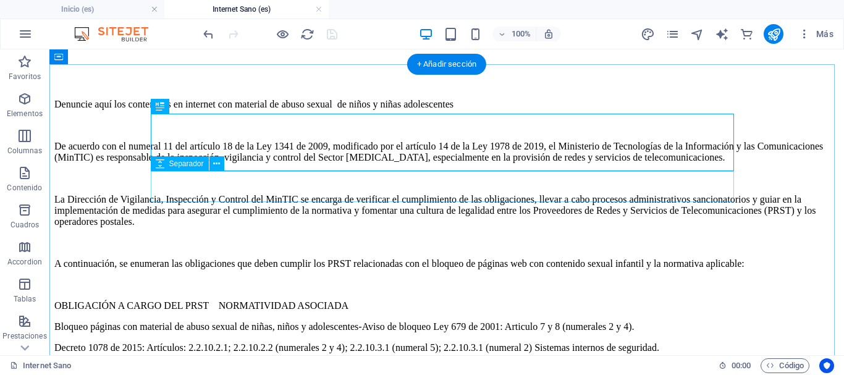
scroll to position [62, 0]
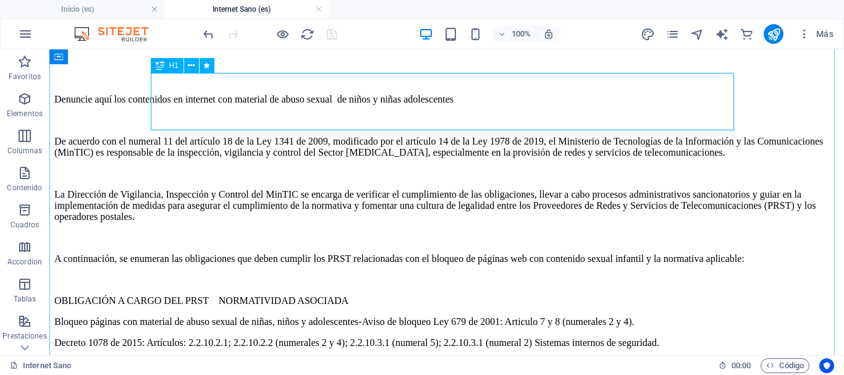
click at [462, 40] on div "¡denuncie aqui!" at bounding box center [446, 28] width 785 height 23
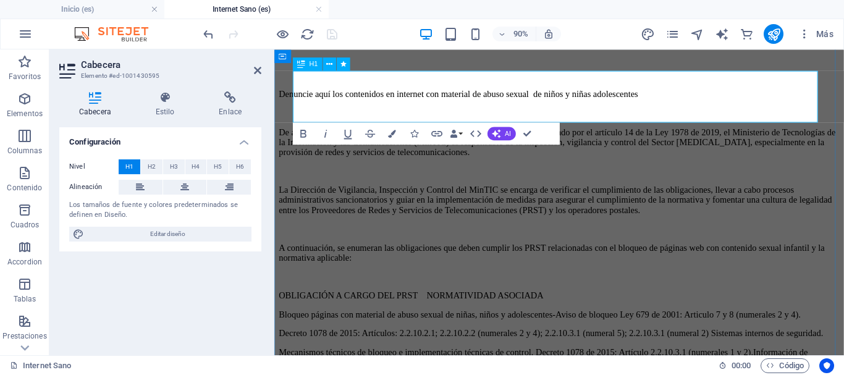
click at [607, 40] on h1 "¡denuncie aqui!" at bounding box center [590, 28] width 623 height 23
drag, startPoint x: 619, startPoint y: 107, endPoint x: 324, endPoint y: 98, distance: 294.9
click at [324, 40] on h1 "¡denuncie aqui!" at bounding box center [590, 28] width 623 height 23
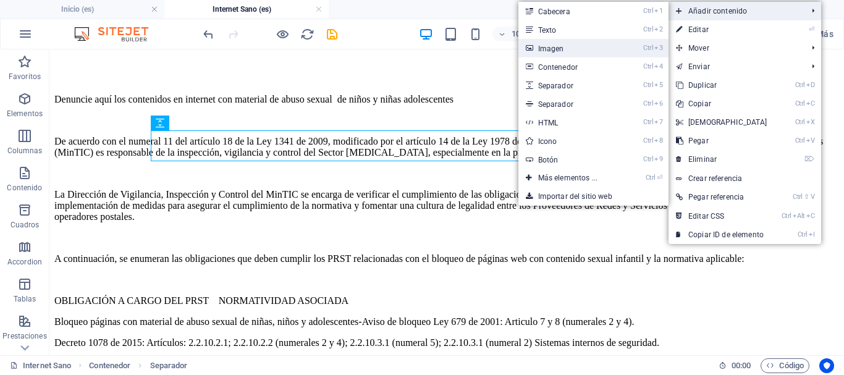
click at [562, 48] on link "Ctrl 3 Imagen" at bounding box center [570, 48] width 104 height 19
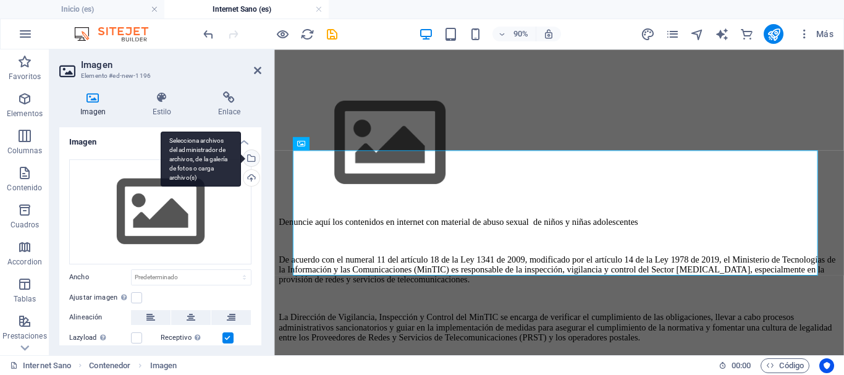
click at [248, 154] on div "Selecciona archivos del administrador de archivos, de la galería de fotos o car…" at bounding box center [250, 159] width 19 height 19
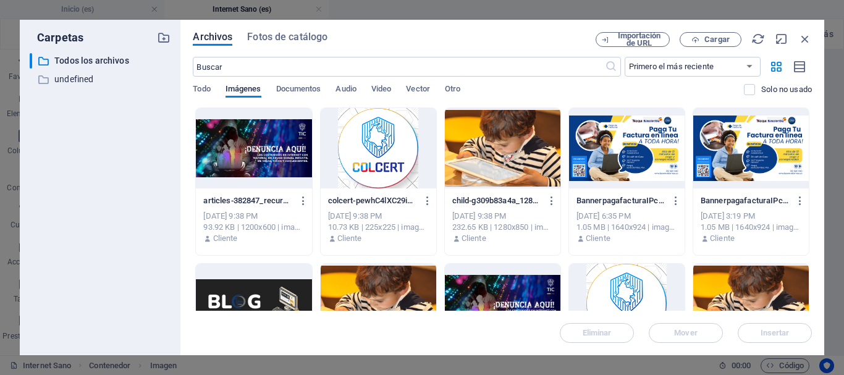
click at [501, 156] on div at bounding box center [503, 148] width 116 height 80
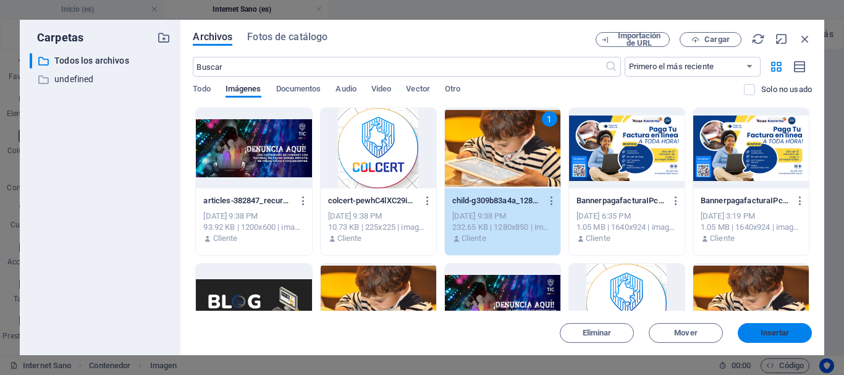
click at [779, 333] on span "Insertar" at bounding box center [775, 332] width 29 height 7
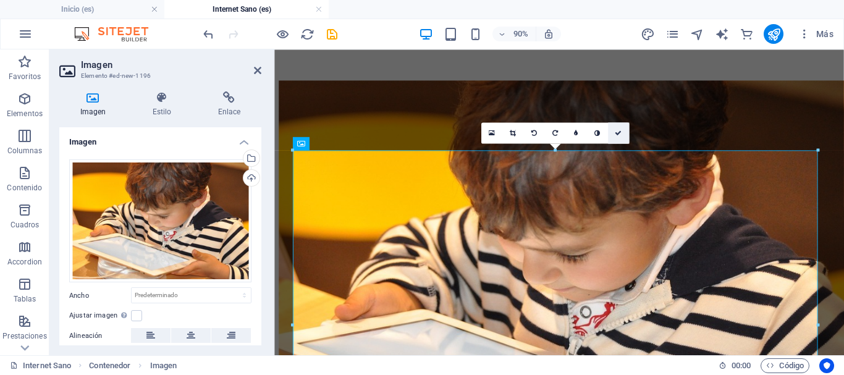
click at [618, 132] on icon at bounding box center [618, 133] width 7 height 7
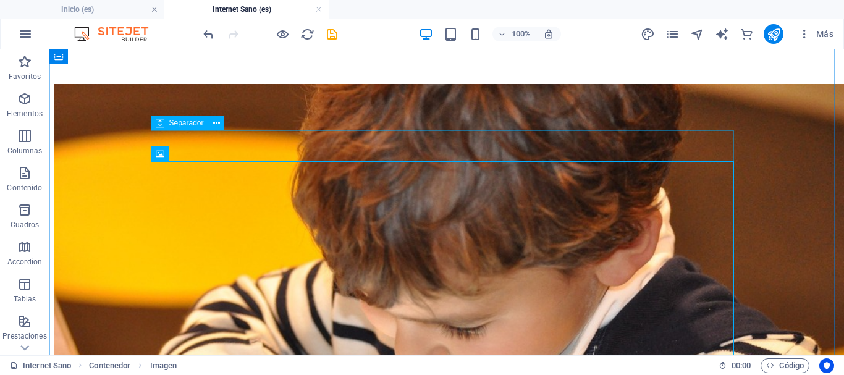
click at [350, 84] on div at bounding box center [446, 68] width 785 height 31
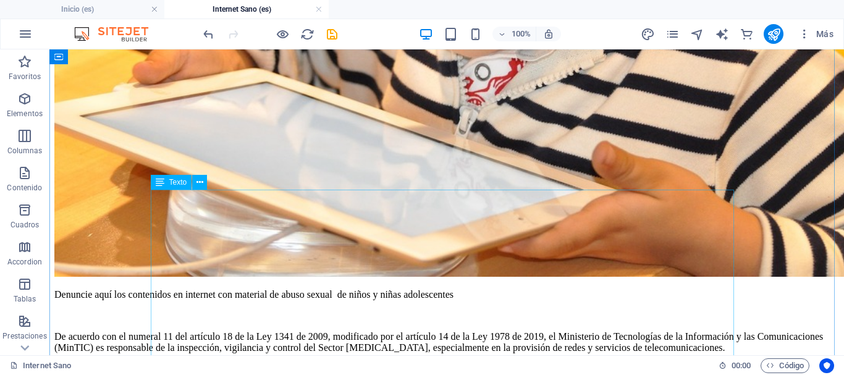
scroll to position [433, 0]
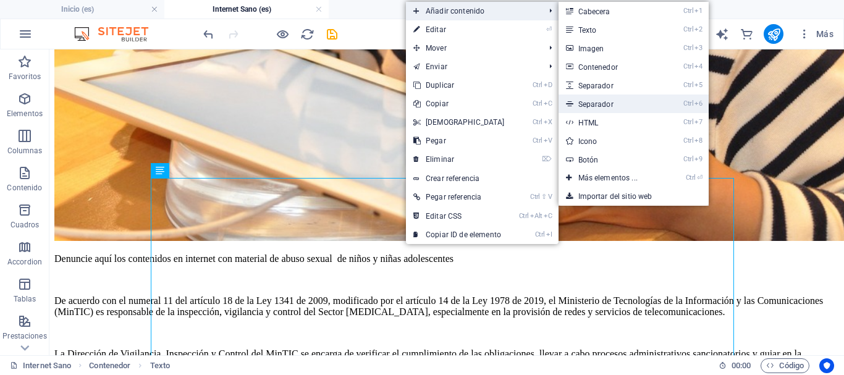
click at [617, 104] on link "Ctrl 6 Separador" at bounding box center [611, 104] width 104 height 19
select select "%"
select select "px"
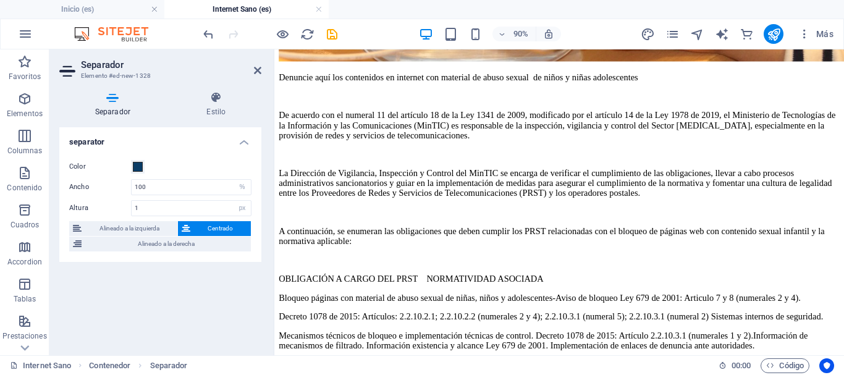
scroll to position [505, 0]
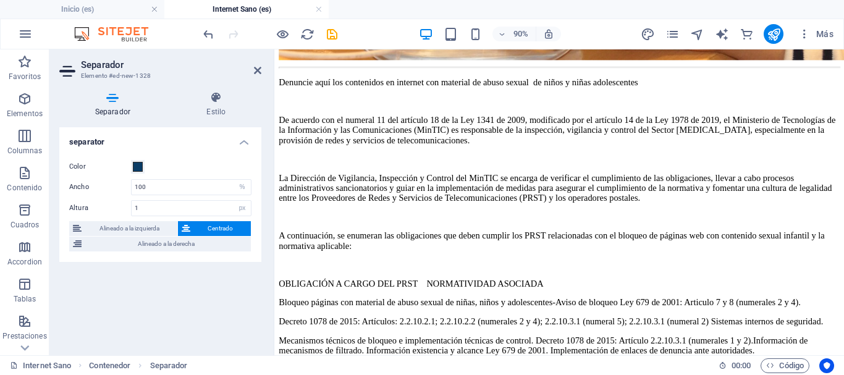
drag, startPoint x: 504, startPoint y: 344, endPoint x: 513, endPoint y: 117, distance: 226.3
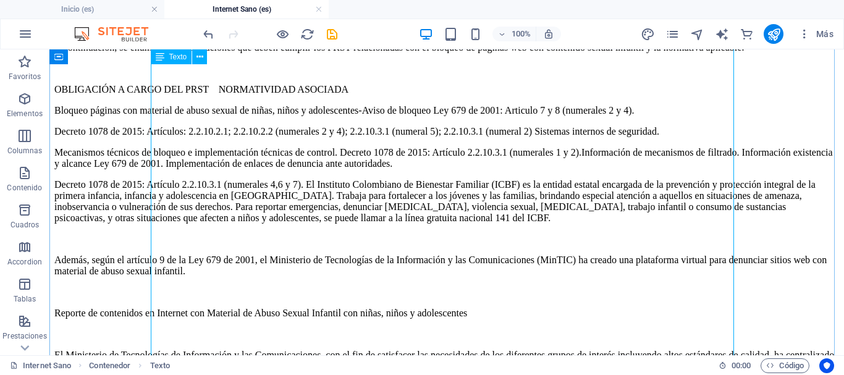
scroll to position [937, 0]
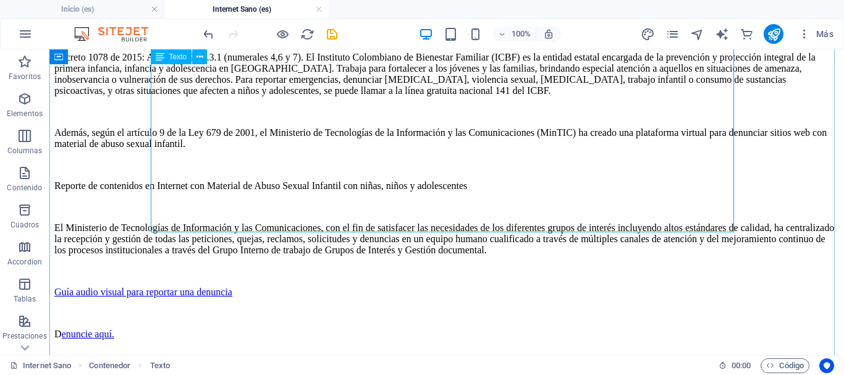
click at [208, 226] on div "Denuncie aquí los contenidos en internet con material de abuso sexual de niños …" at bounding box center [446, 47] width 785 height 585
click at [203, 224] on div "Denuncie aquí los contenidos en internet con material de abuso sexual de niños …" at bounding box center [446, 47] width 785 height 585
drag, startPoint x: 203, startPoint y: 224, endPoint x: 269, endPoint y: 272, distance: 81.3
click at [203, 224] on div "Denuncie aquí los contenidos en internet con material de abuso sexual de niños …" at bounding box center [446, 47] width 785 height 585
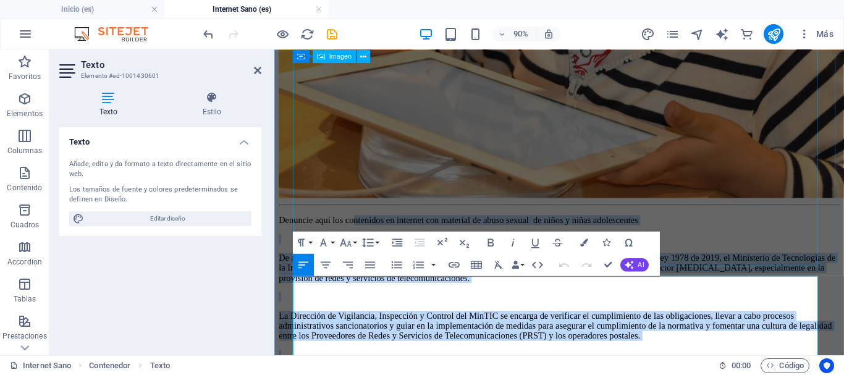
scroll to position [292, 0]
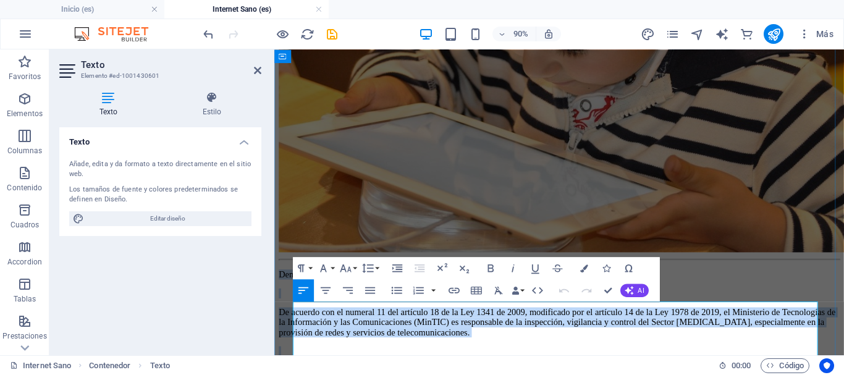
drag, startPoint x: 355, startPoint y: 328, endPoint x: 296, endPoint y: 335, distance: 59.7
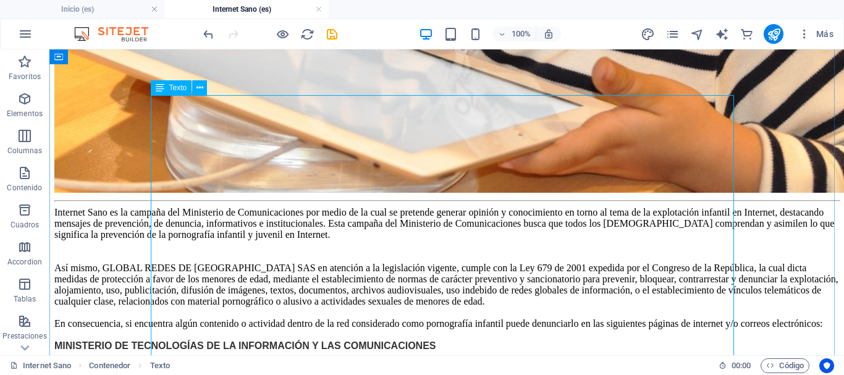
scroll to position [539, 0]
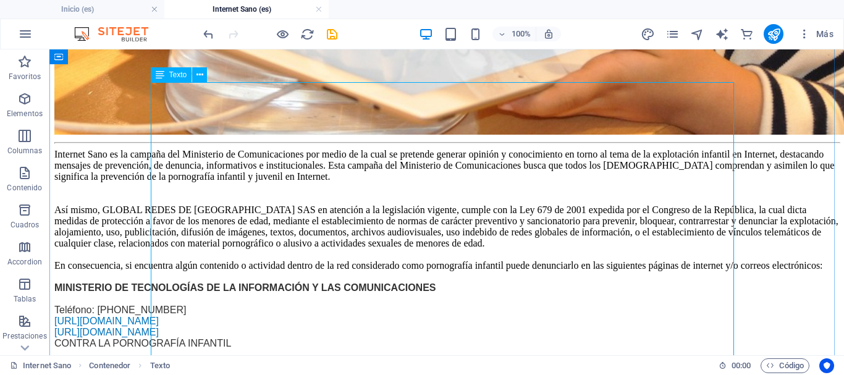
click at [722, 149] on div "Internet Sano es la campaña del Ministerio de Comunicaciones por medio de la cu…" at bounding box center [446, 360] width 785 height 423
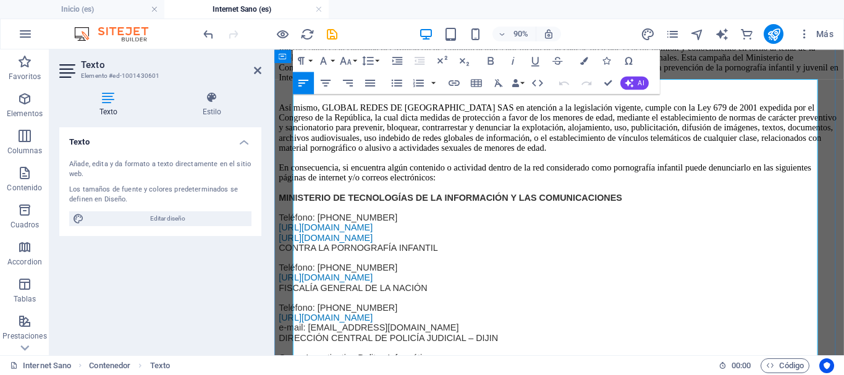
drag, startPoint x: 864, startPoint y: 120, endPoint x: 878, endPoint y: 124, distance: 14.1
click at [843, 86] on p "Internet Sano es la campaña del Ministerio de Comunicaciones por medio de la cu…" at bounding box center [590, 63] width 623 height 44
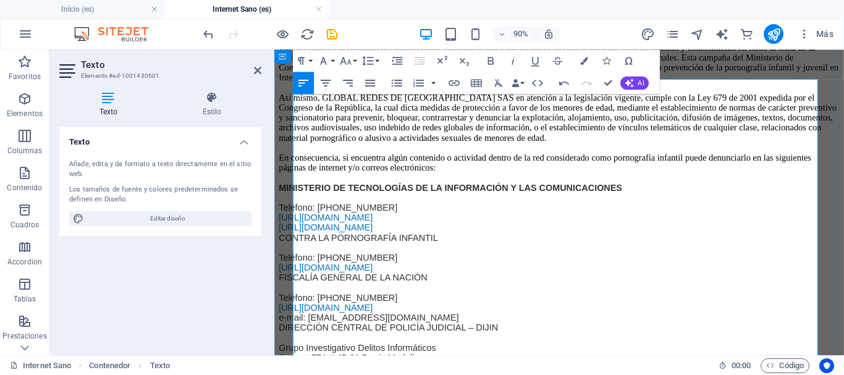
click at [580, 153] on p "Así mismo, GLOBAL REDES DE [GEOGRAPHIC_DATA] SAS en atención a la legislación v…" at bounding box center [590, 125] width 623 height 56
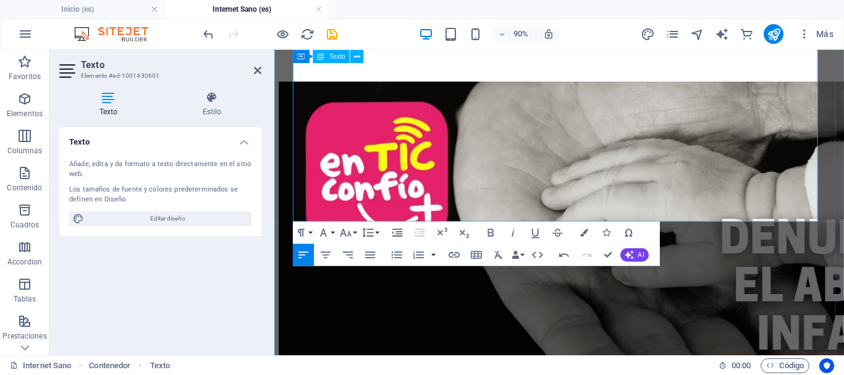
scroll to position [1095, 0]
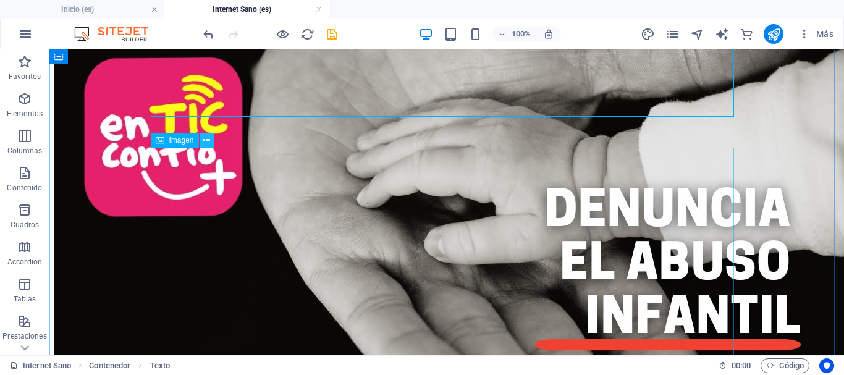
click at [206, 142] on icon at bounding box center [206, 140] width 7 height 13
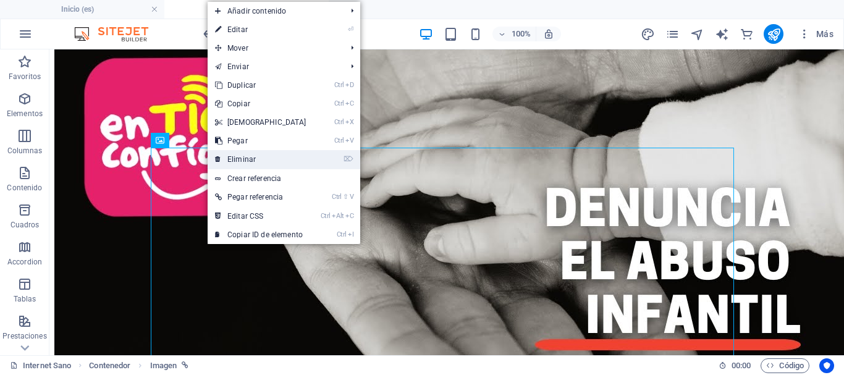
drag, startPoint x: 254, startPoint y: 156, endPoint x: 208, endPoint y: 108, distance: 66.9
click at [254, 156] on link "⌦ Eliminar" at bounding box center [261, 159] width 106 height 19
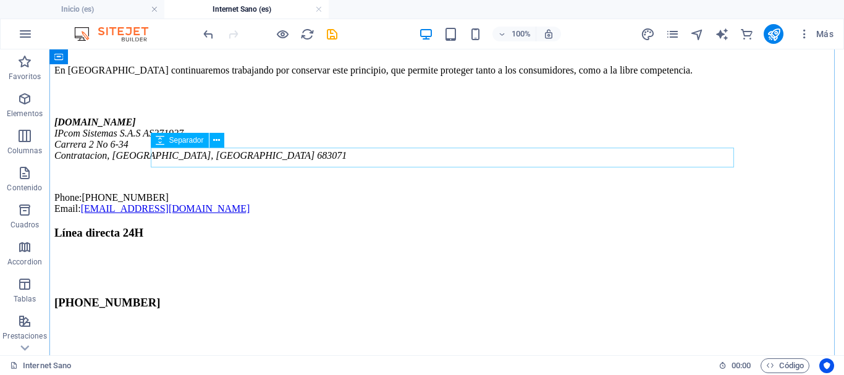
scroll to position [1033, 0]
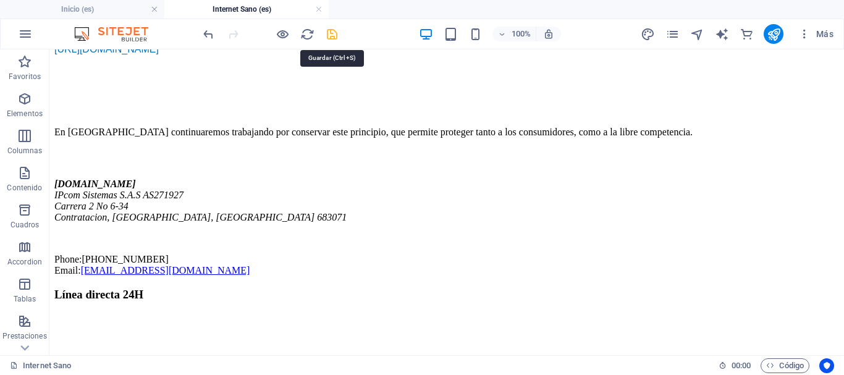
click at [334, 32] on icon "save" at bounding box center [332, 34] width 14 height 14
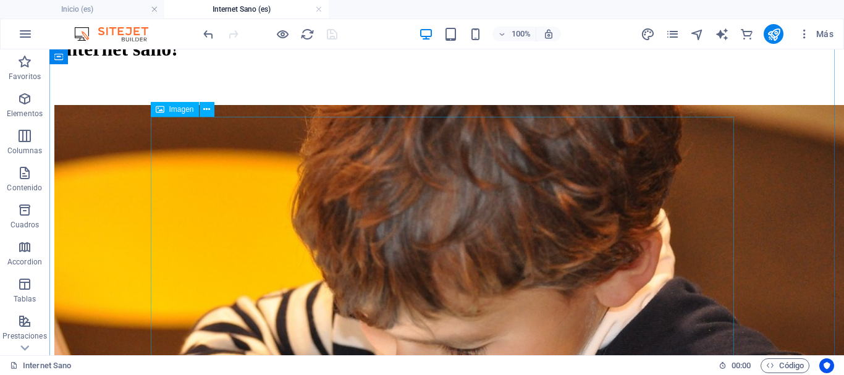
scroll to position [0, 0]
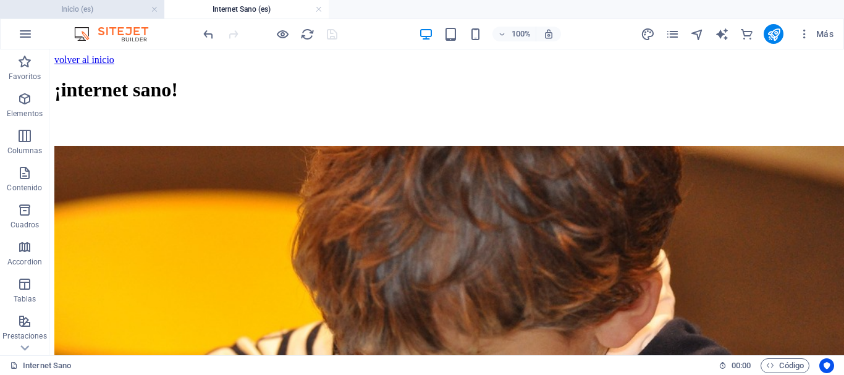
click at [90, 5] on h4 "Inicio (es)" at bounding box center [82, 9] width 164 height 14
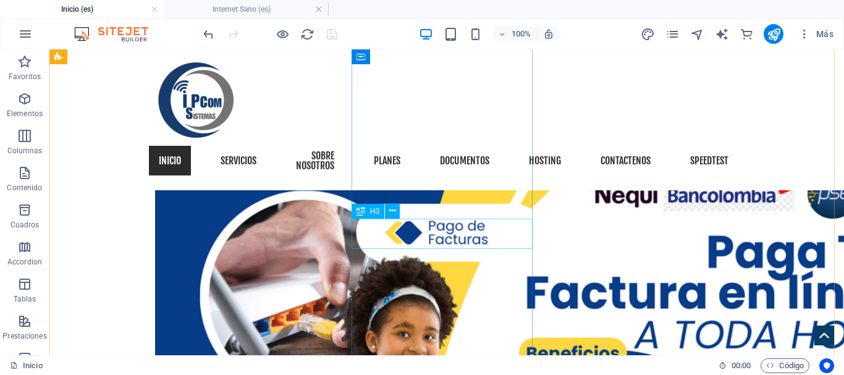
scroll to position [1172, 0]
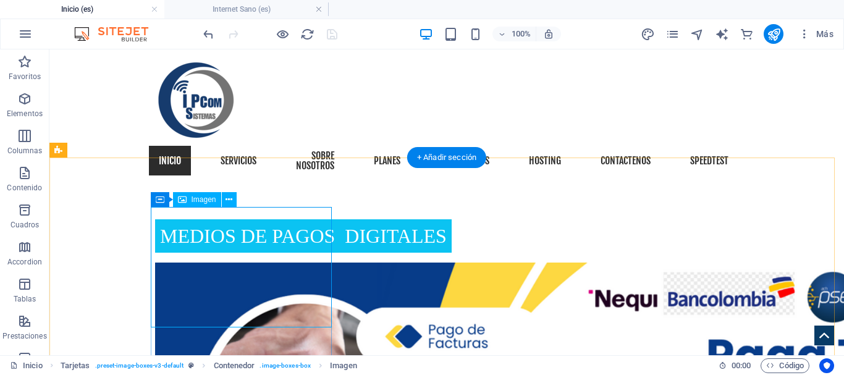
select select "%"
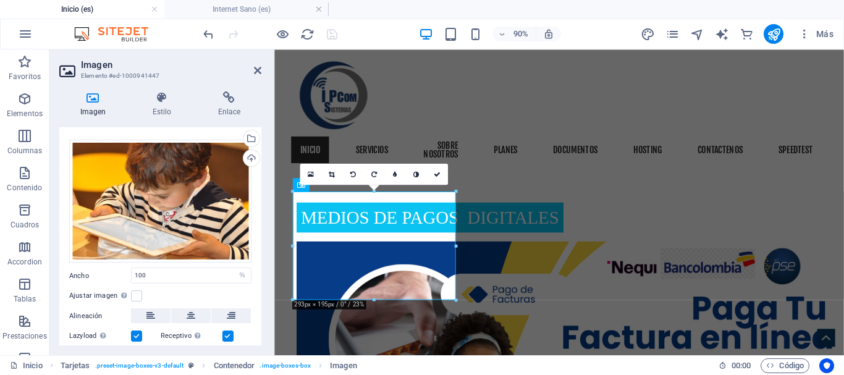
scroll to position [0, 0]
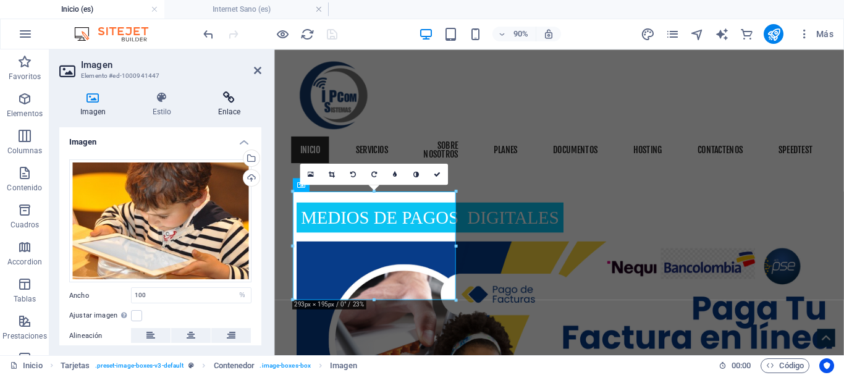
click at [229, 101] on icon at bounding box center [229, 97] width 64 height 12
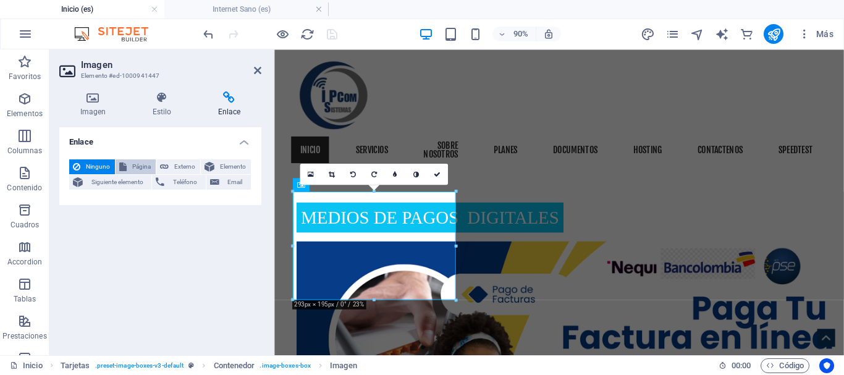
click at [142, 164] on span "Página" at bounding box center [141, 166] width 22 height 15
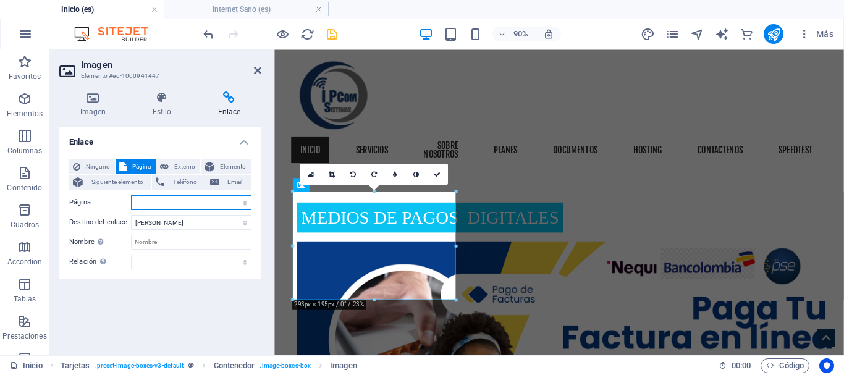
click at [222, 204] on select "Inicio Servicios sobre nosotros planes Documentos hosting Contactenos términos …" at bounding box center [191, 202] width 120 height 15
select select "12"
click at [131, 195] on select "Inicio Servicios sobre nosotros planes Documentos hosting Contactenos términos …" at bounding box center [191, 202] width 120 height 15
click at [439, 174] on icon at bounding box center [437, 174] width 7 height 7
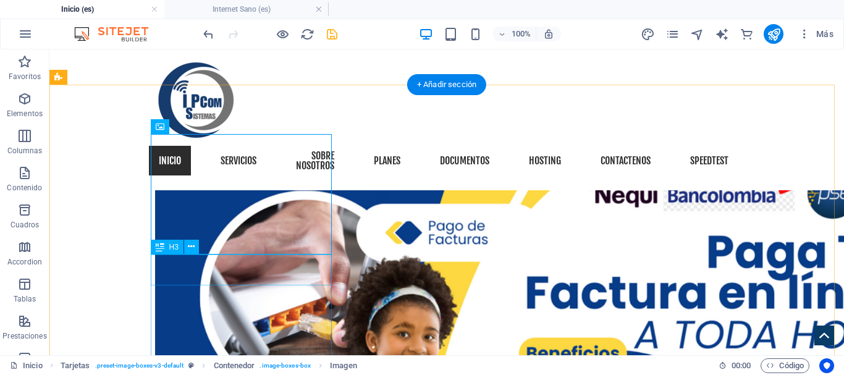
scroll to position [1296, 0]
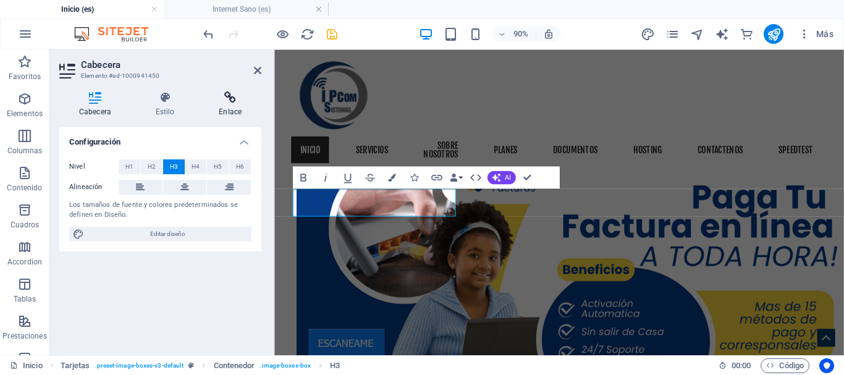
click at [232, 104] on h4 "Enlace" at bounding box center [230, 104] width 62 height 26
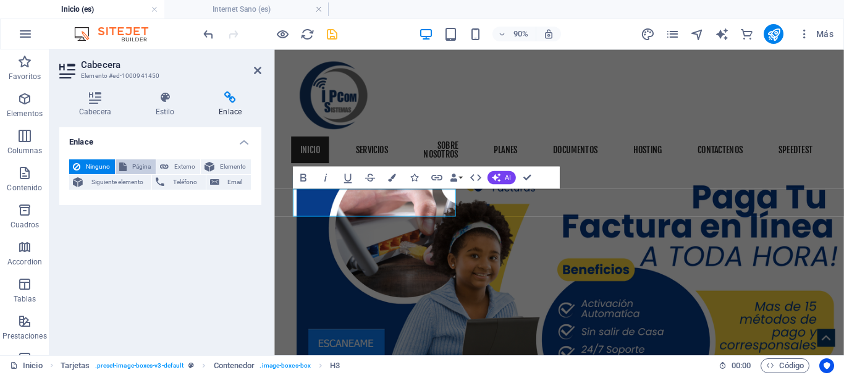
click at [144, 165] on span "Página" at bounding box center [141, 166] width 22 height 15
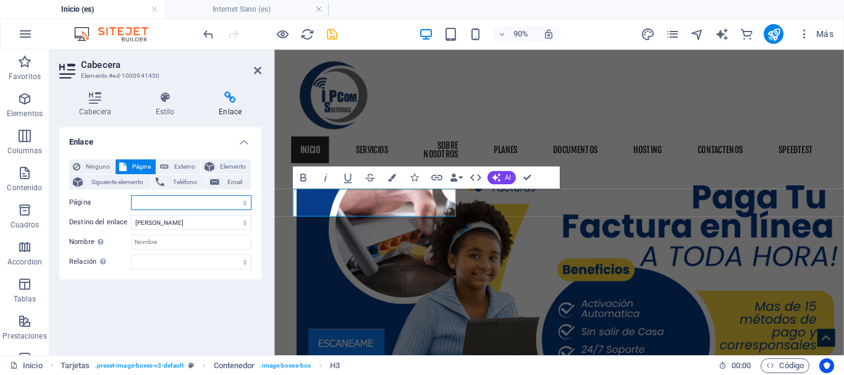
click at [208, 202] on select "Inicio Servicios sobre nosotros planes Documentos hosting Contactenos términos …" at bounding box center [191, 202] width 120 height 15
select select "12"
click at [131, 195] on select "Inicio Servicios sobre nosotros planes Documentos hosting Contactenos términos …" at bounding box center [191, 202] width 120 height 15
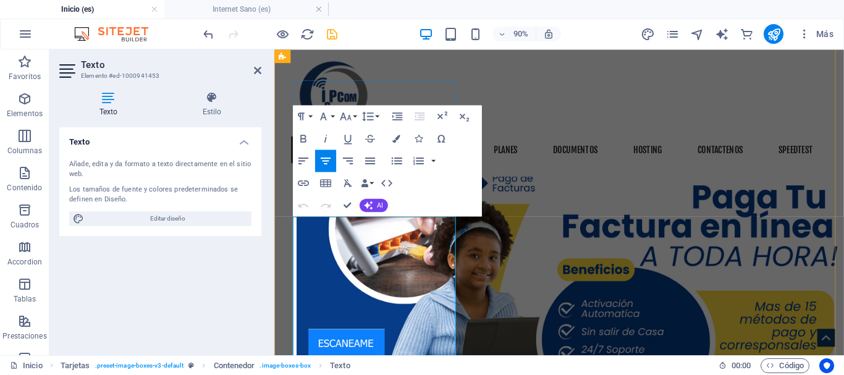
drag, startPoint x: 414, startPoint y: 247, endPoint x: 369, endPoint y: 244, distance: 44.6
click at [377, 198] on icon "button" at bounding box center [378, 198] width 14 height 14
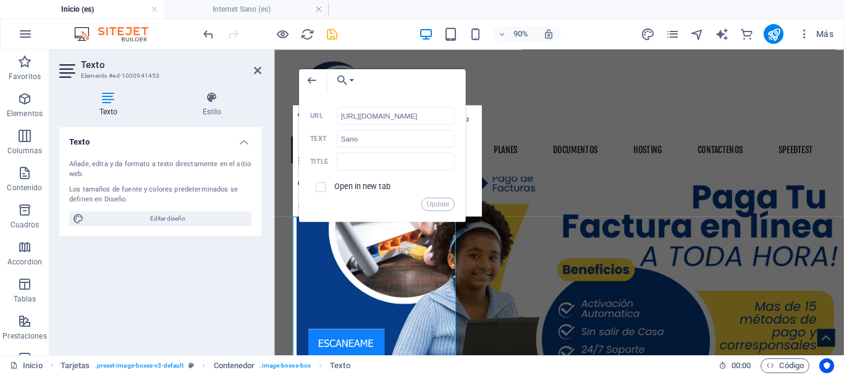
scroll to position [0, 51]
click at [392, 121] on input "[URL][DOMAIN_NAME]" at bounding box center [396, 116] width 118 height 18
drag, startPoint x: 397, startPoint y: 117, endPoint x: 323, endPoint y: 116, distance: 74.2
click at [320, 117] on div "[URL][DOMAIN_NAME] URL" at bounding box center [382, 116] width 145 height 19
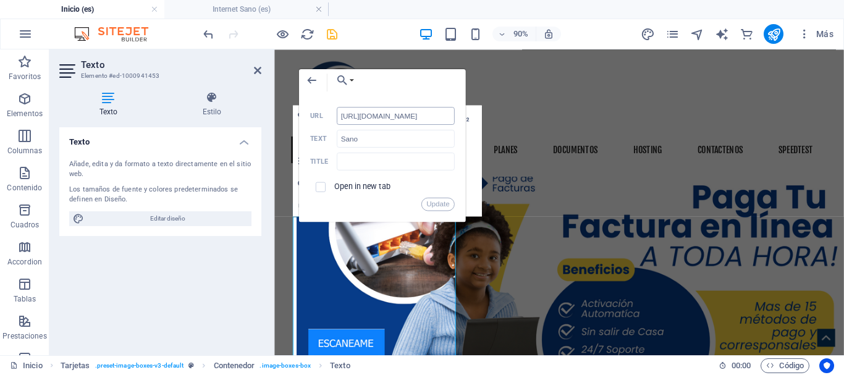
click at [347, 116] on input "[URL][DOMAIN_NAME]" at bounding box center [396, 116] width 118 height 18
drag, startPoint x: 614, startPoint y: 164, endPoint x: 513, endPoint y: 124, distance: 109.2
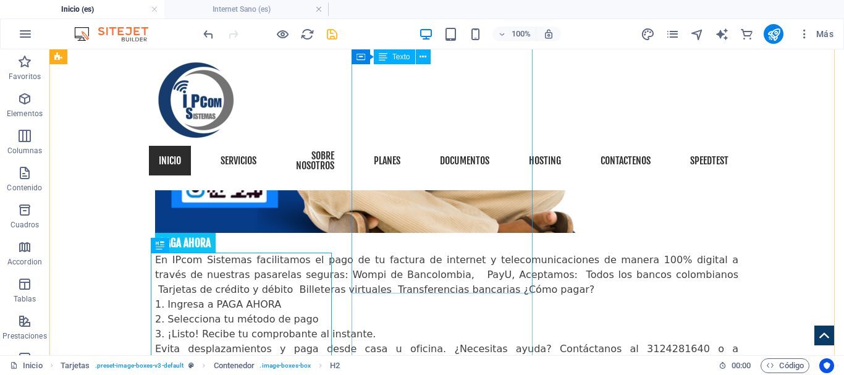
scroll to position [1557, 0]
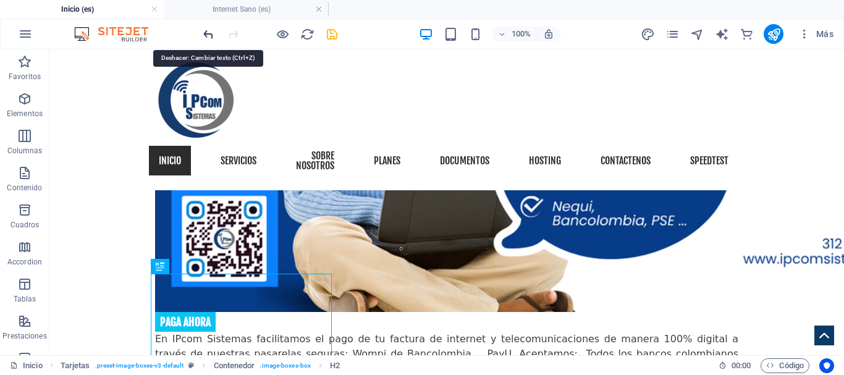
click at [211, 34] on icon "undo" at bounding box center [208, 34] width 14 height 14
drag, startPoint x: 206, startPoint y: 32, endPoint x: 249, endPoint y: 37, distance: 42.9
click at [206, 32] on icon "undo" at bounding box center [208, 34] width 14 height 14
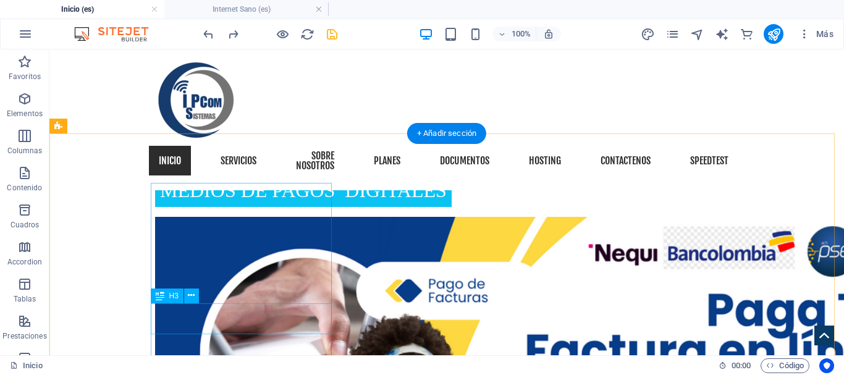
scroll to position [1248, 0]
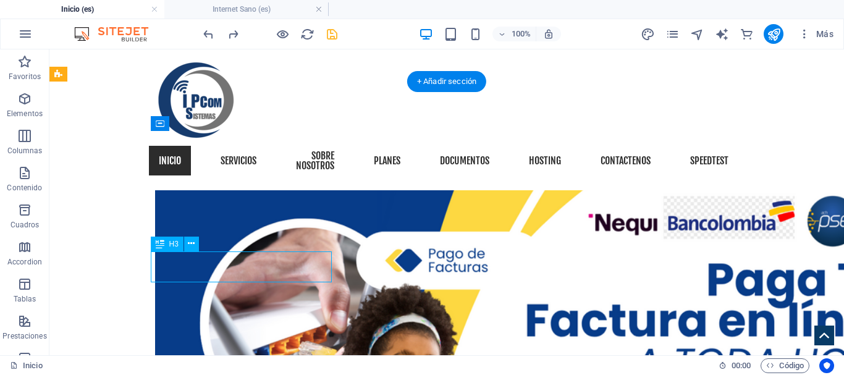
select select "12"
select select
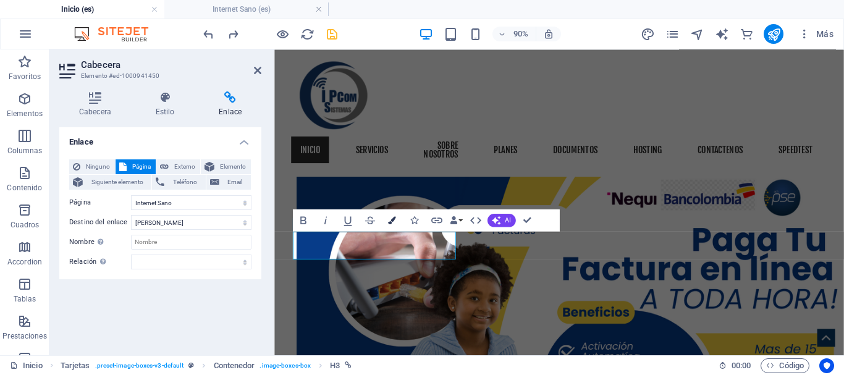
click at [394, 219] on icon "button" at bounding box center [392, 220] width 8 height 8
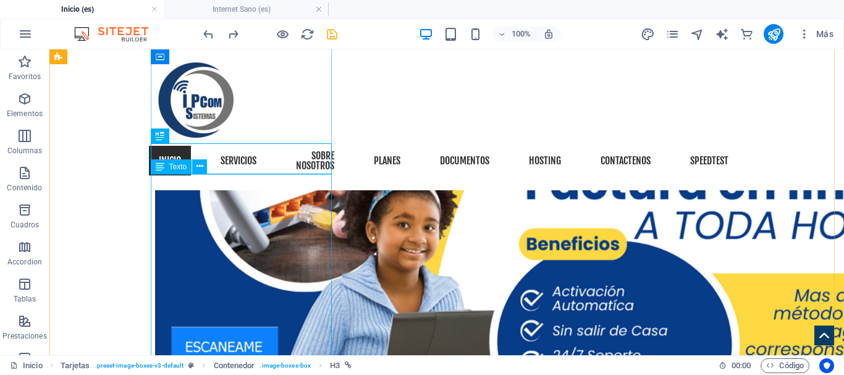
scroll to position [1310, 0]
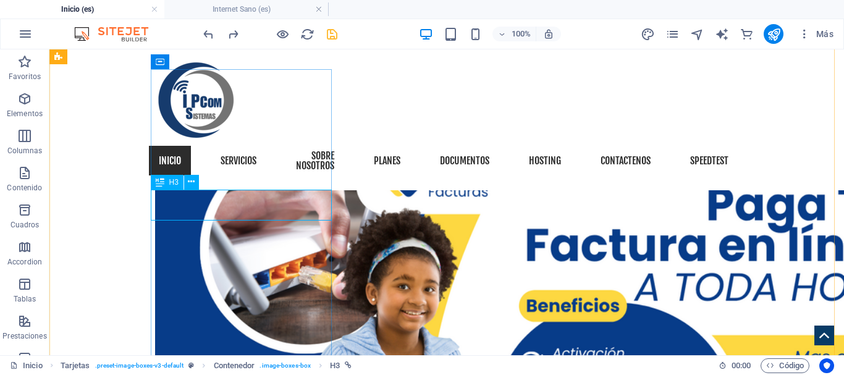
select select "12"
select select
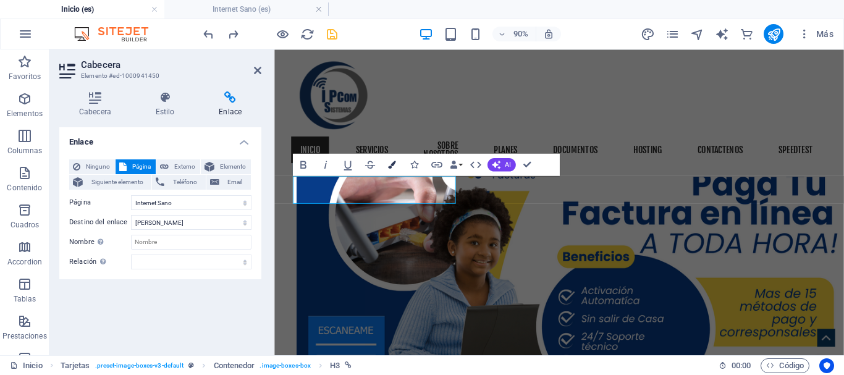
click at [392, 167] on icon "button" at bounding box center [392, 165] width 8 height 8
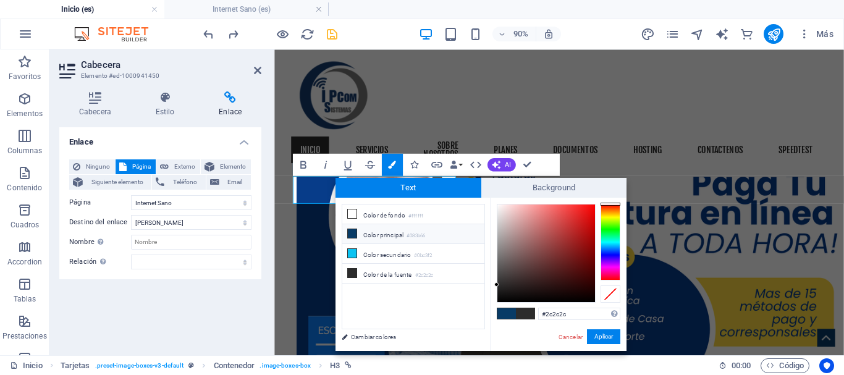
click at [374, 235] on li "Color principal #083b66" at bounding box center [413, 234] width 142 height 20
type input "#083b66"
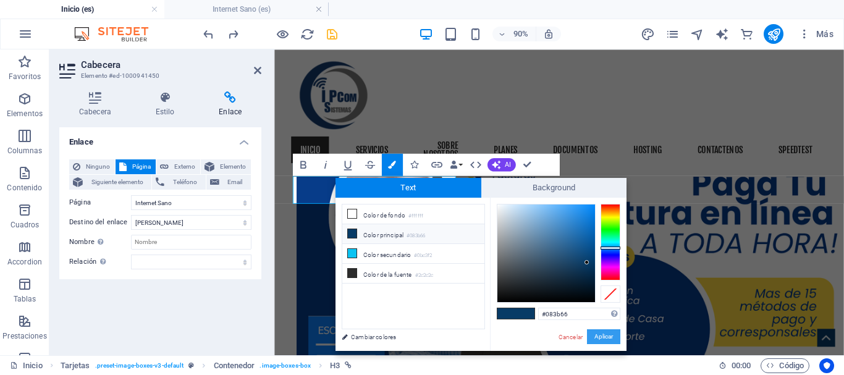
drag, startPoint x: 606, startPoint y: 342, endPoint x: 386, endPoint y: 309, distance: 223.0
click at [606, 342] on button "Aplicar" at bounding box center [603, 336] width 33 height 15
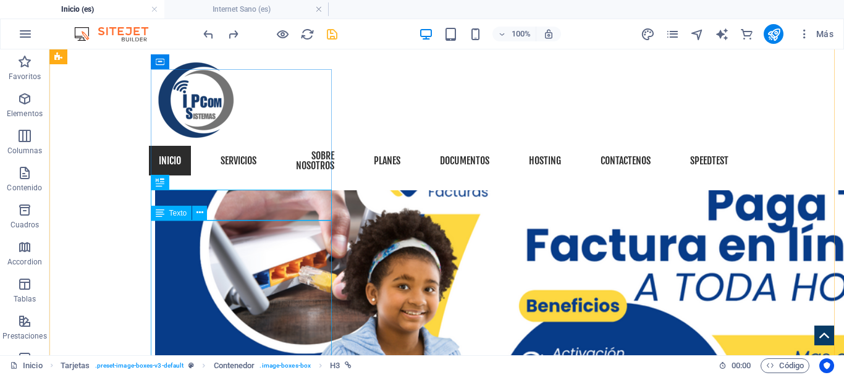
drag, startPoint x: 269, startPoint y: 232, endPoint x: 272, endPoint y: 252, distance: 20.1
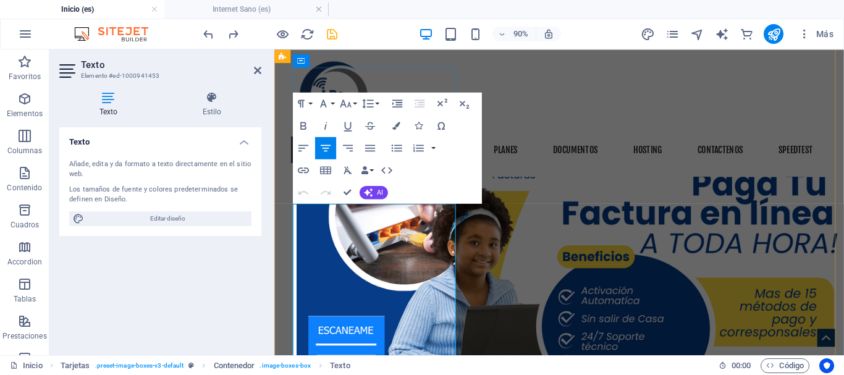
drag, startPoint x: 400, startPoint y: 229, endPoint x: 370, endPoint y: 226, distance: 29.8
click at [376, 182] on icon "button" at bounding box center [378, 185] width 14 height 14
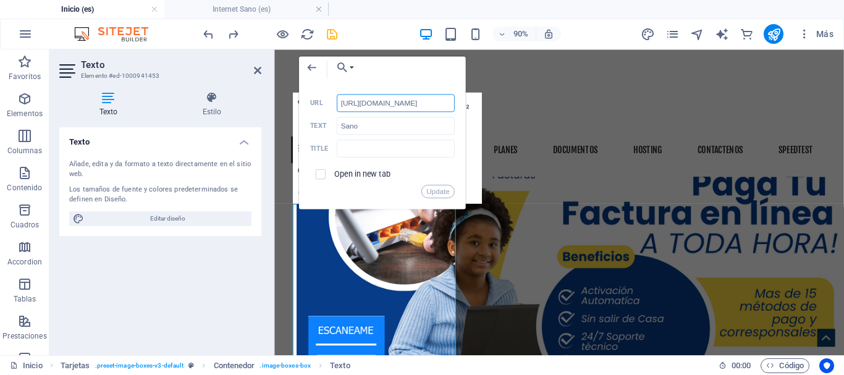
drag, startPoint x: 366, startPoint y: 105, endPoint x: 468, endPoint y: 111, distance: 101.5
click at [466, 111] on div "Back Choose Link Inicio (es) Servicios (es) sobre nosotros (es) planes (es) Doc…" at bounding box center [382, 132] width 167 height 153
type input "h"
paste input "[URL][DOMAIN_NAME]"
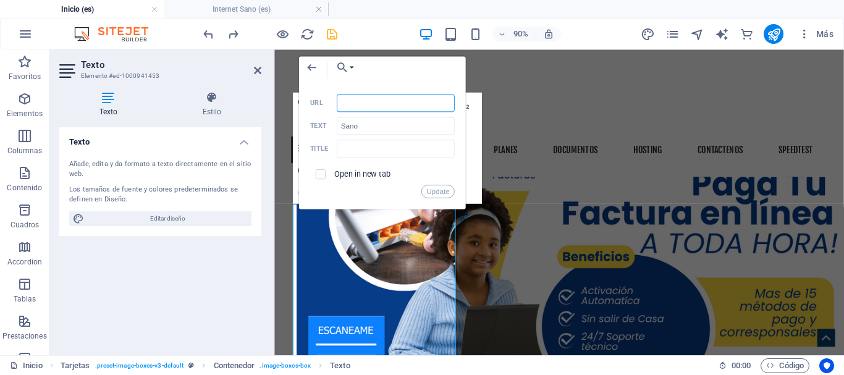
type input "[URL][DOMAIN_NAME]"
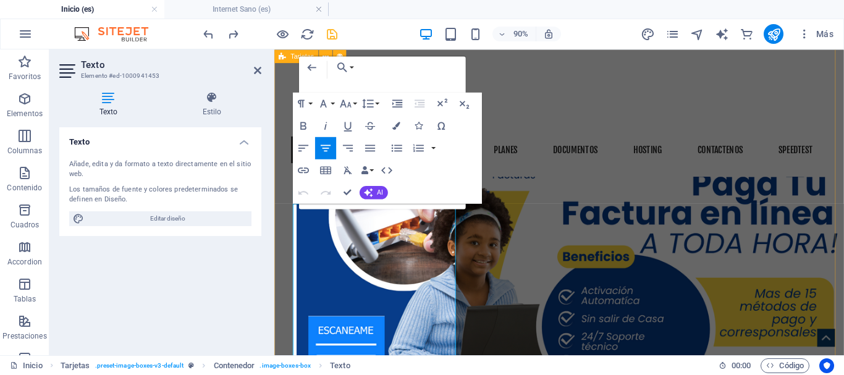
scroll to position [0, 25]
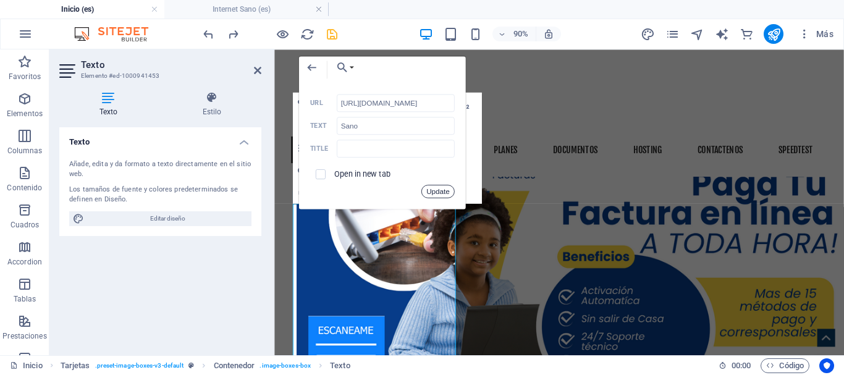
click at [441, 189] on button "Update" at bounding box center [437, 192] width 33 height 14
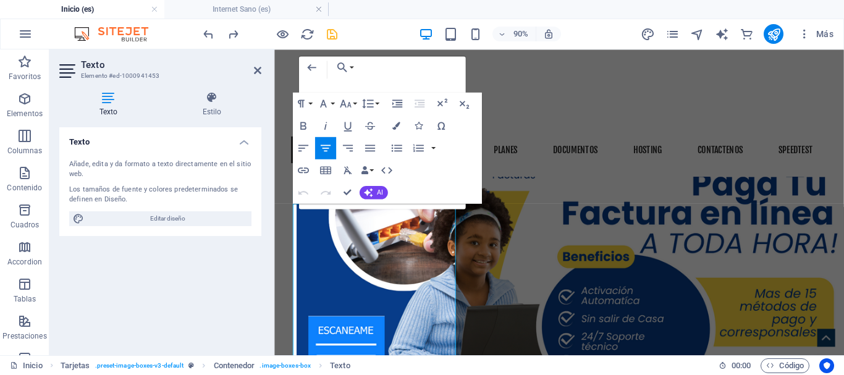
scroll to position [0, 0]
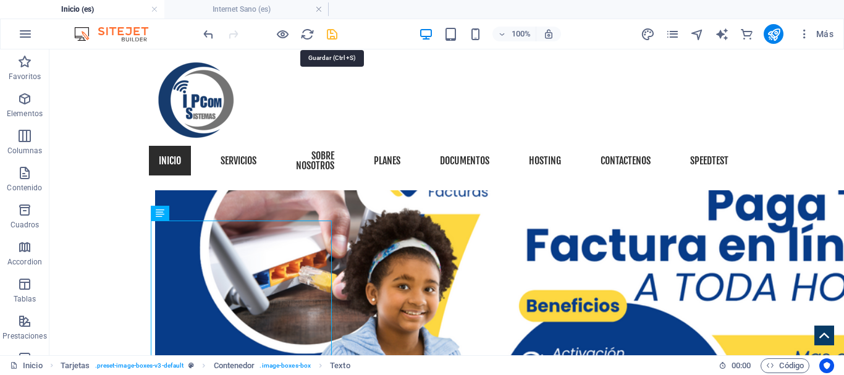
drag, startPoint x: 331, startPoint y: 37, endPoint x: 261, endPoint y: 2, distance: 77.9
click at [331, 37] on icon "save" at bounding box center [332, 34] width 14 height 14
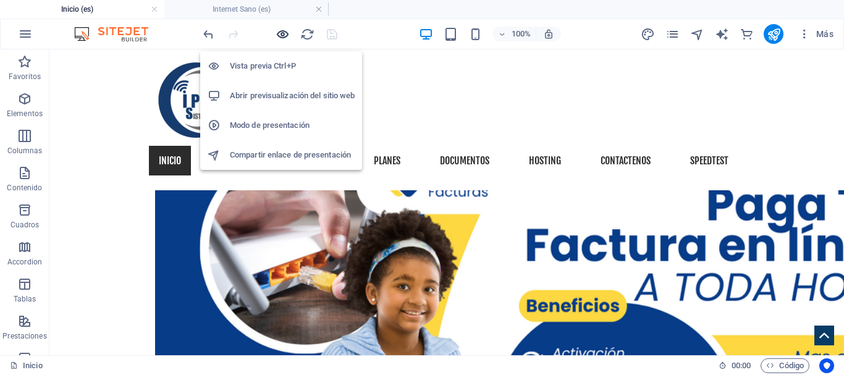
click at [281, 35] on icon "button" at bounding box center [283, 34] width 14 height 14
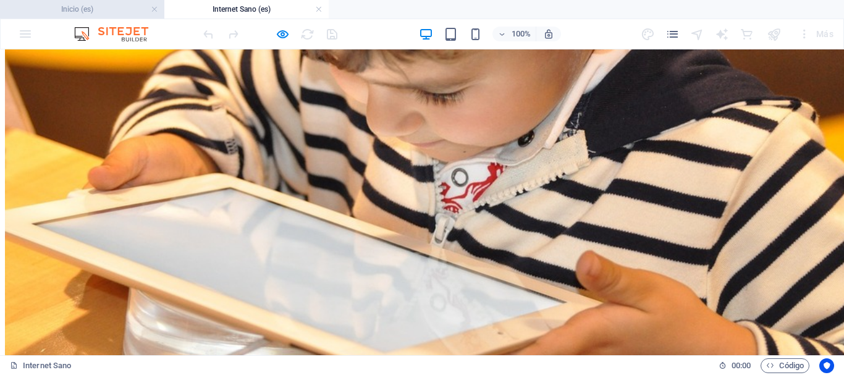
scroll to position [309, 0]
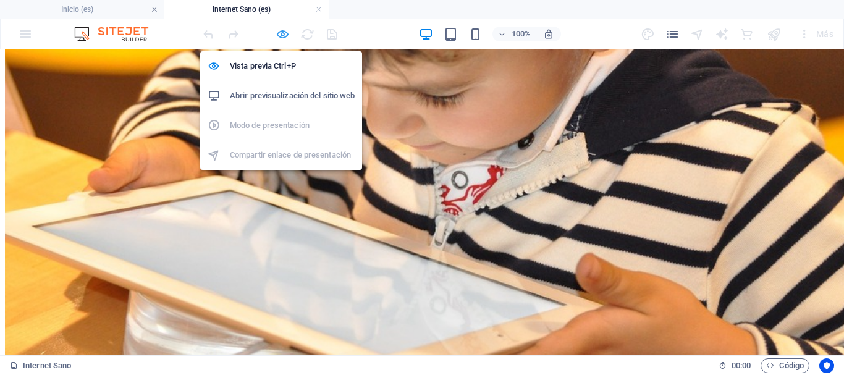
click at [284, 30] on icon "button" at bounding box center [283, 34] width 14 height 14
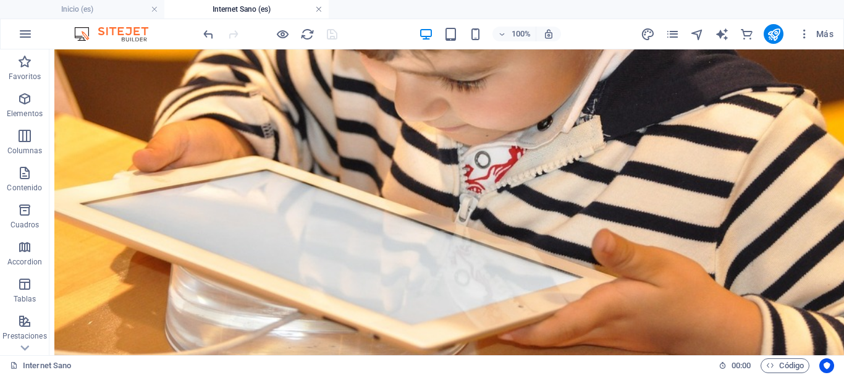
click at [321, 9] on link at bounding box center [318, 10] width 7 height 12
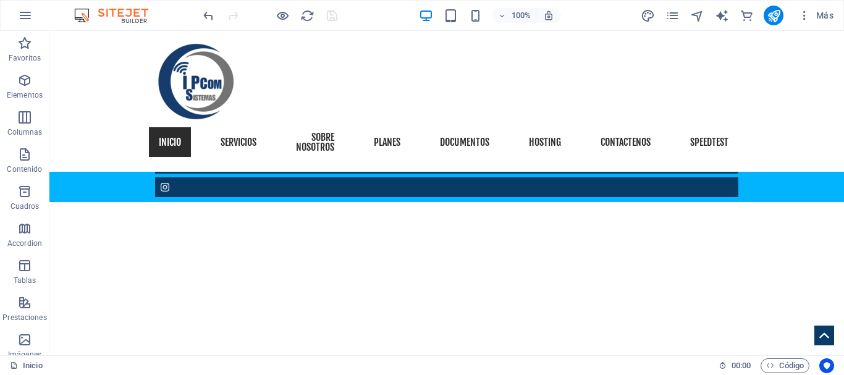
scroll to position [1310, 0]
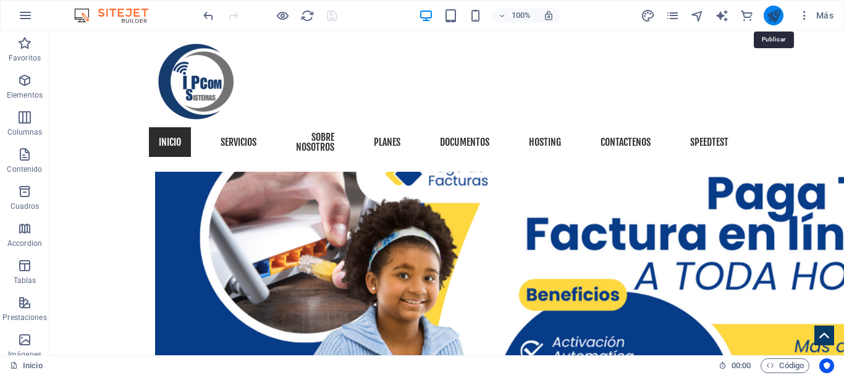
click at [776, 15] on icon "publish" at bounding box center [774, 16] width 14 height 14
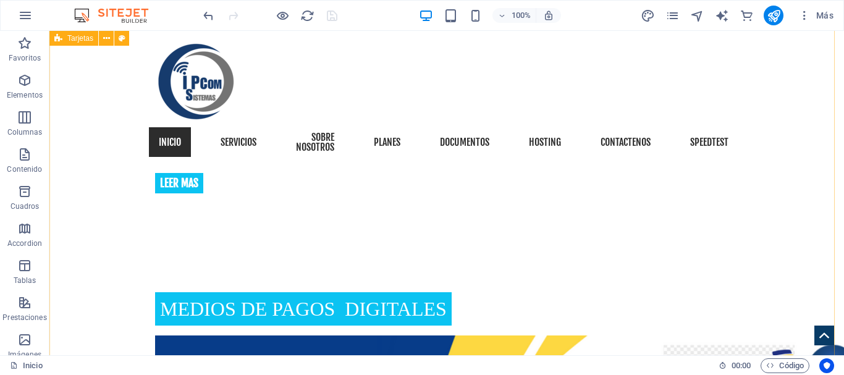
scroll to position [1001, 0]
